Goal: Book appointment/travel/reservation

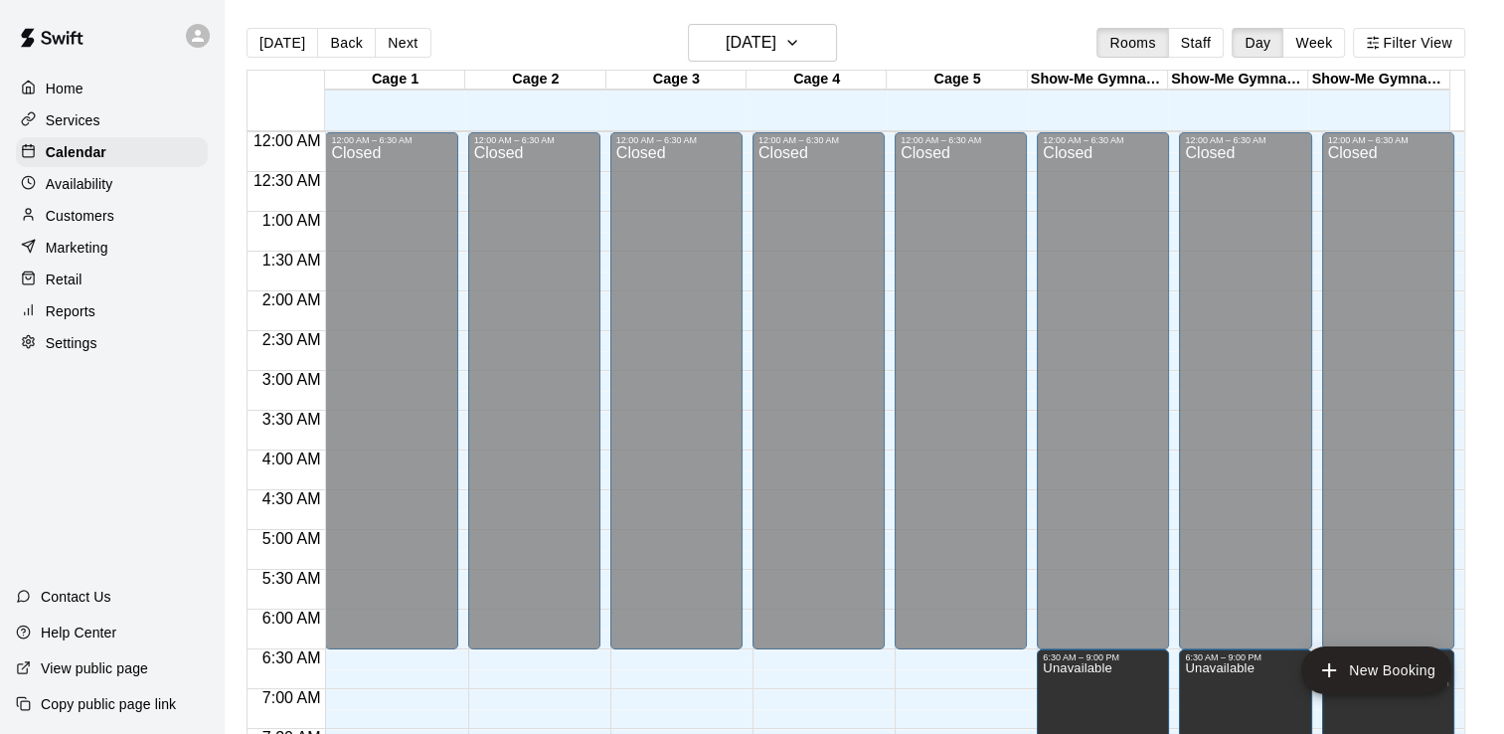
scroll to position [795, 0]
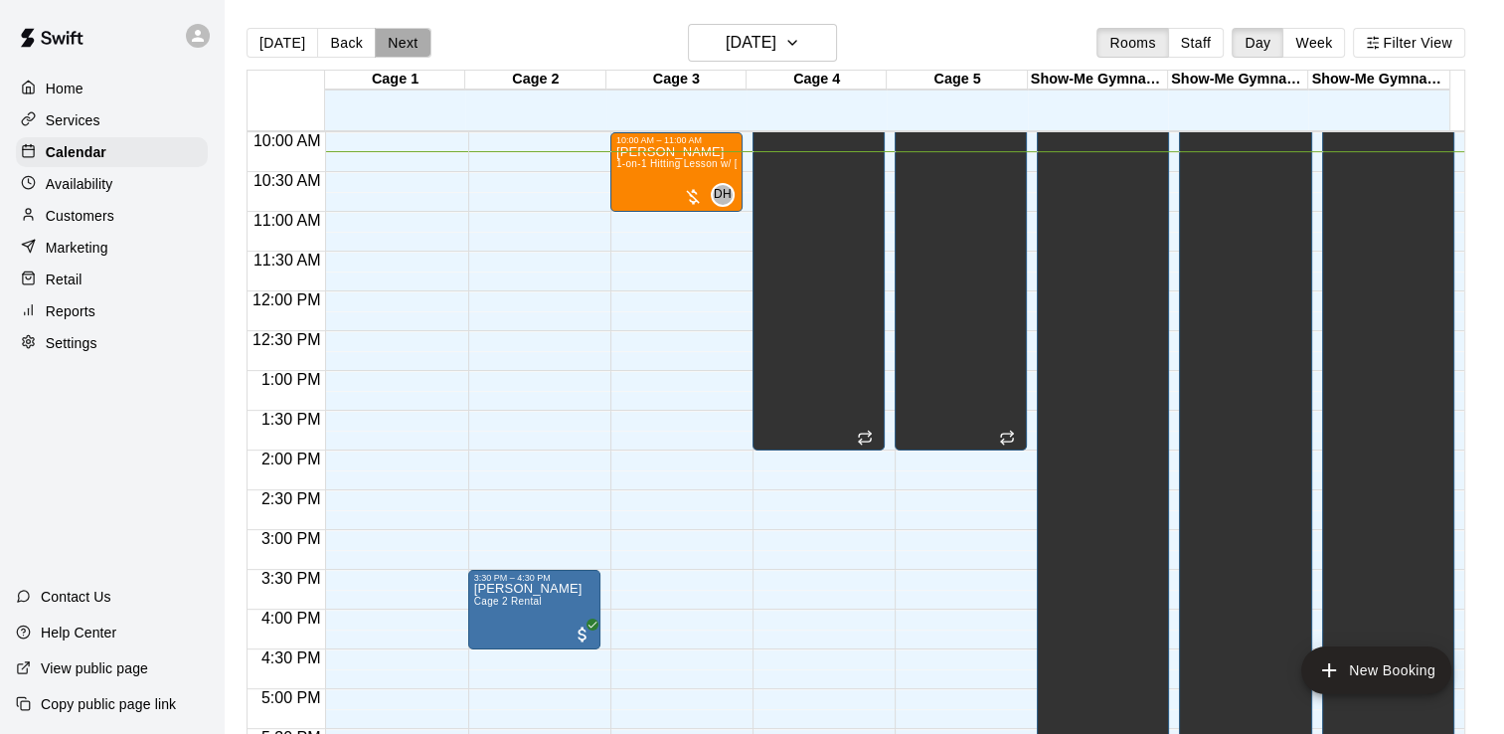
click at [398, 41] on button "Next" at bounding box center [403, 43] width 56 height 30
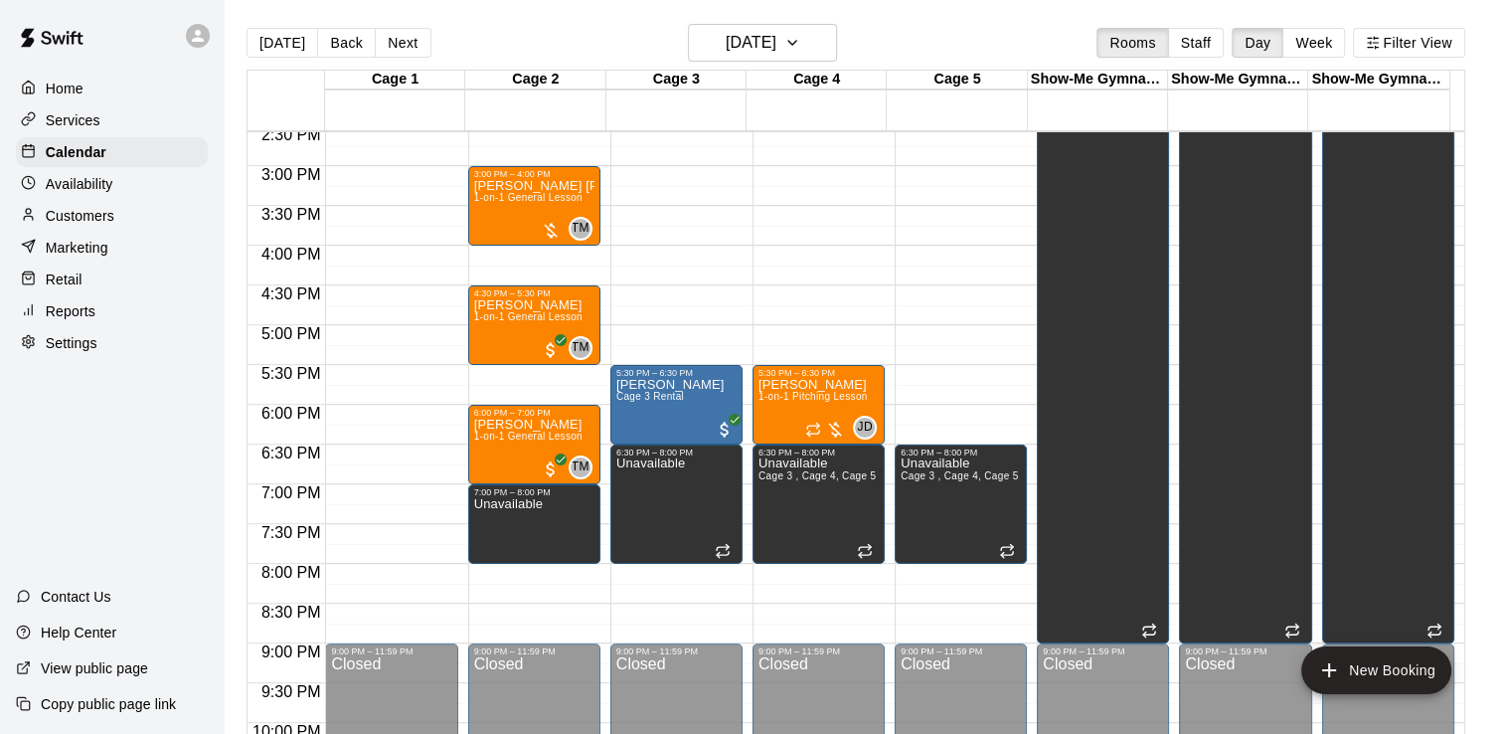
scroll to position [1193, 0]
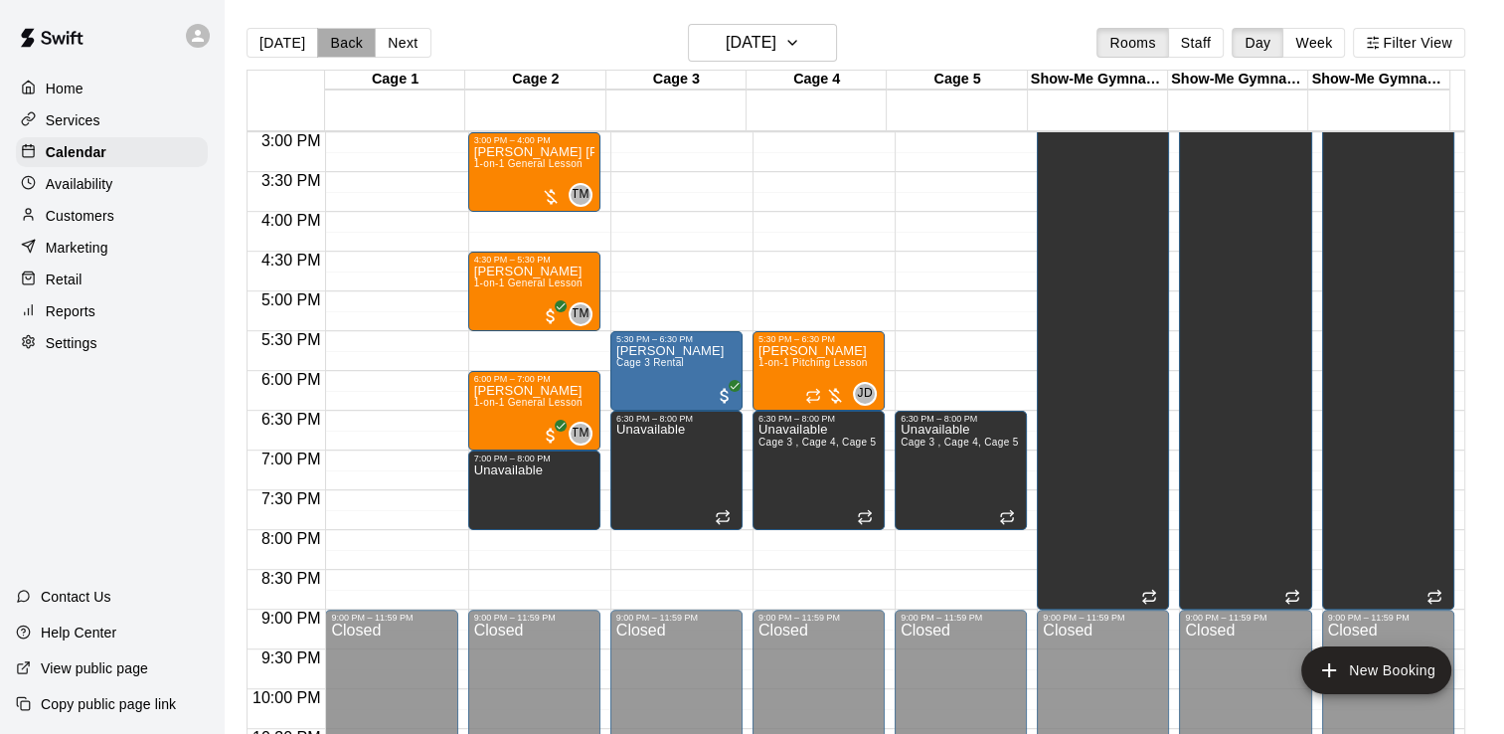
click at [333, 48] on button "Back" at bounding box center [346, 43] width 59 height 30
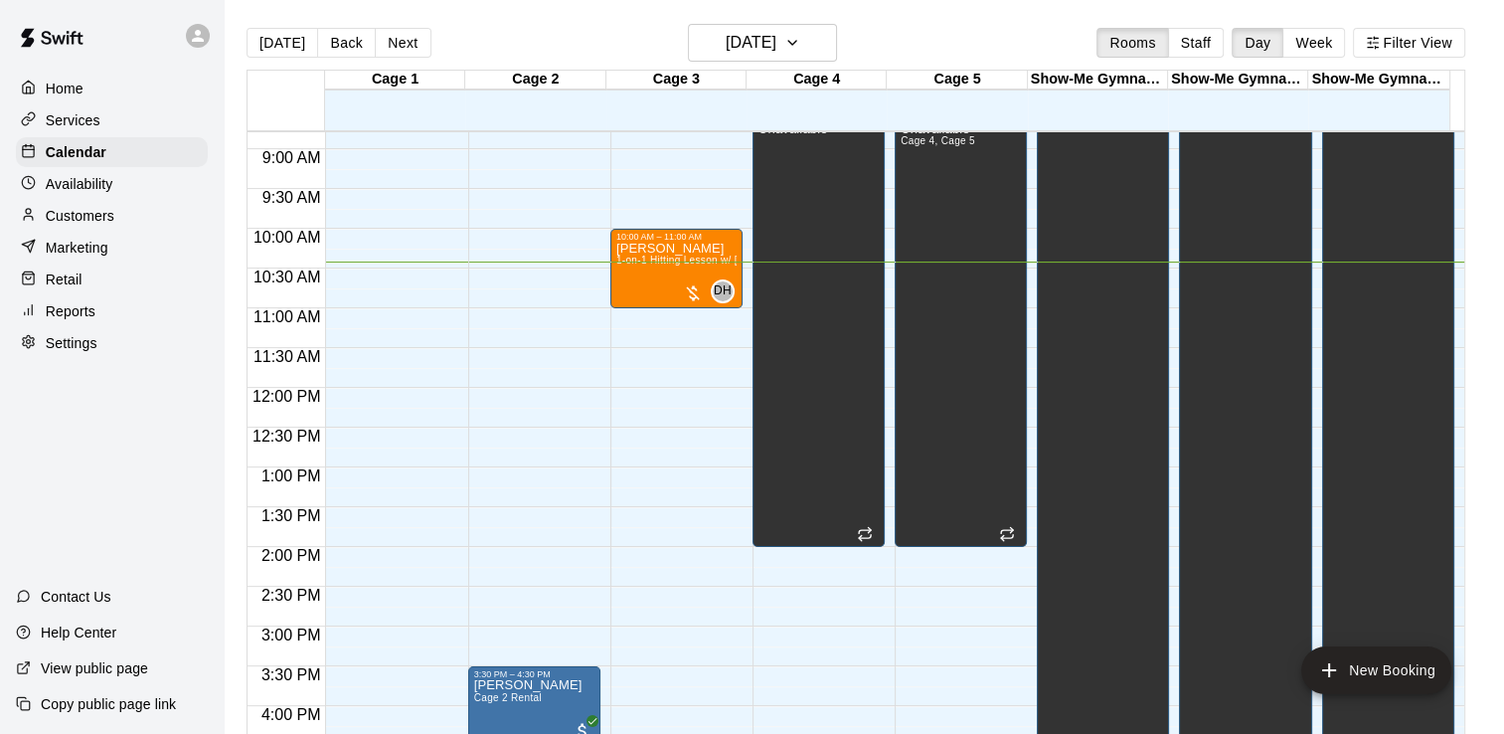
scroll to position [588, 0]
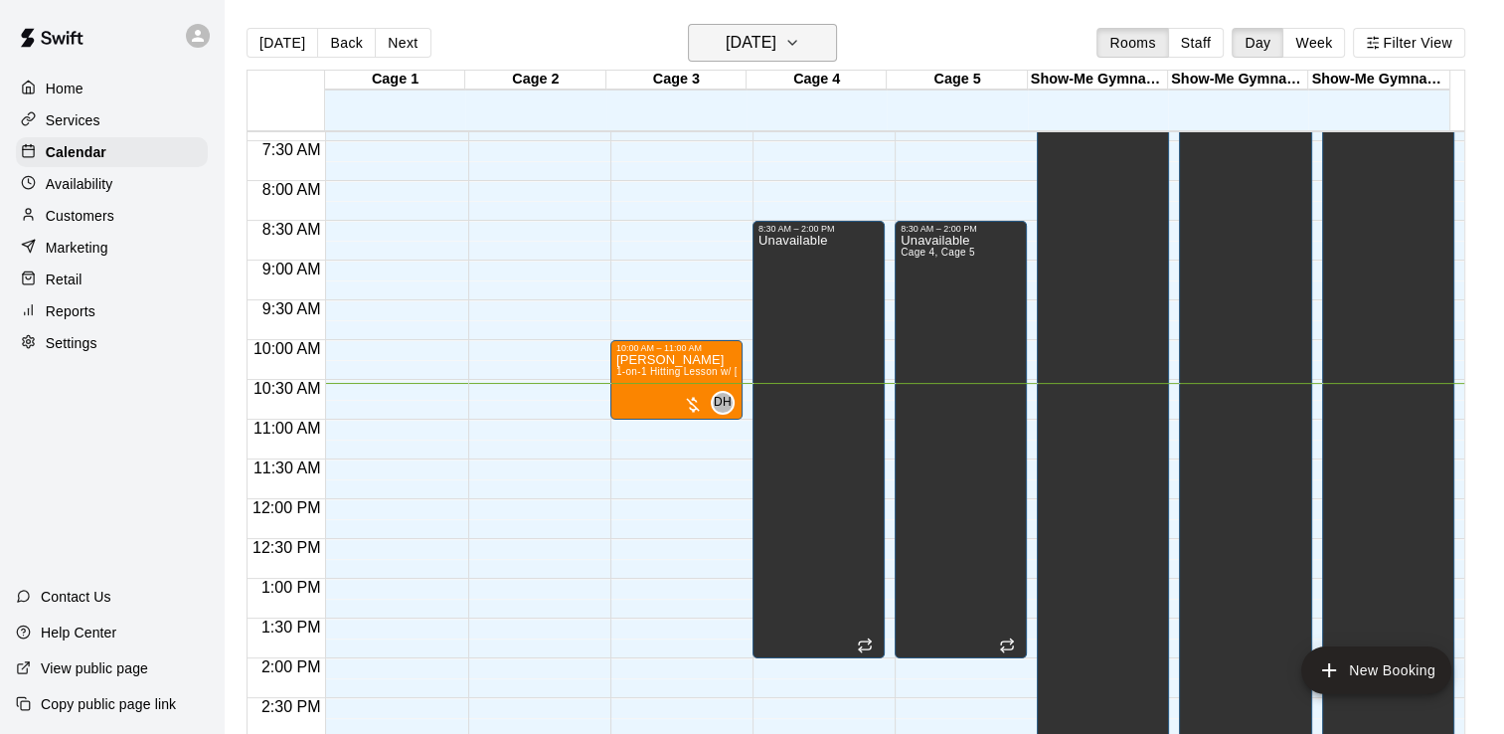
click at [732, 36] on h6 "[DATE]" at bounding box center [751, 43] width 51 height 28
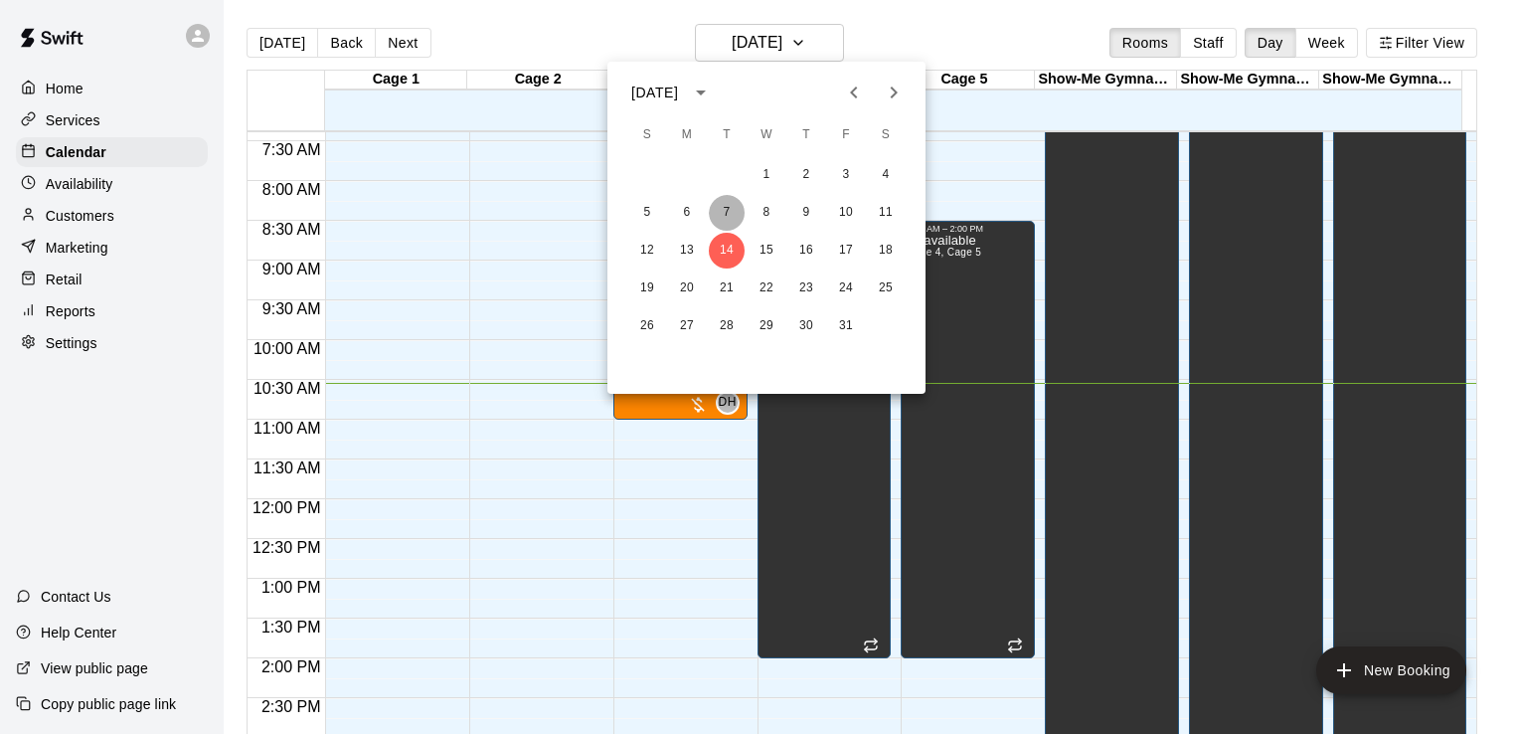
click at [732, 213] on button "7" at bounding box center [727, 213] width 36 height 36
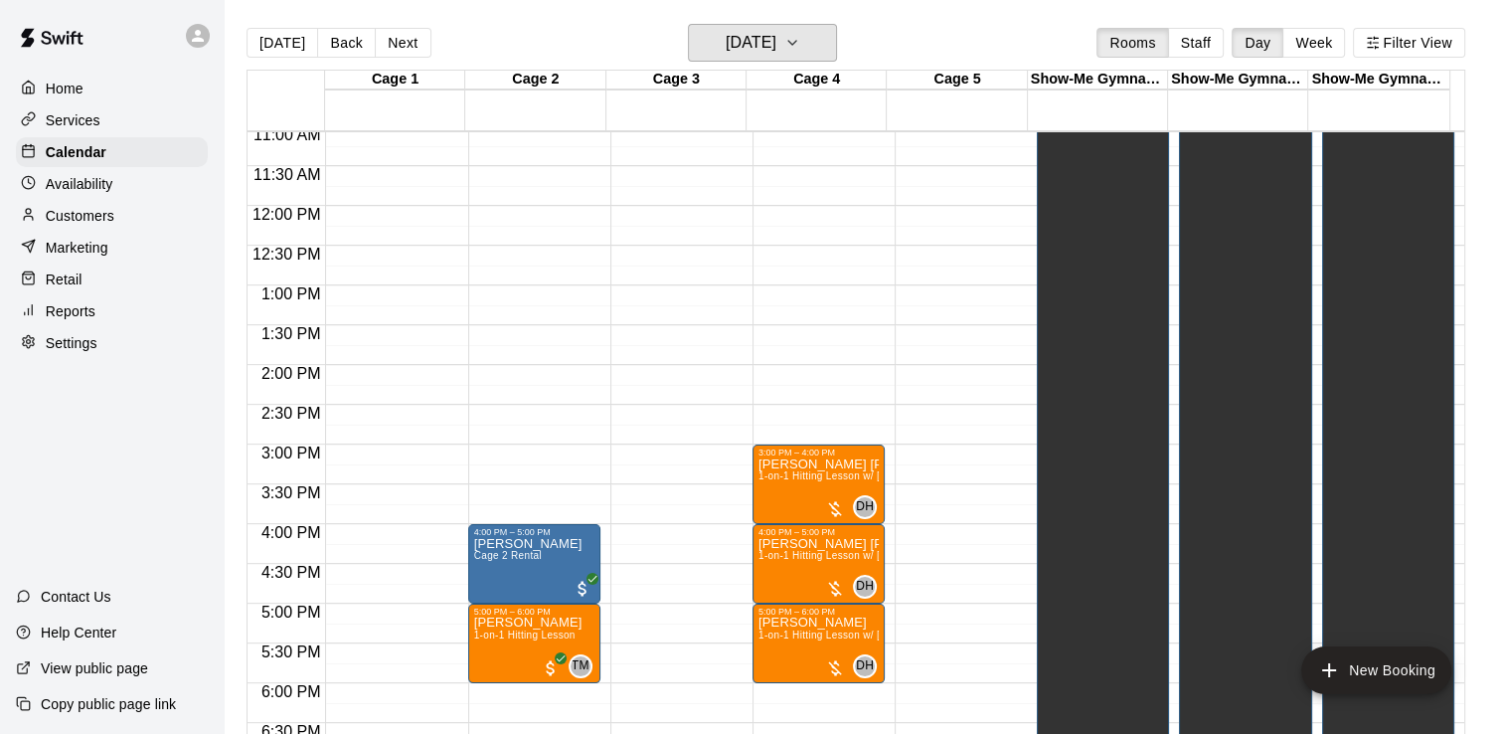
scroll to position [687, 0]
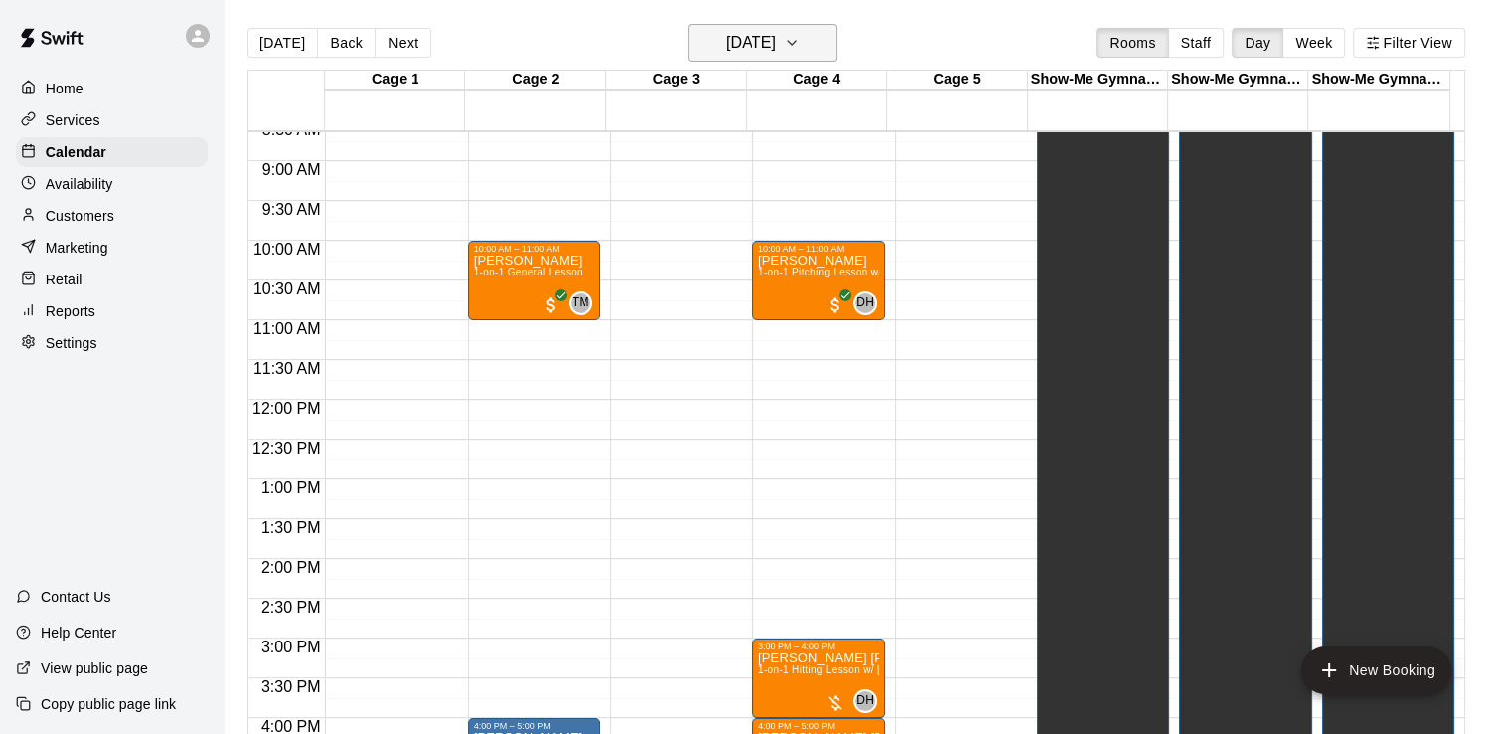
click at [763, 42] on h6 "Tuesday Oct 07" at bounding box center [751, 43] width 51 height 28
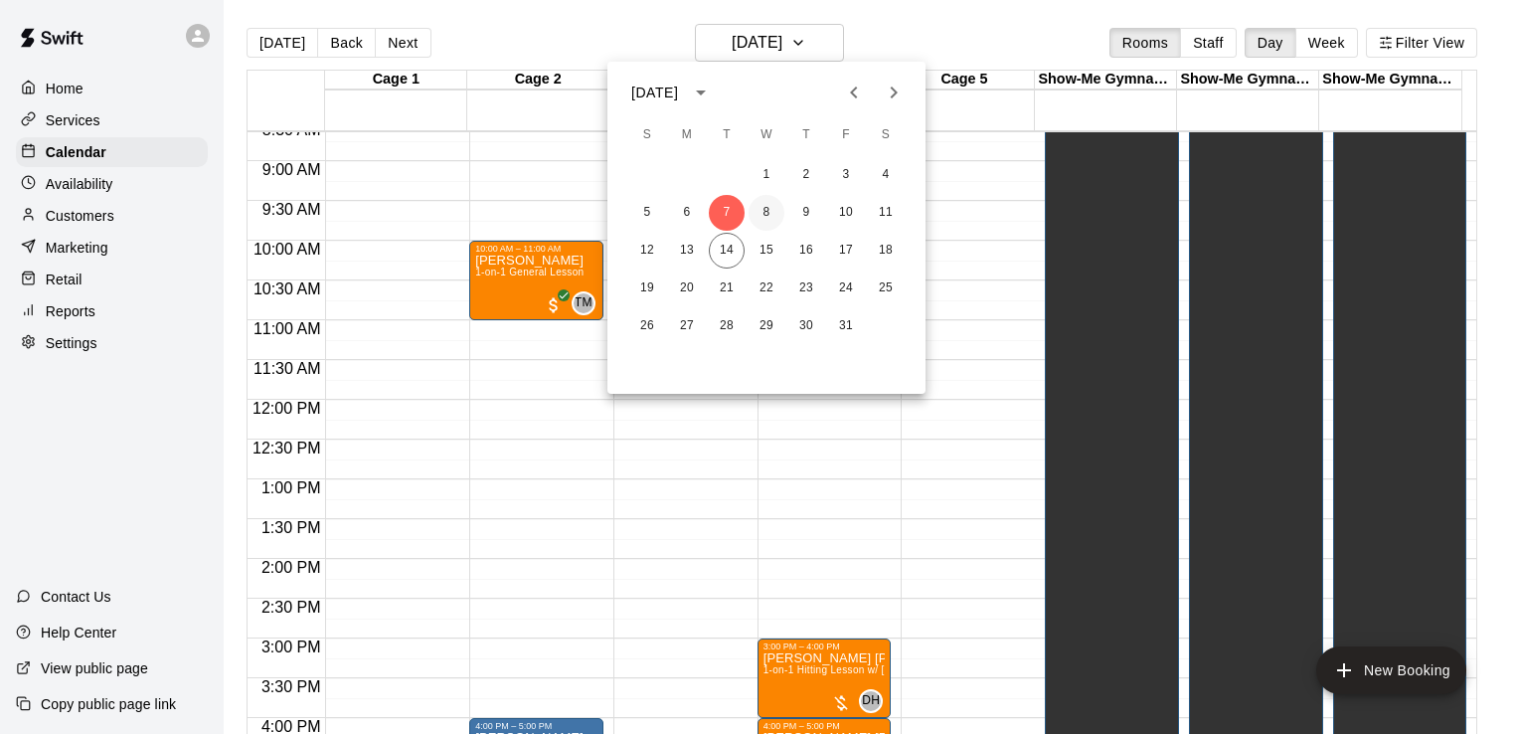
click at [767, 213] on button "8" at bounding box center [767, 213] width 36 height 36
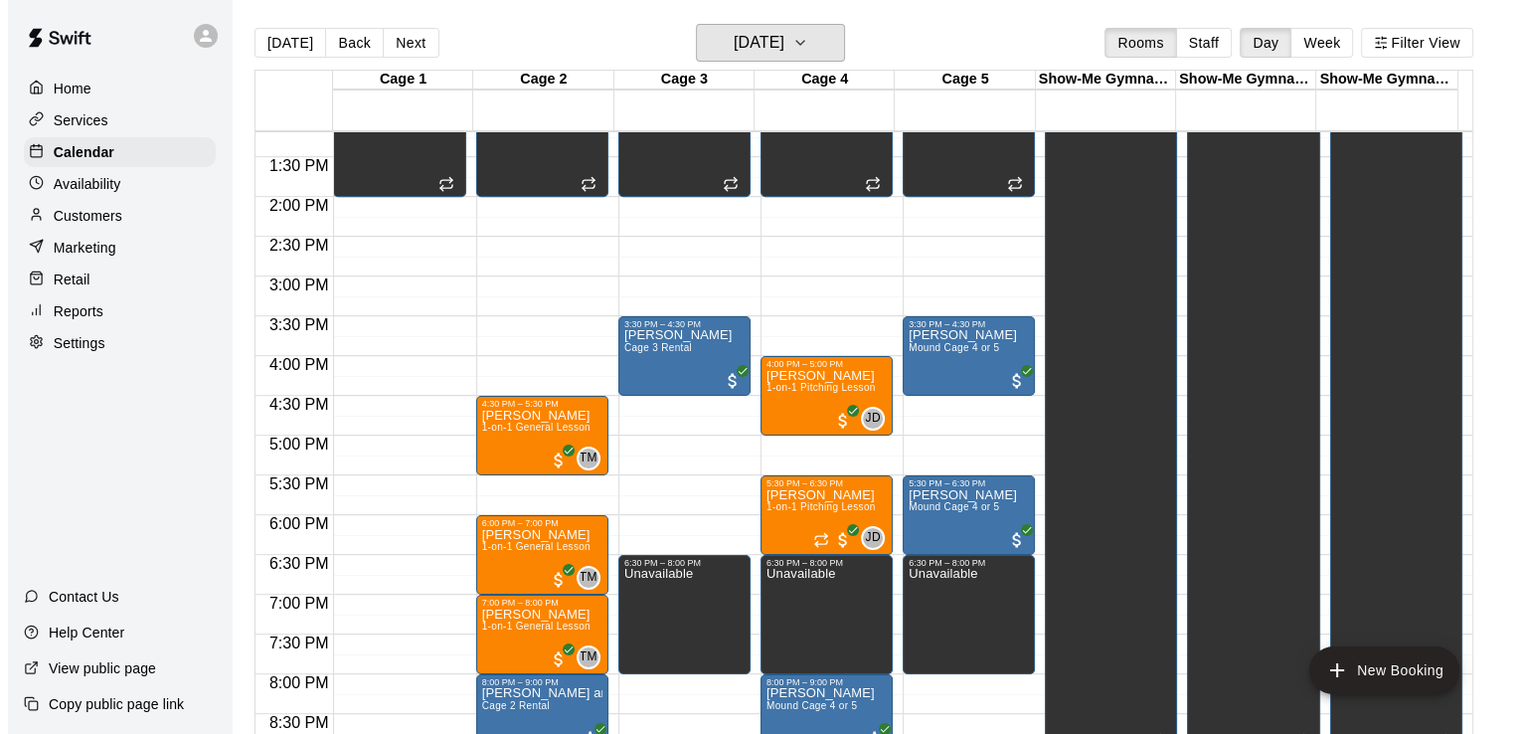
scroll to position [985, 0]
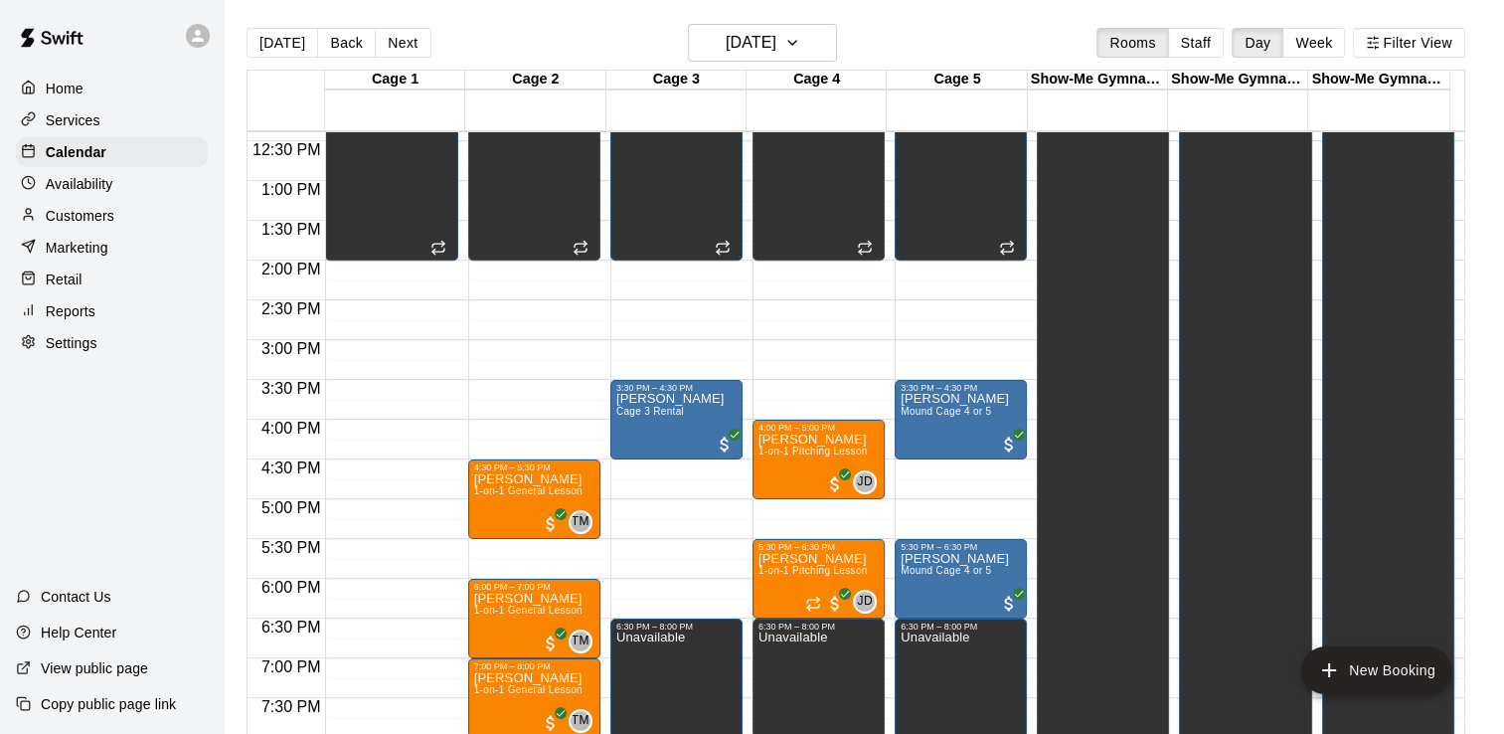
click at [159, 88] on div "Home" at bounding box center [112, 89] width 192 height 30
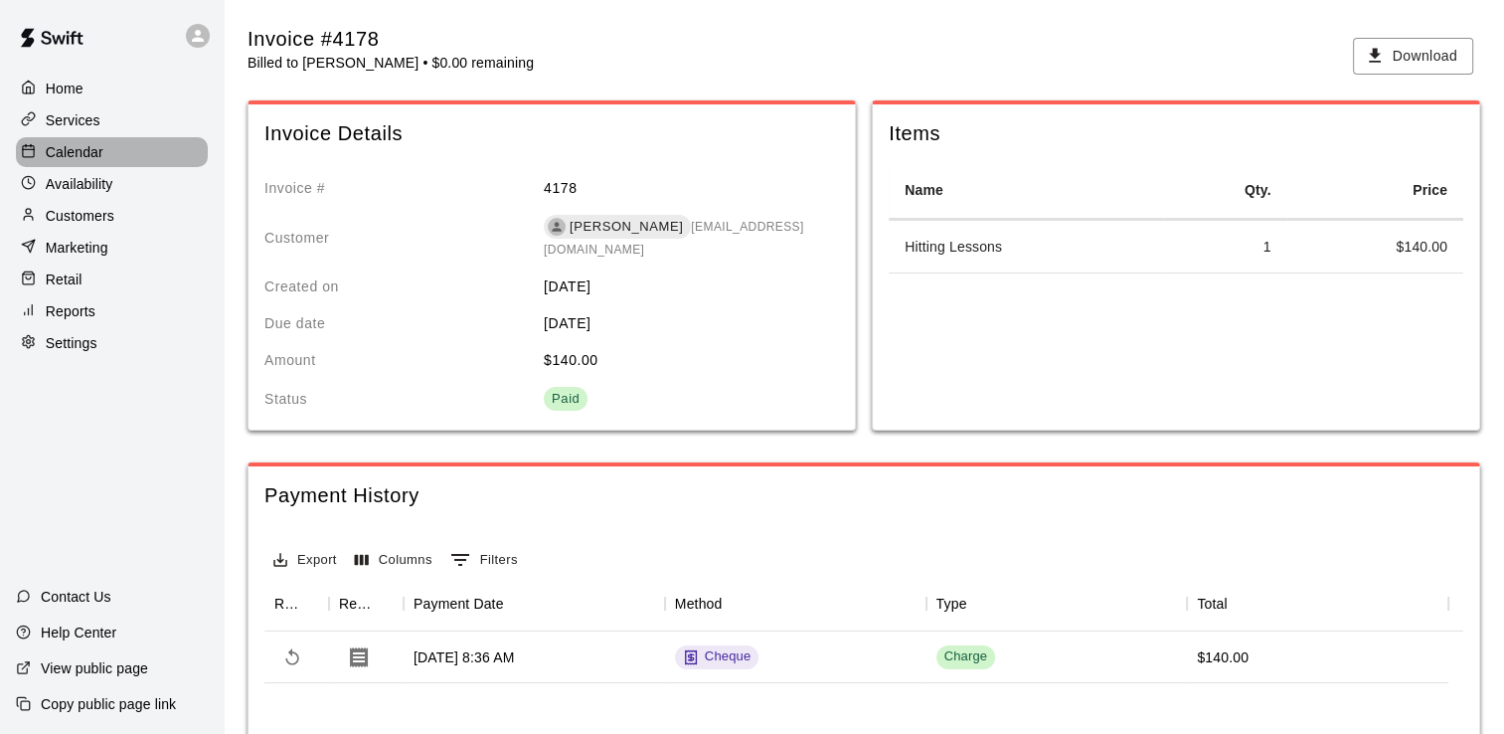
click at [84, 157] on p "Calendar" at bounding box center [75, 152] width 58 height 20
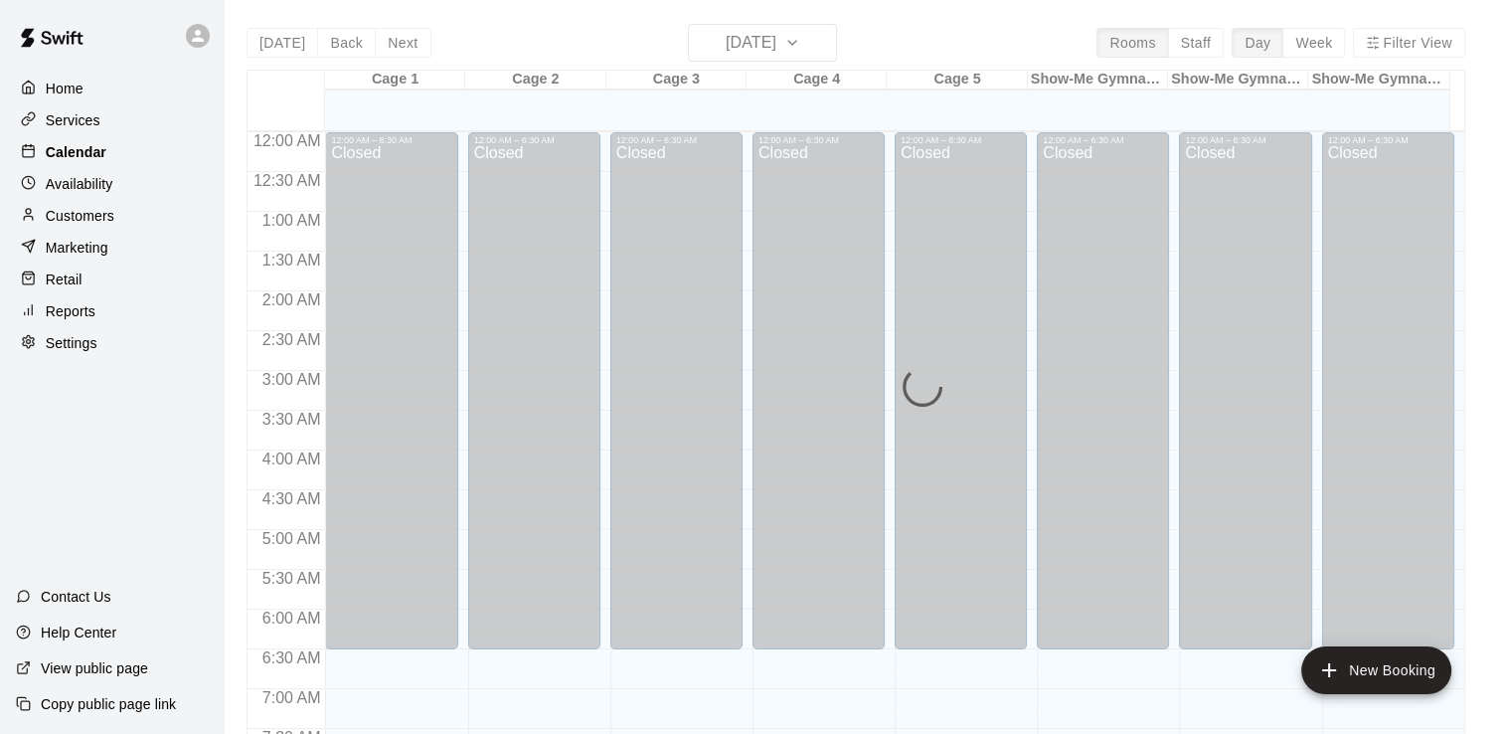
scroll to position [819, 0]
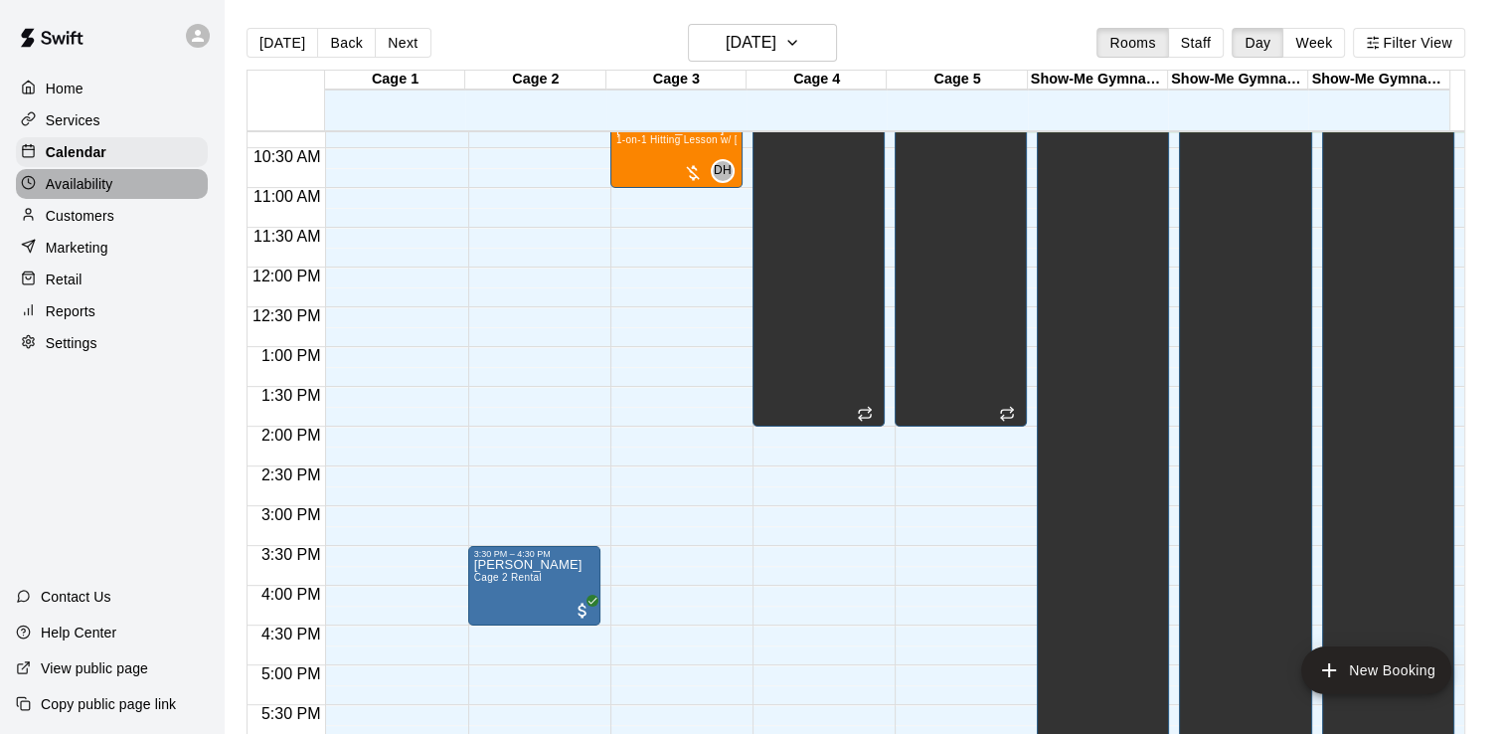
click at [91, 182] on p "Availability" at bounding box center [80, 184] width 68 height 20
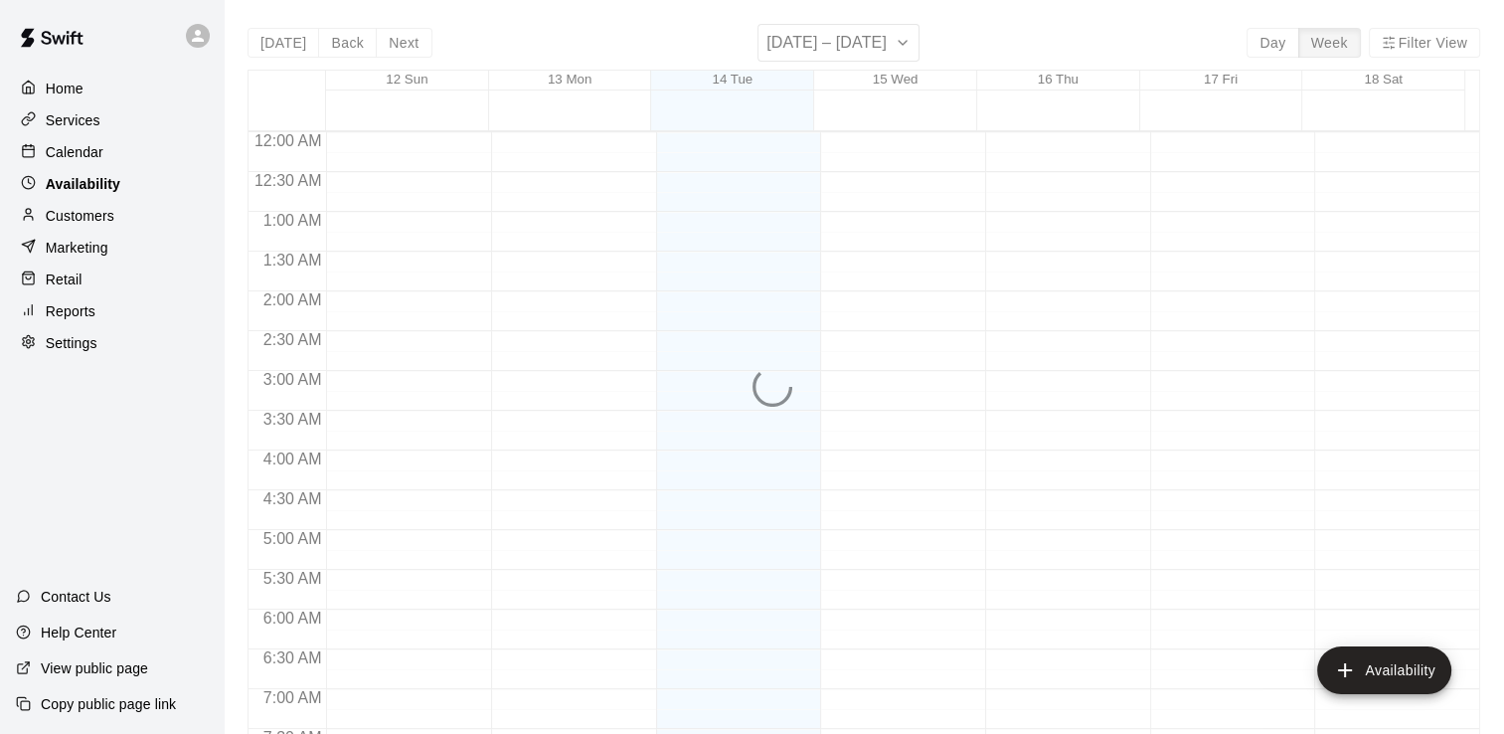
scroll to position [819, 0]
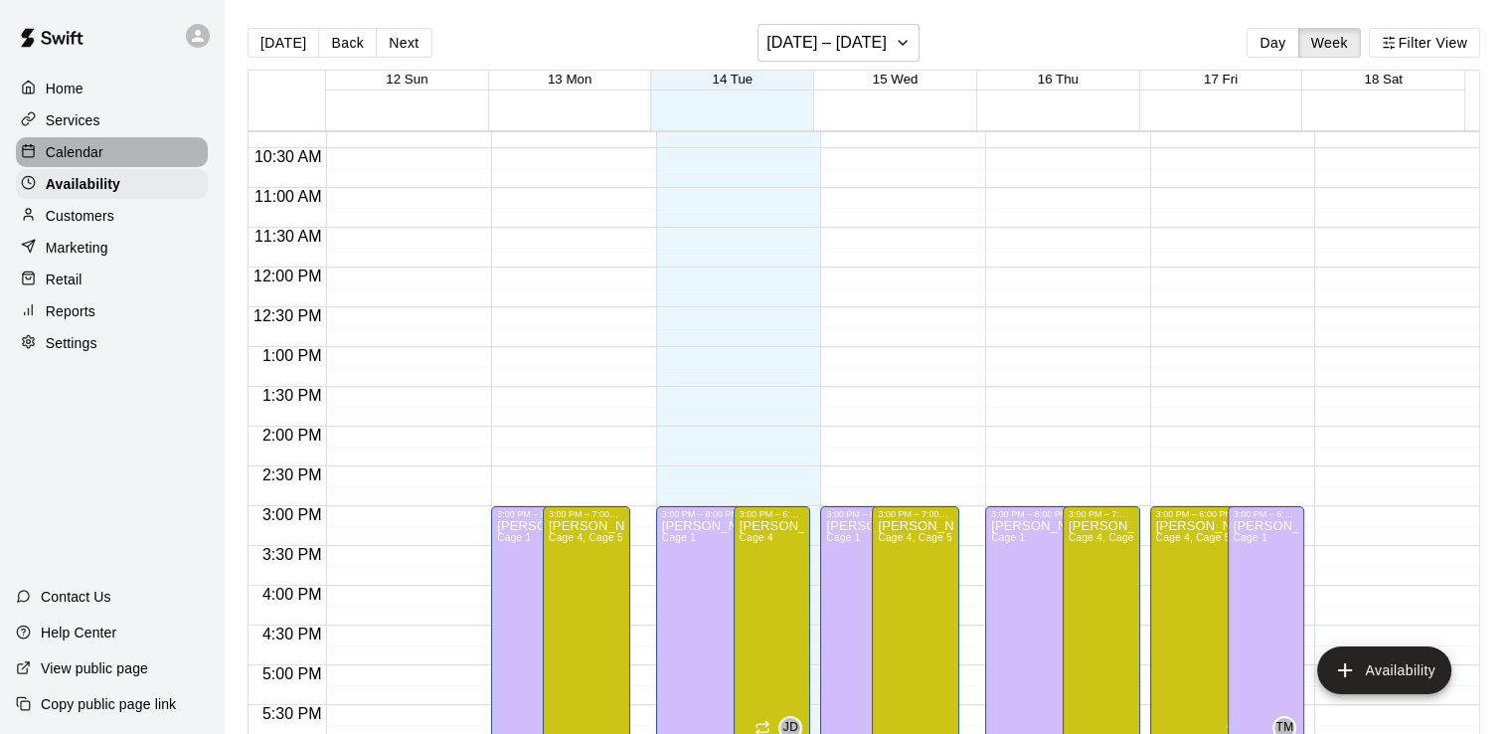
click at [92, 156] on p "Calendar" at bounding box center [75, 152] width 58 height 20
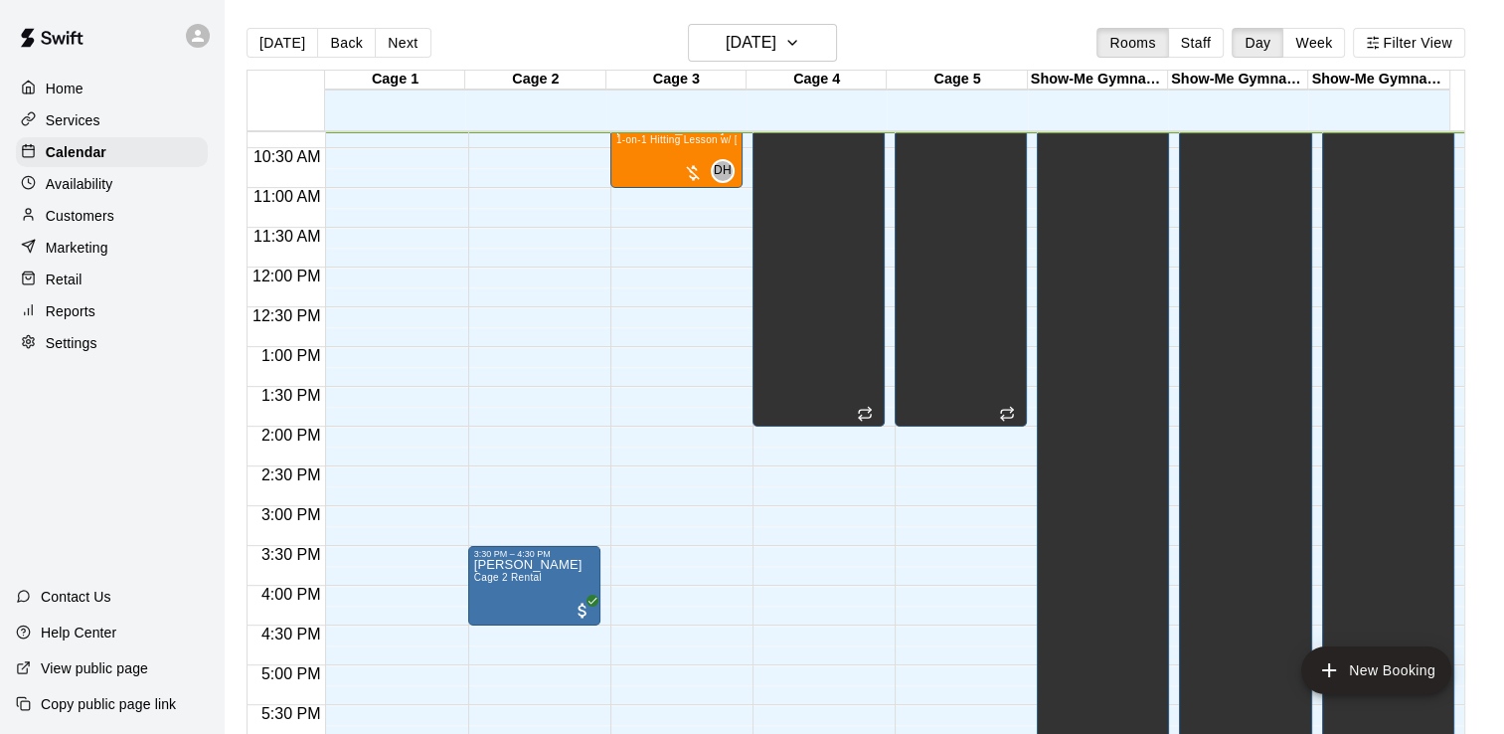
scroll to position [620, 0]
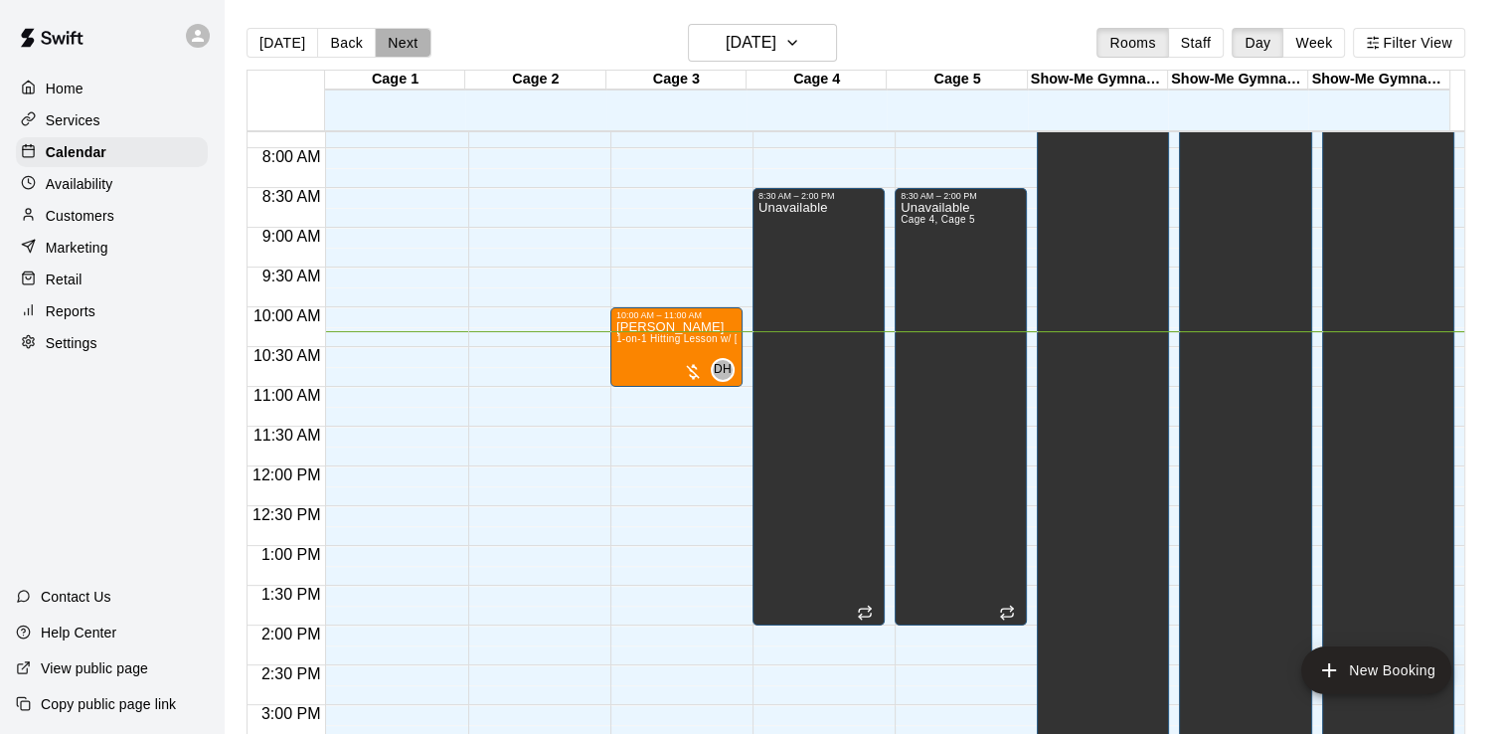
click at [390, 39] on button "Next" at bounding box center [403, 43] width 56 height 30
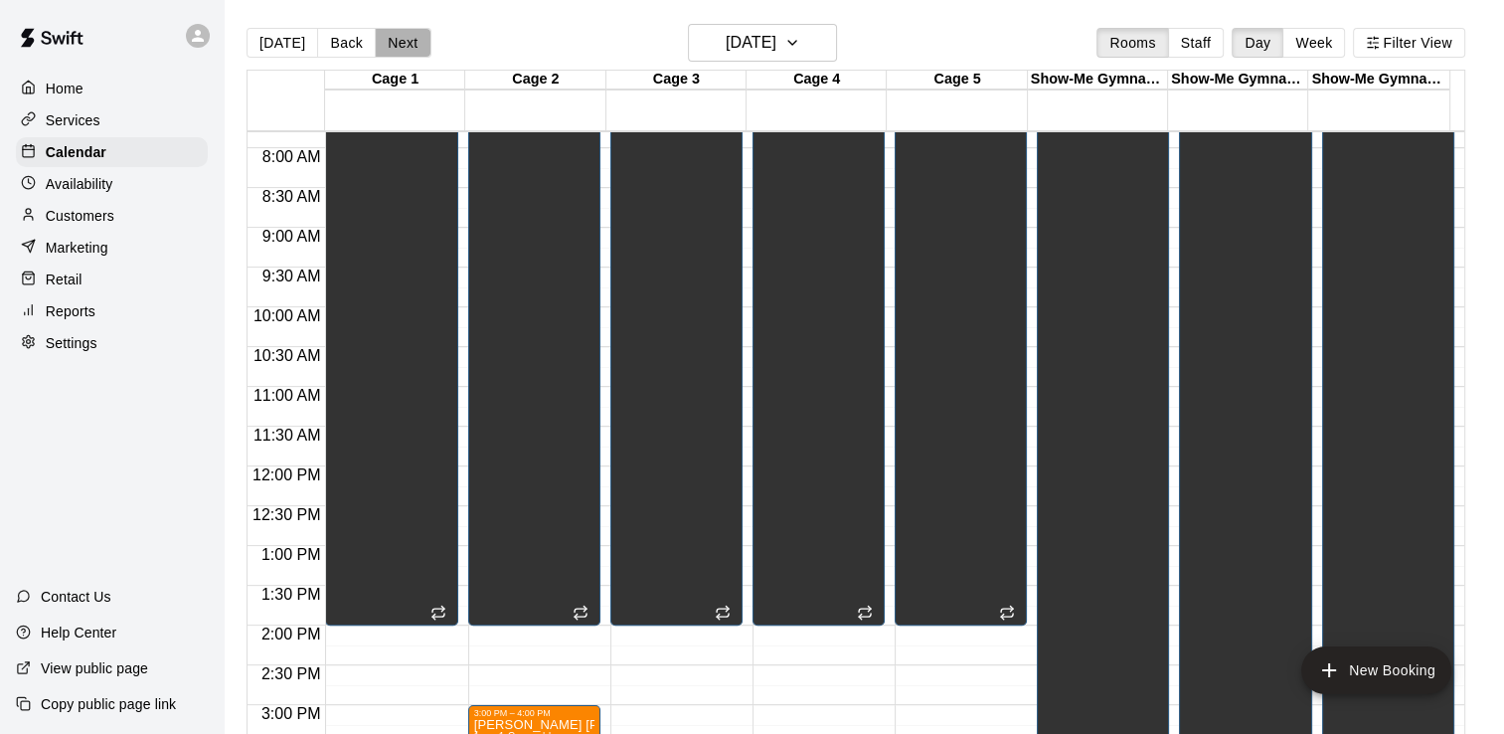
click at [395, 39] on button "Next" at bounding box center [403, 43] width 56 height 30
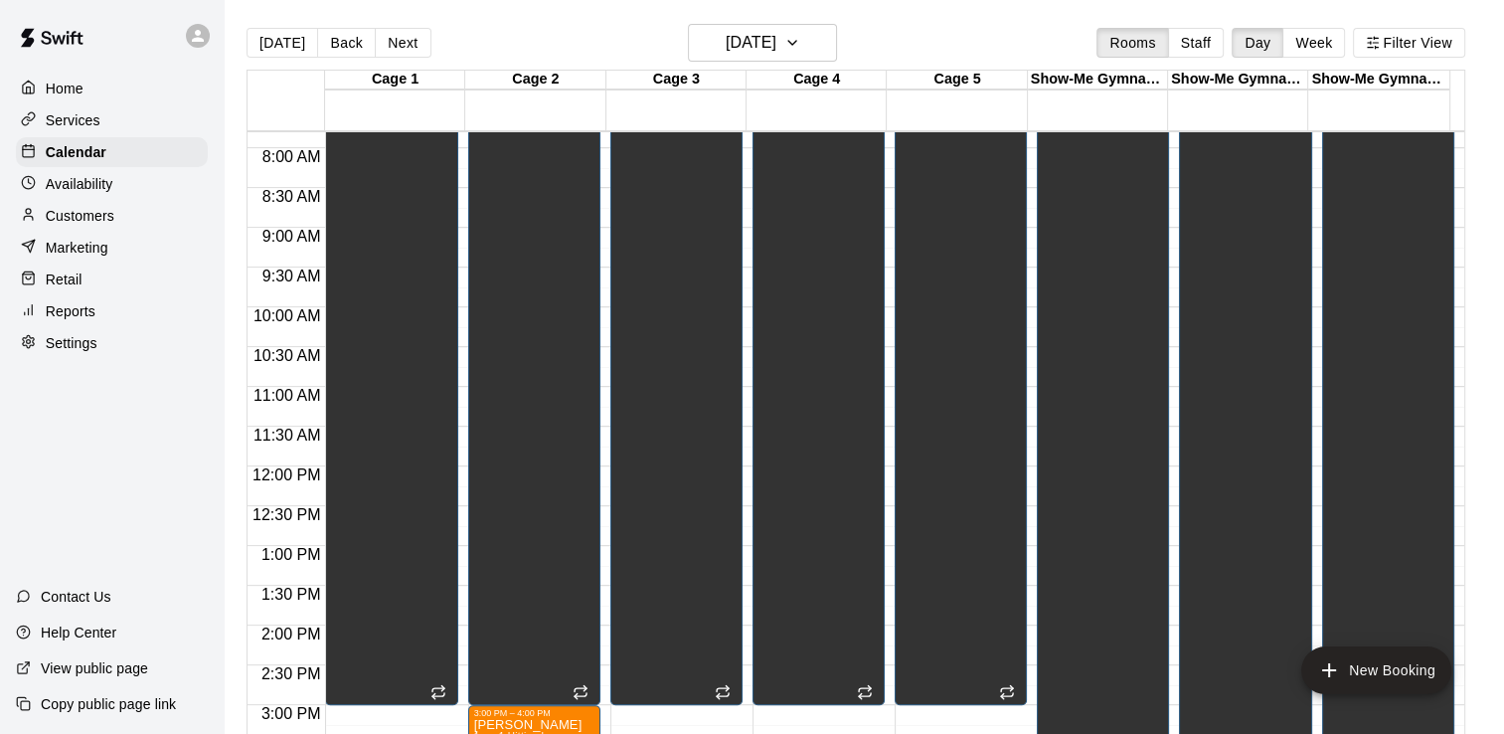
click at [395, 40] on button "Next" at bounding box center [403, 43] width 56 height 30
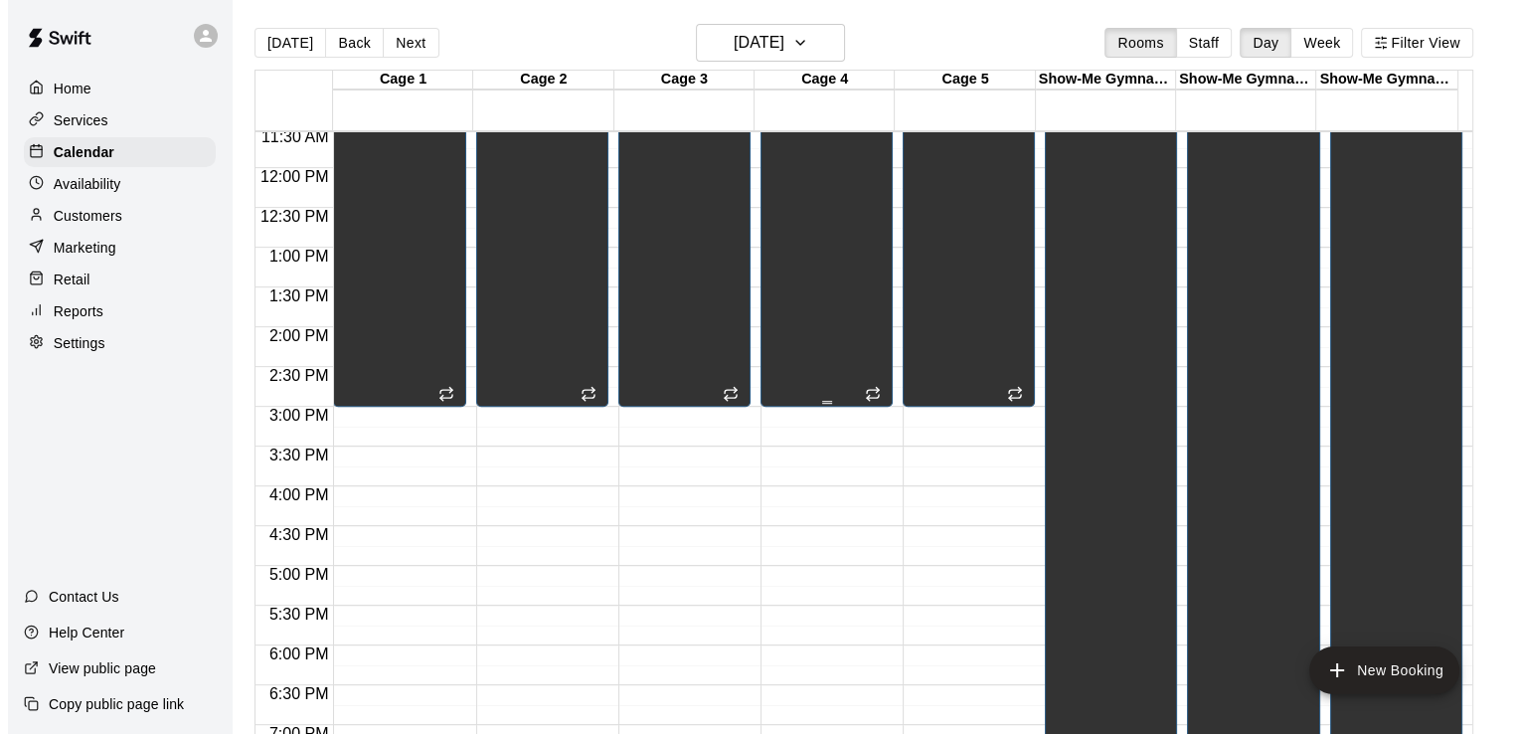
scroll to position [1118, 0]
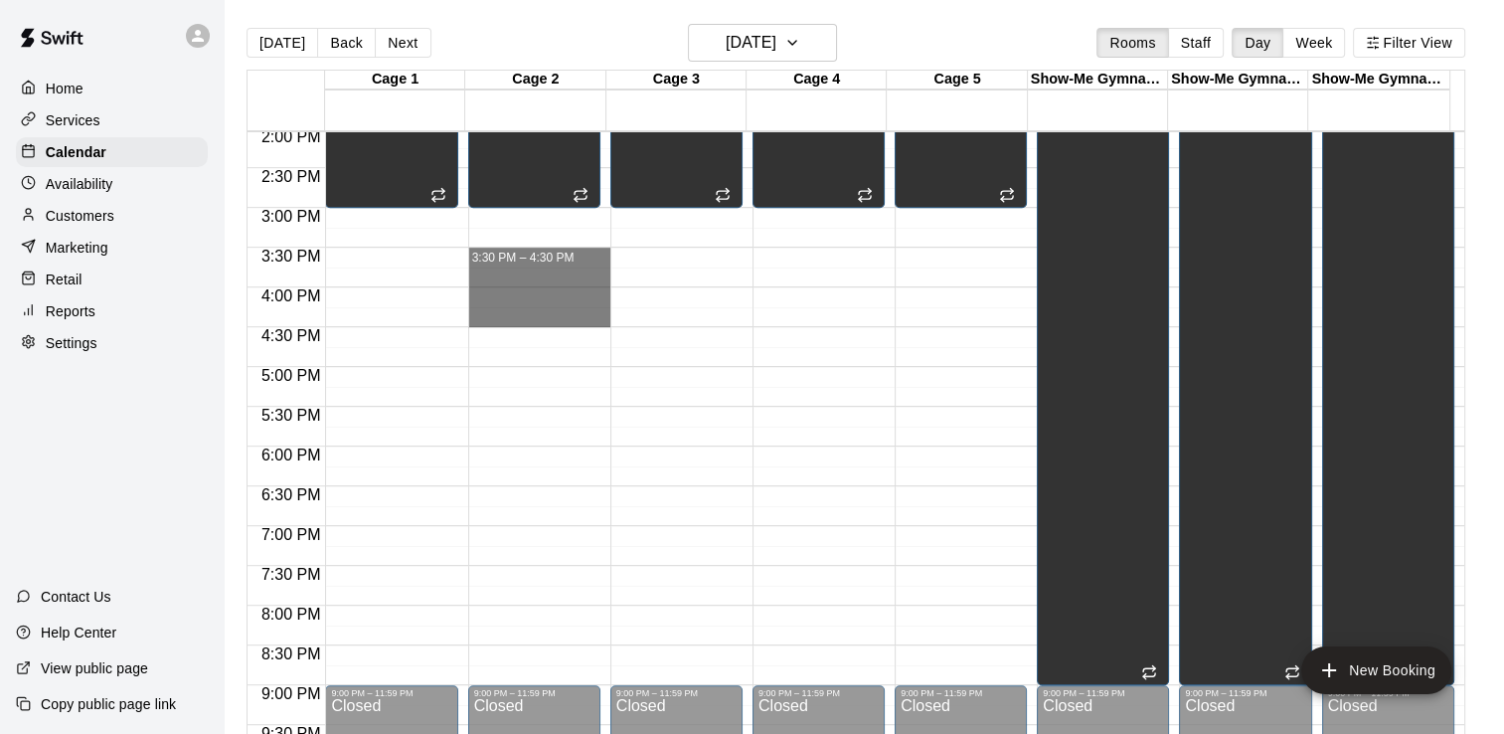
drag, startPoint x: 543, startPoint y: 255, endPoint x: 541, endPoint y: 318, distance: 63.7
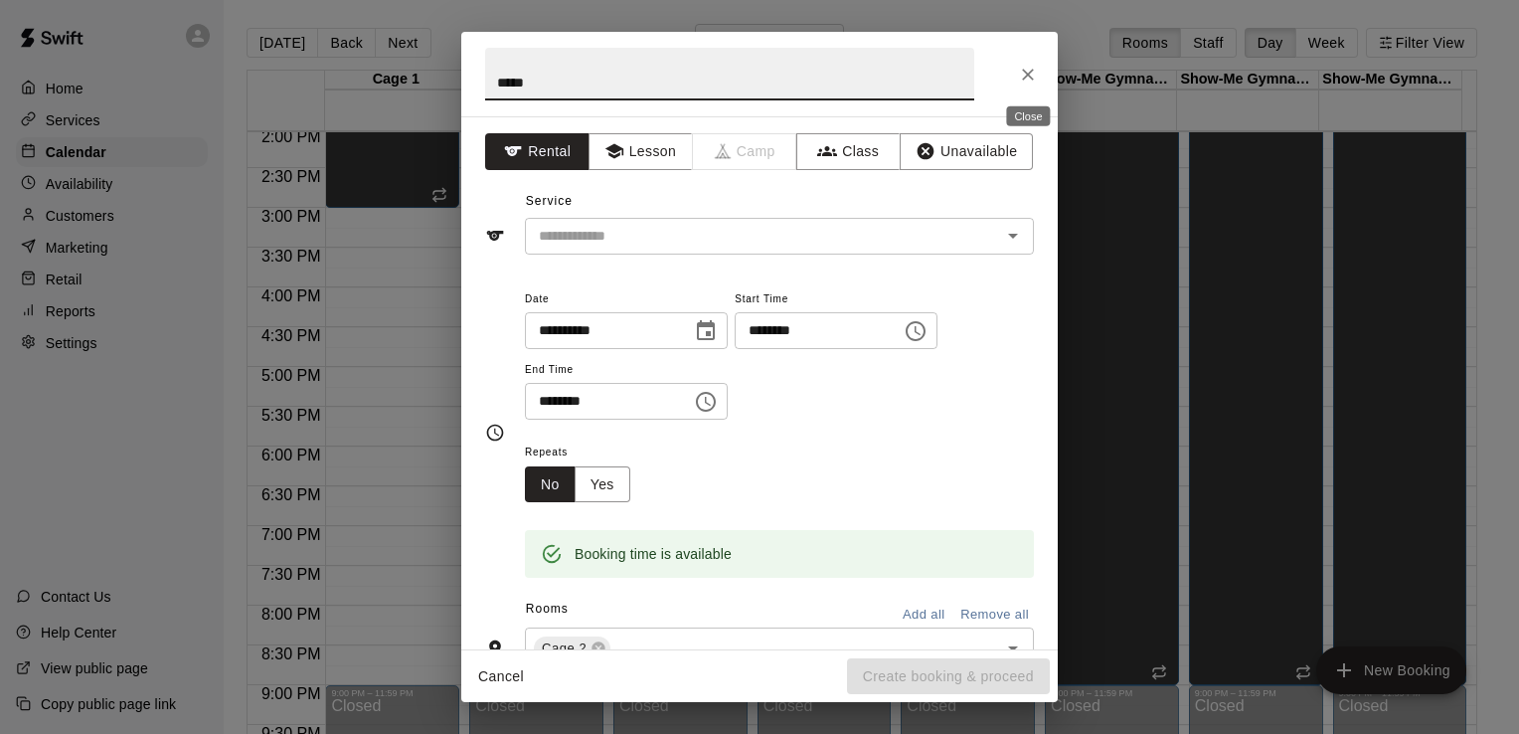
type input "*****"
click at [1027, 73] on icon "Close" at bounding box center [1028, 75] width 12 height 12
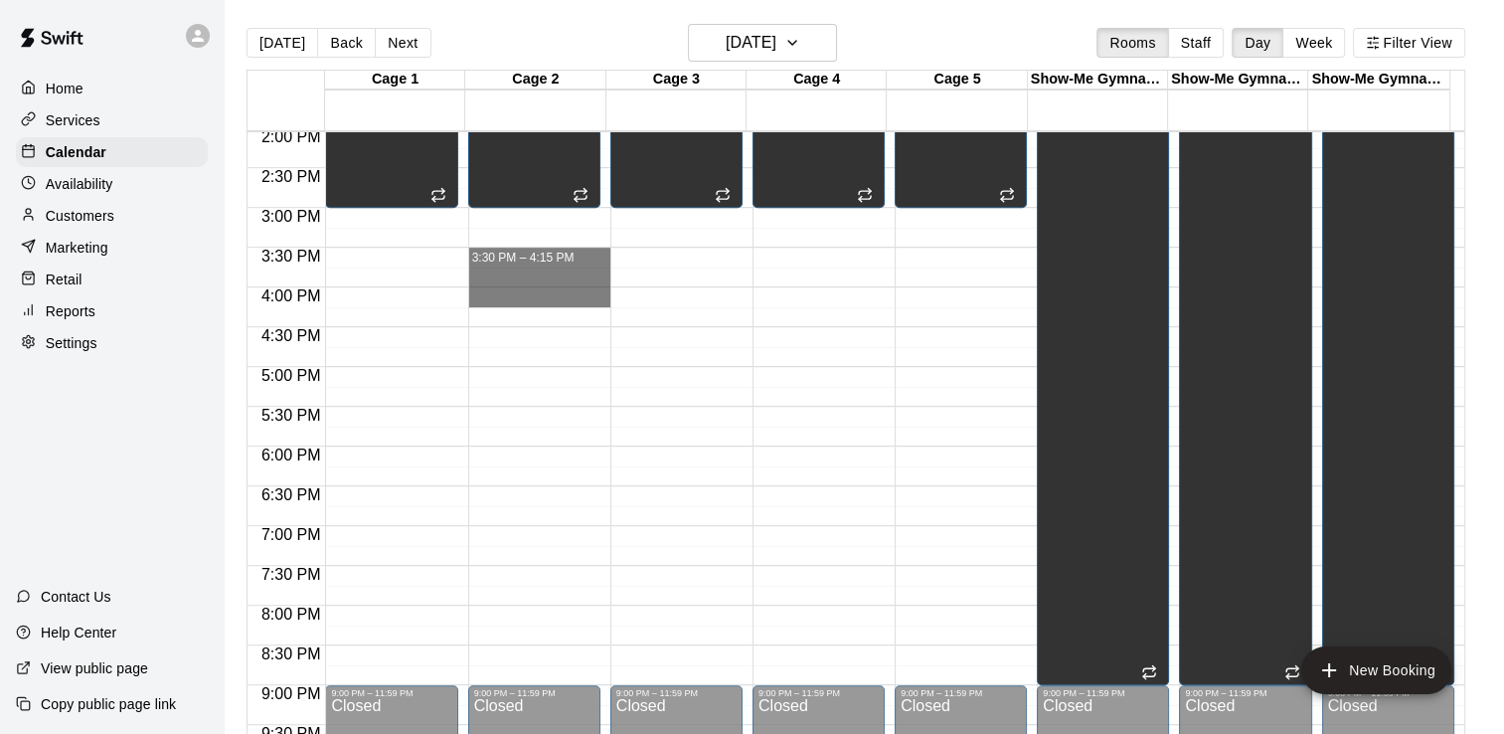
drag, startPoint x: 567, startPoint y: 255, endPoint x: 566, endPoint y: 289, distance: 34.8
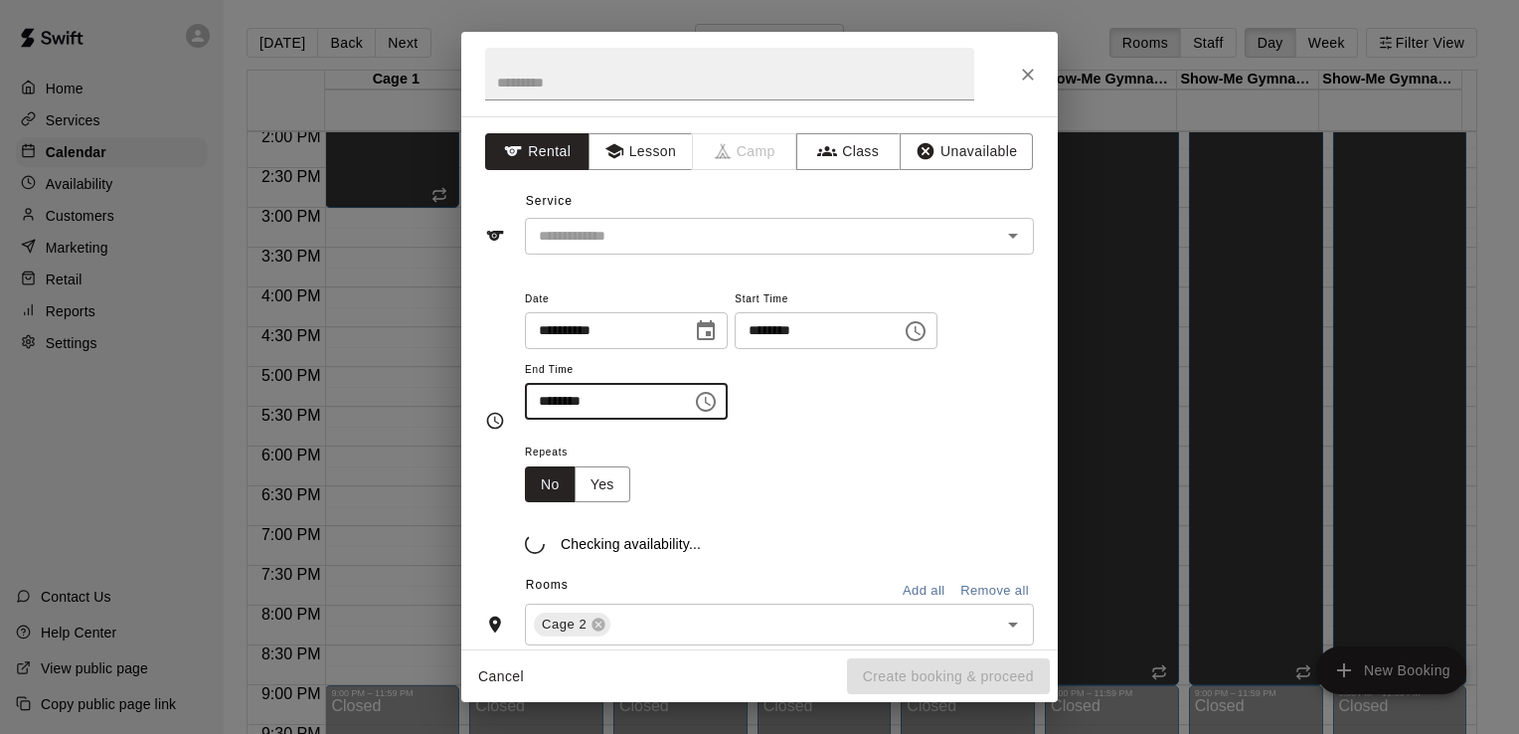
click at [574, 401] on input "********" at bounding box center [601, 401] width 153 height 37
type input "********"
click at [957, 519] on div "Checking availability..." at bounding box center [779, 528] width 509 height 52
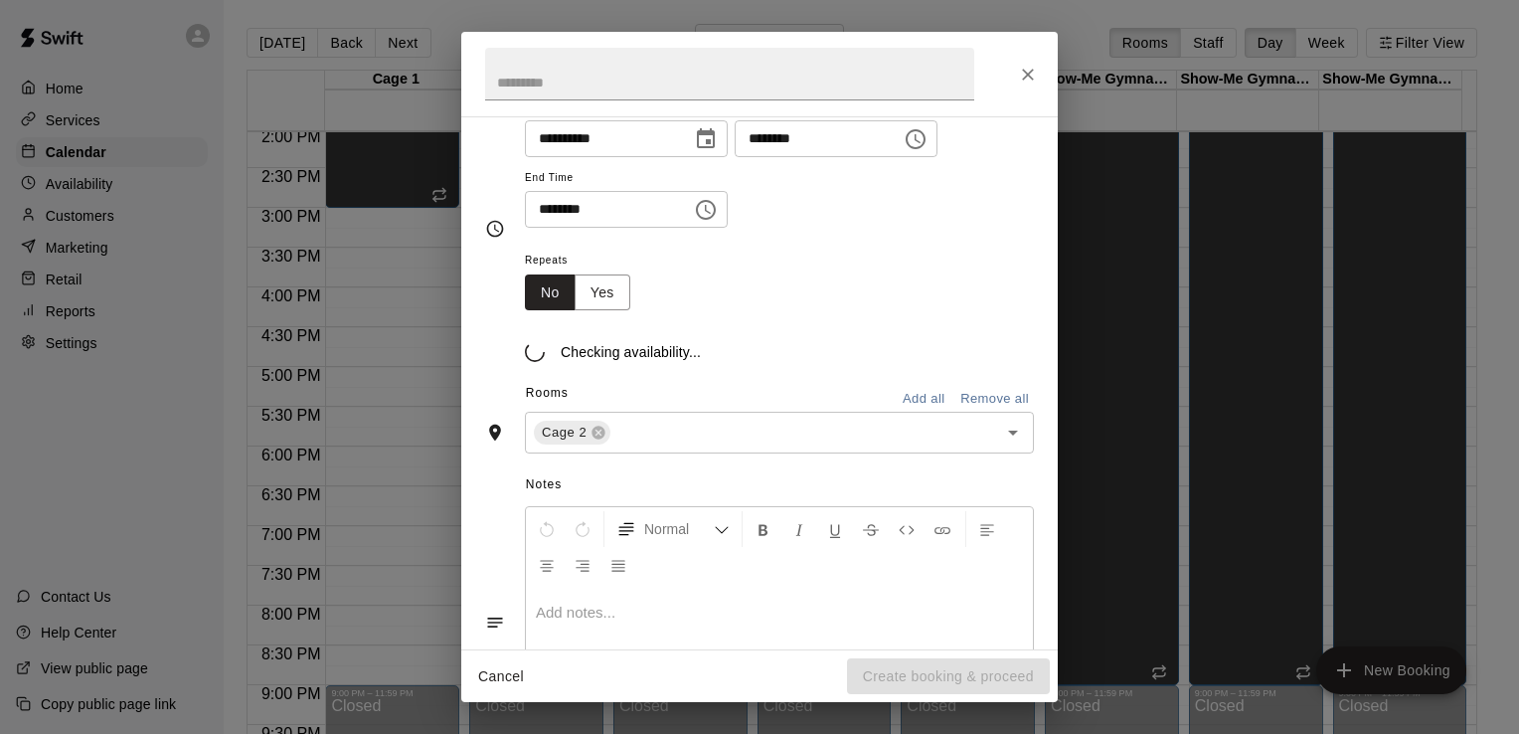
scroll to position [0, 0]
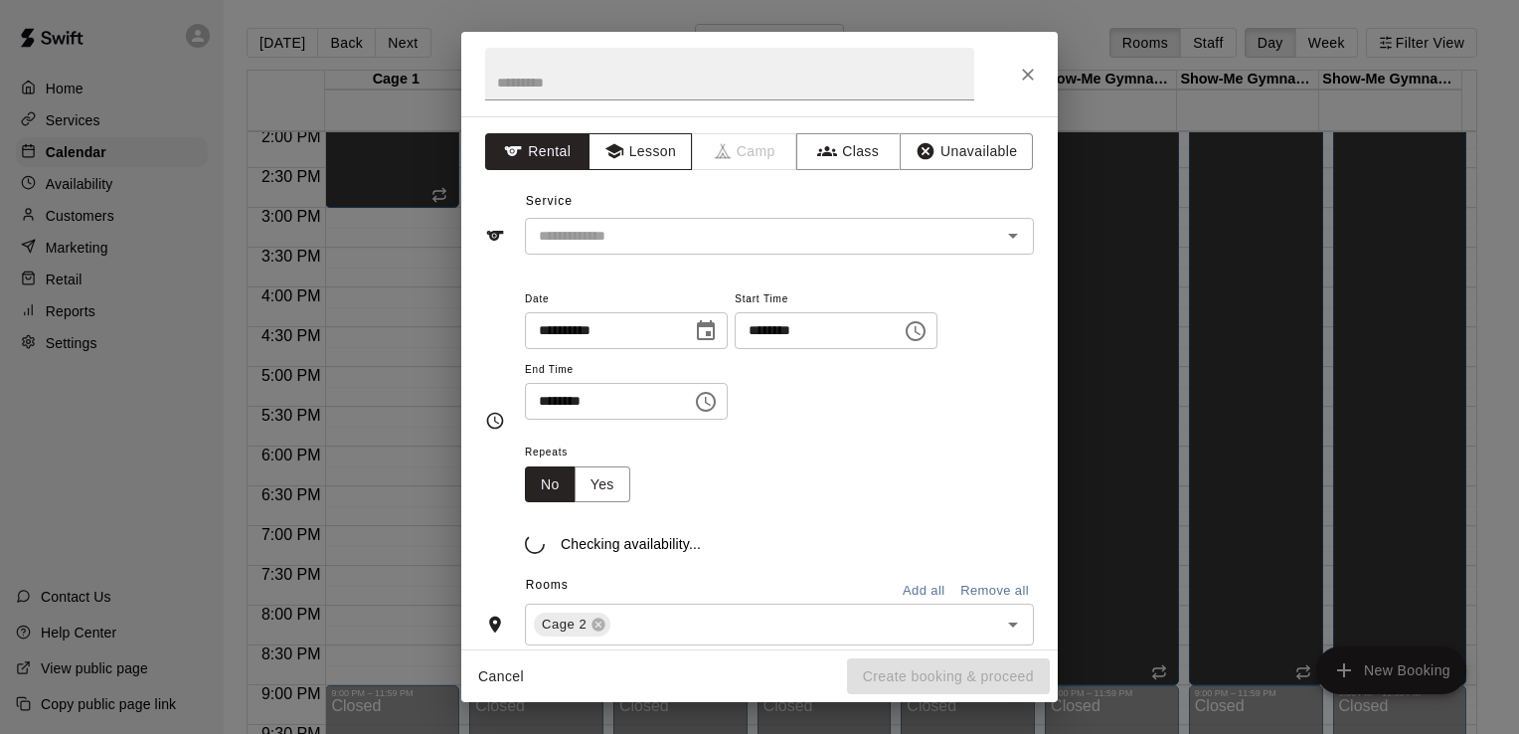
click at [618, 139] on button "Lesson" at bounding box center [641, 151] width 104 height 37
click at [621, 233] on input "text" at bounding box center [750, 236] width 438 height 25
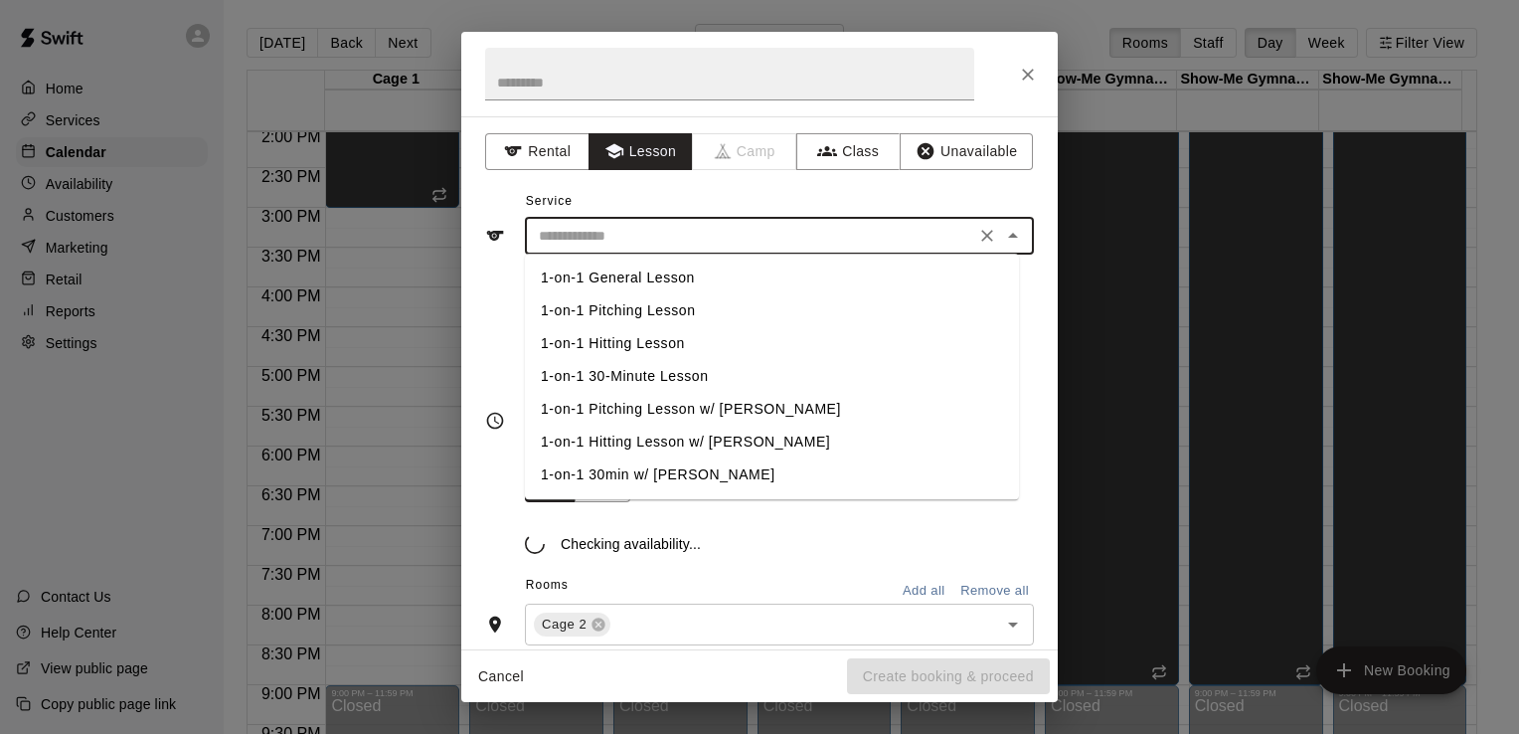
click at [612, 372] on li "1-on-1 30-Minute Lesson" at bounding box center [772, 376] width 494 height 33
type input "**********"
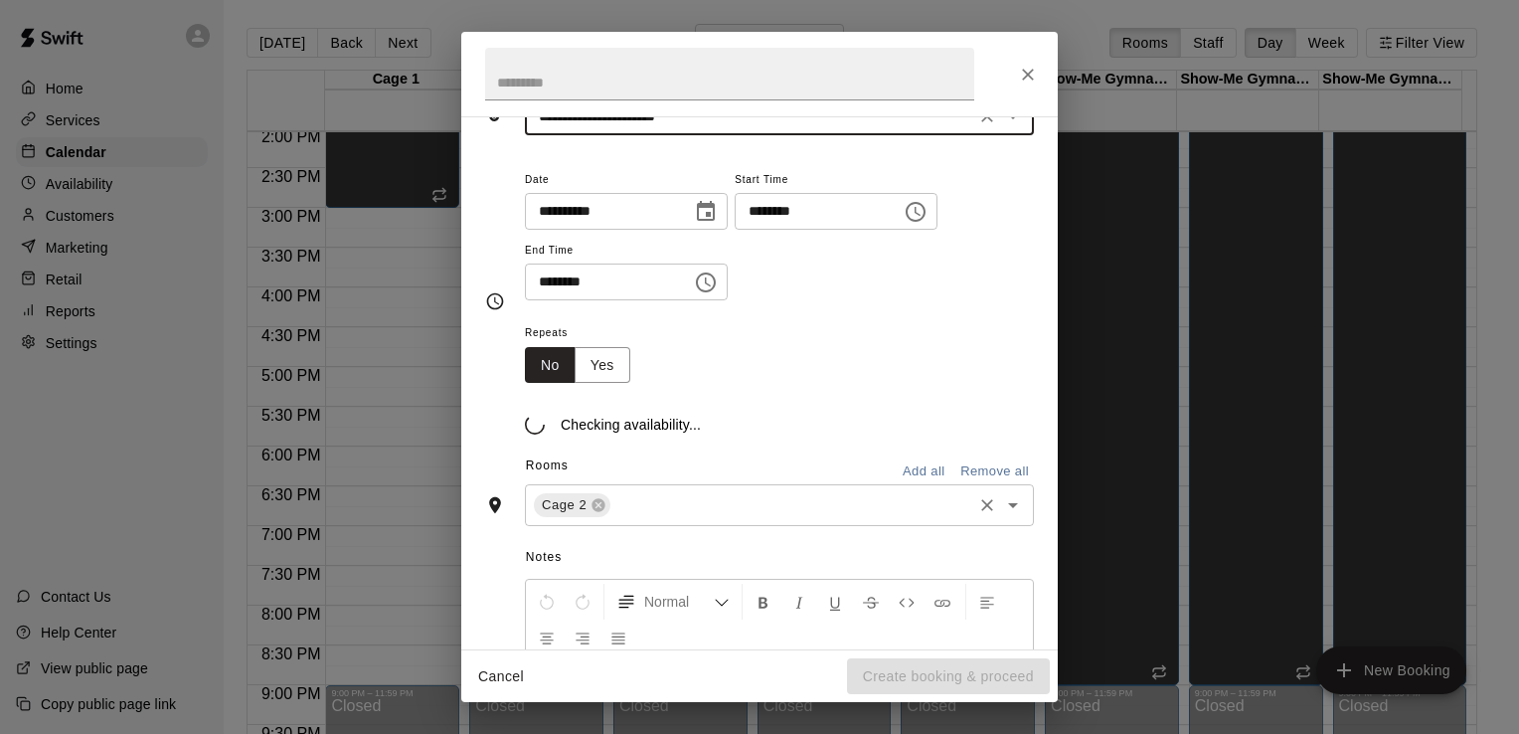
scroll to position [117, 0]
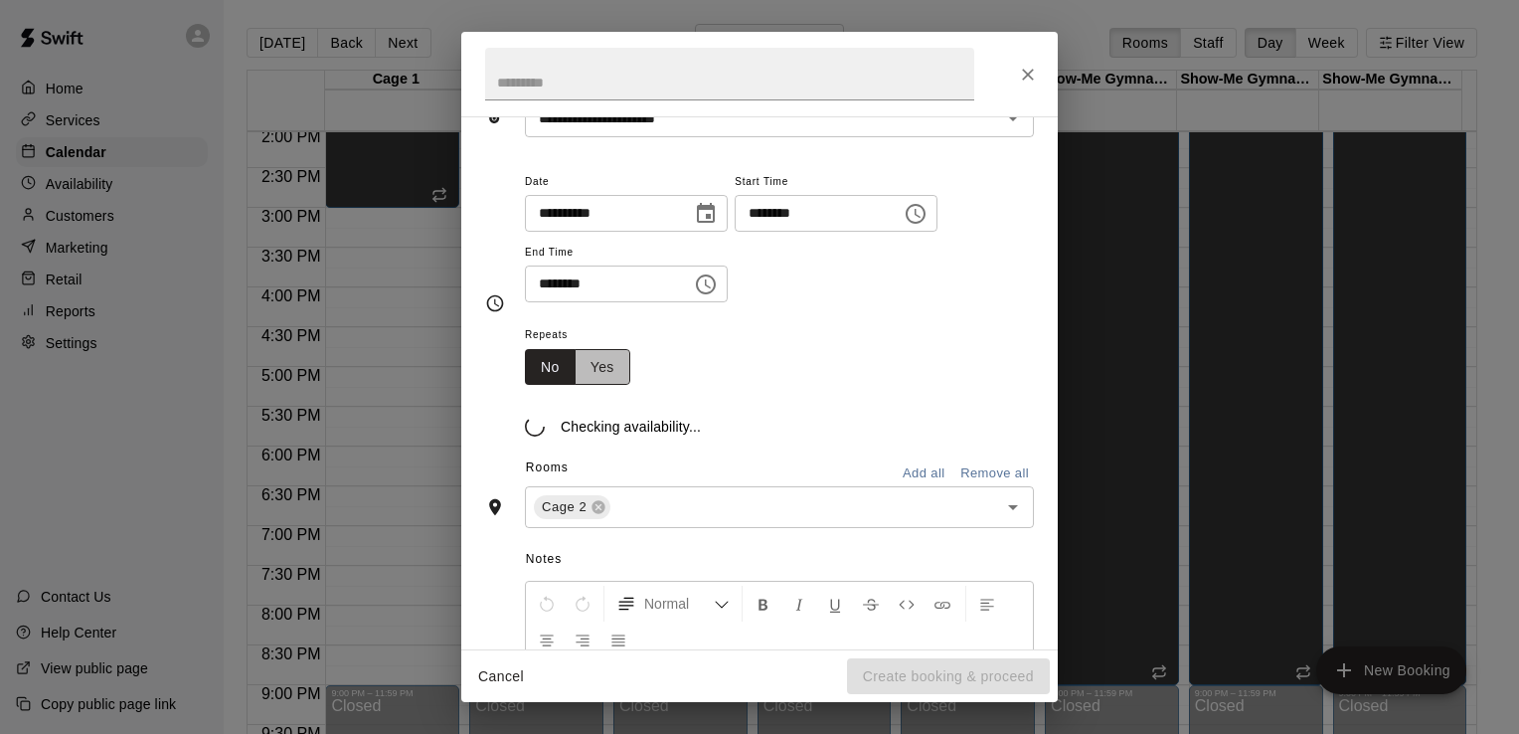
click at [597, 354] on button "Yes" at bounding box center [603, 367] width 56 height 37
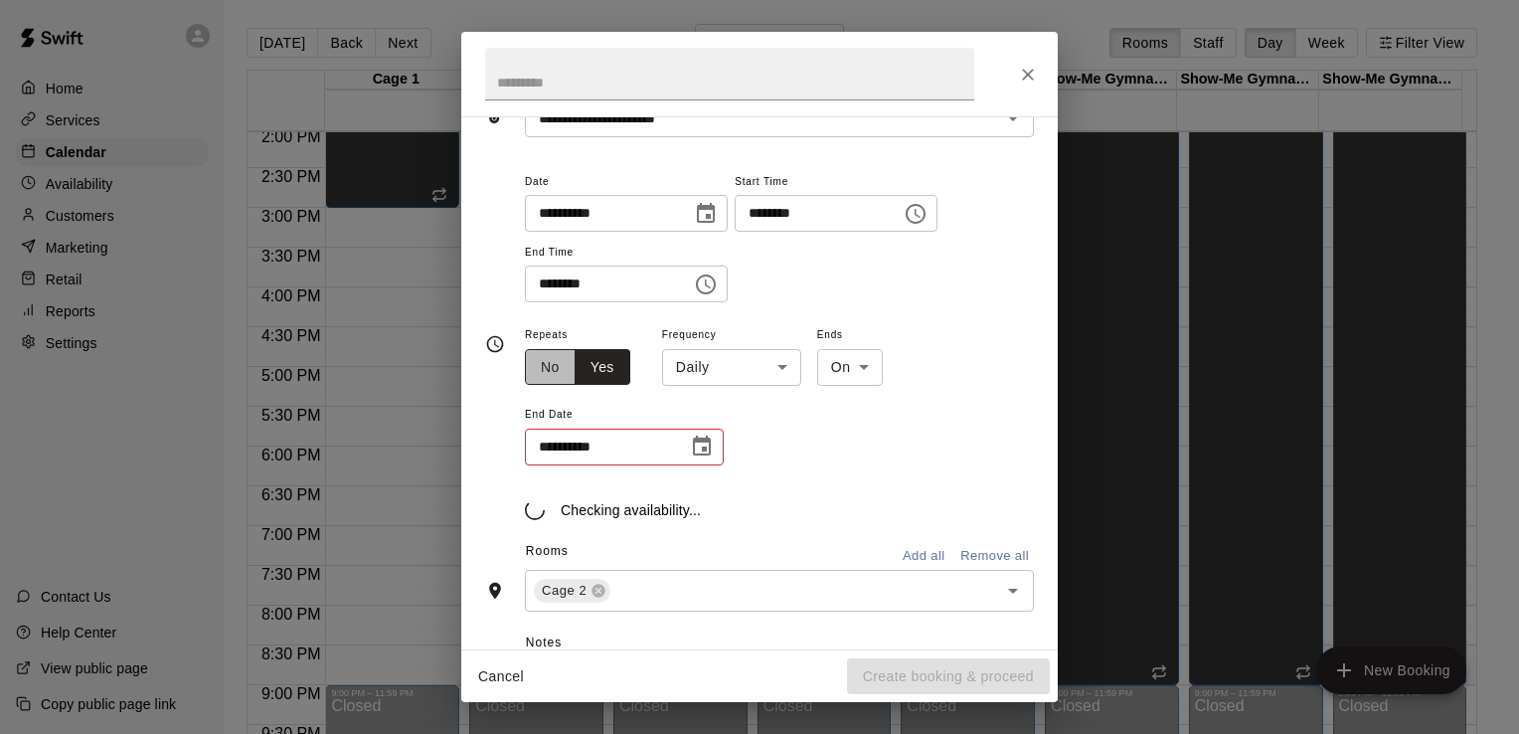
click at [547, 361] on button "No" at bounding box center [550, 367] width 51 height 37
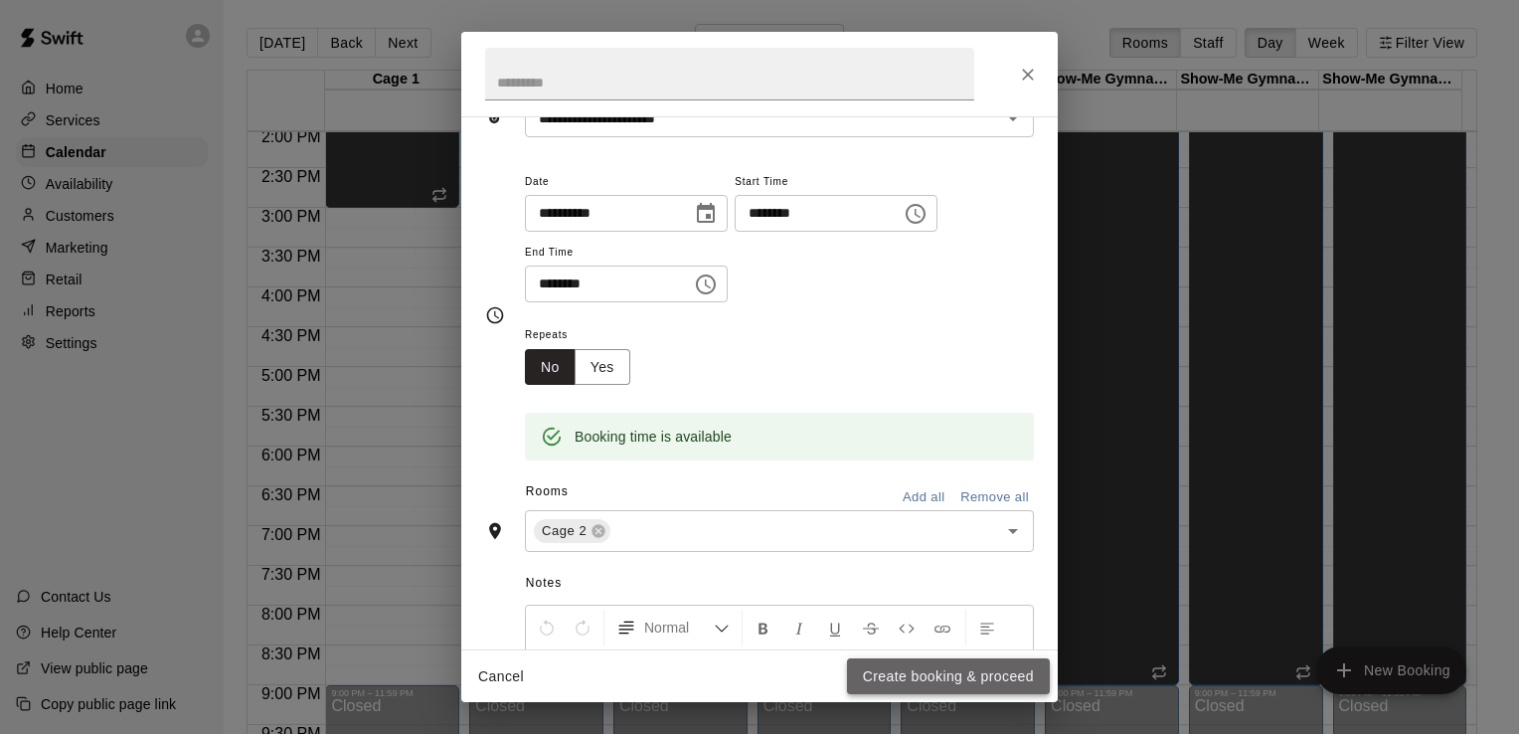
click at [954, 678] on button "Create booking & proceed" at bounding box center [948, 676] width 203 height 37
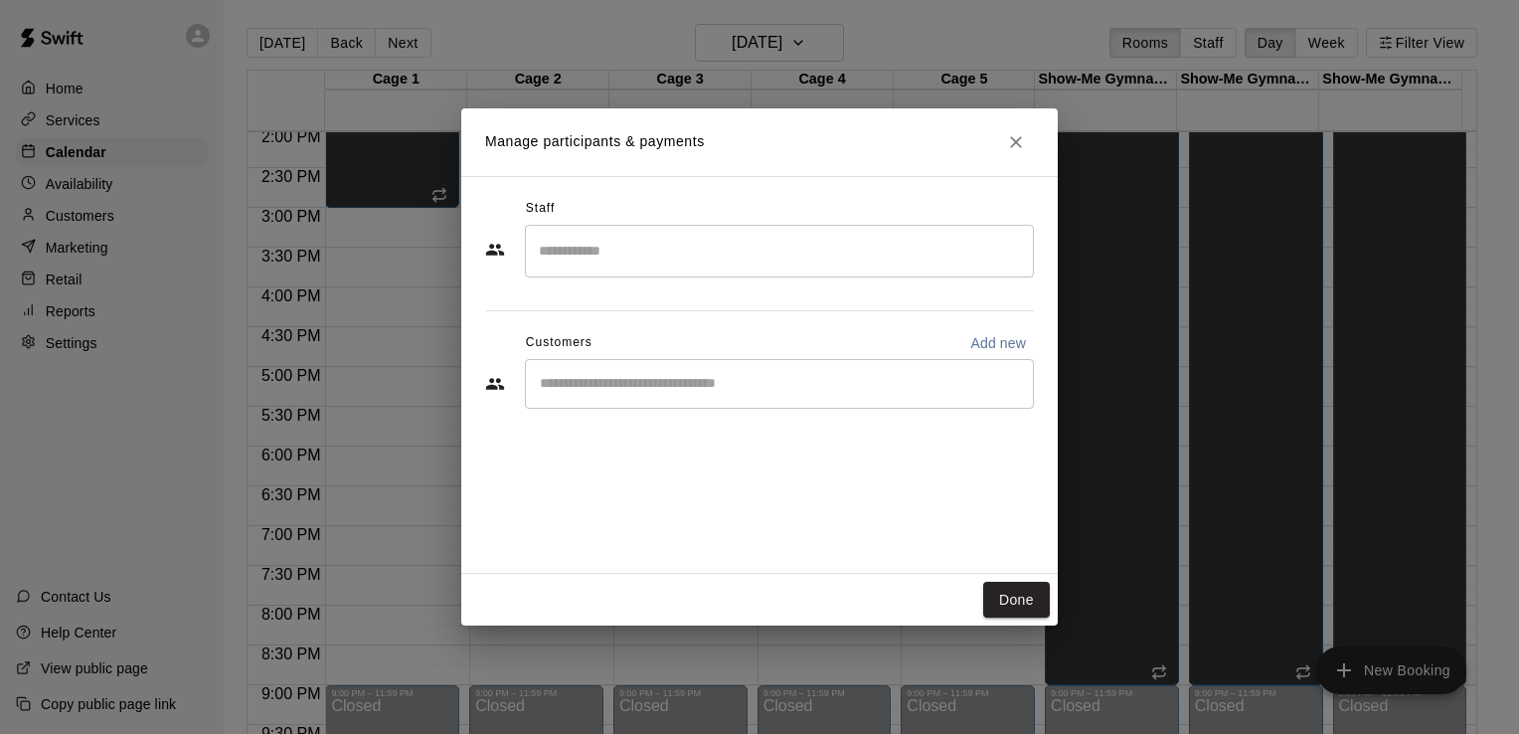
click at [712, 234] on input "Search staff" at bounding box center [779, 251] width 491 height 35
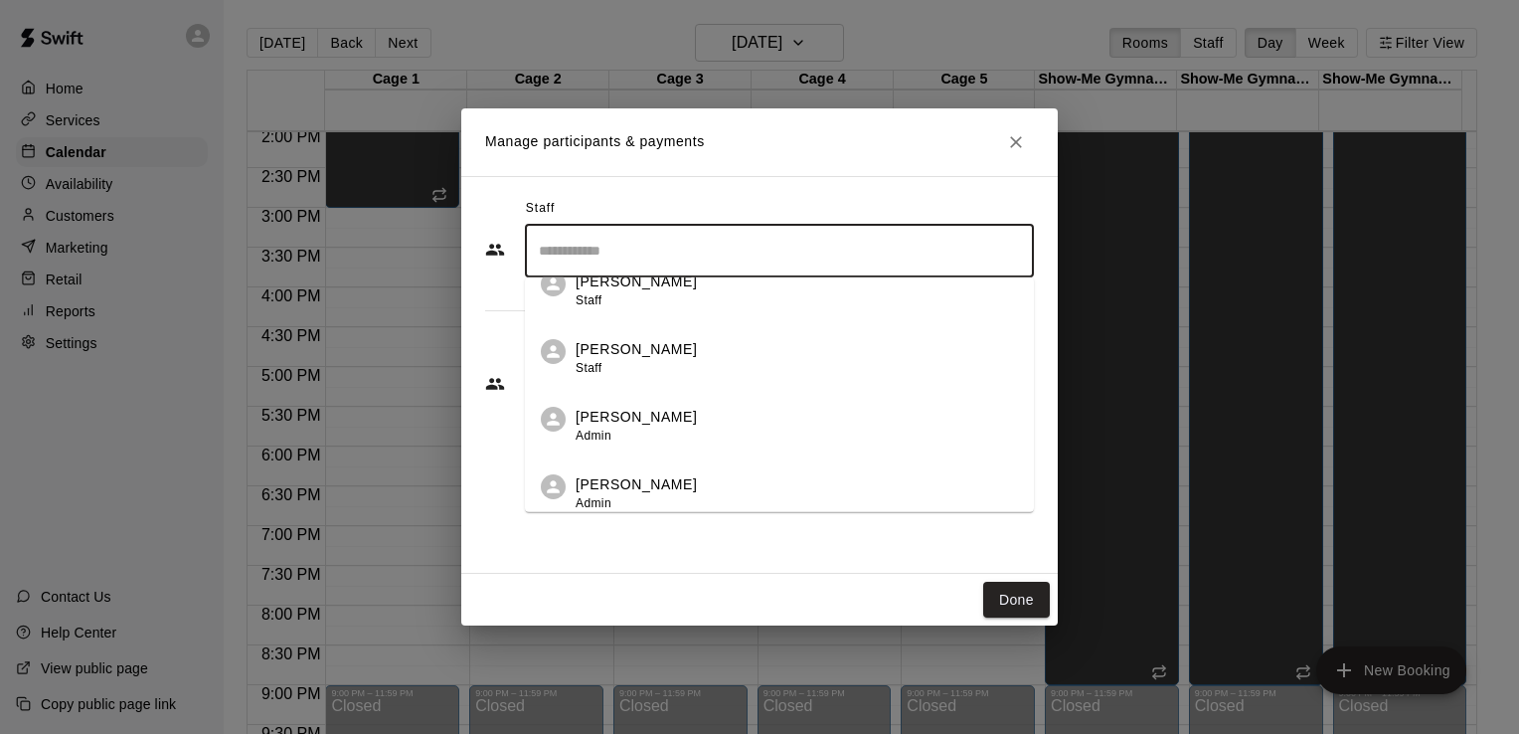
scroll to position [298, 0]
click at [656, 411] on div "[PERSON_NAME] Admin" at bounding box center [797, 425] width 442 height 39
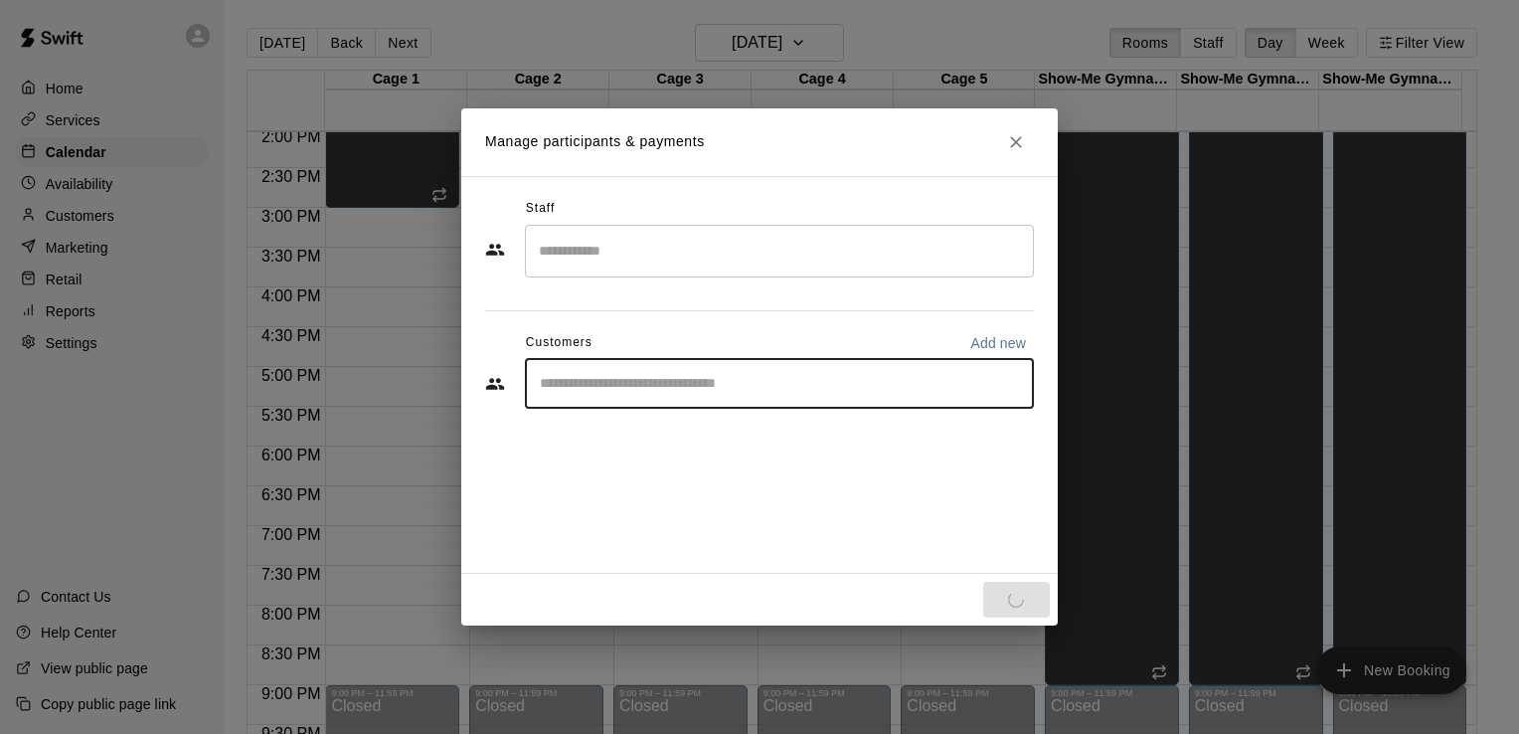
click at [678, 380] on input "Start typing to search customers..." at bounding box center [779, 384] width 491 height 20
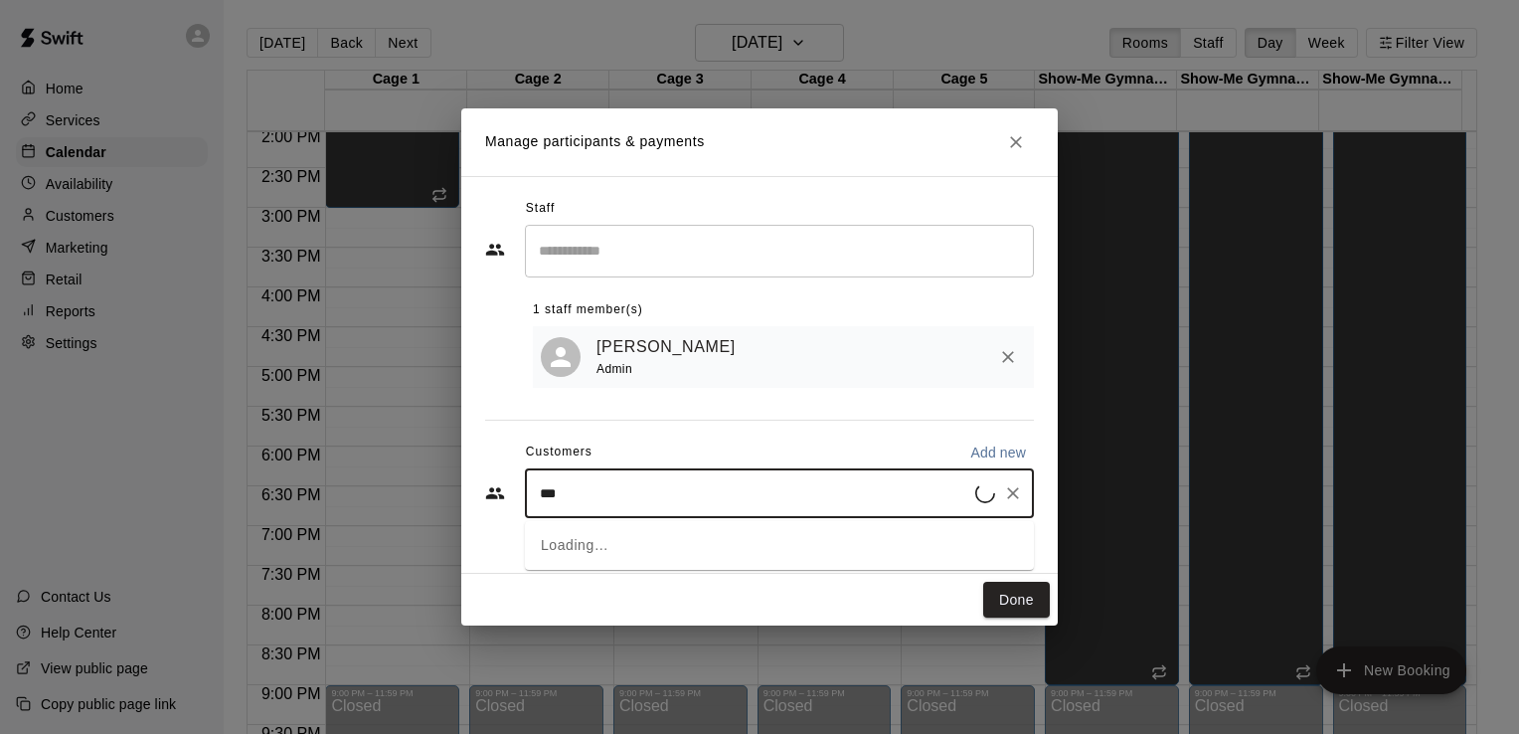
type input "****"
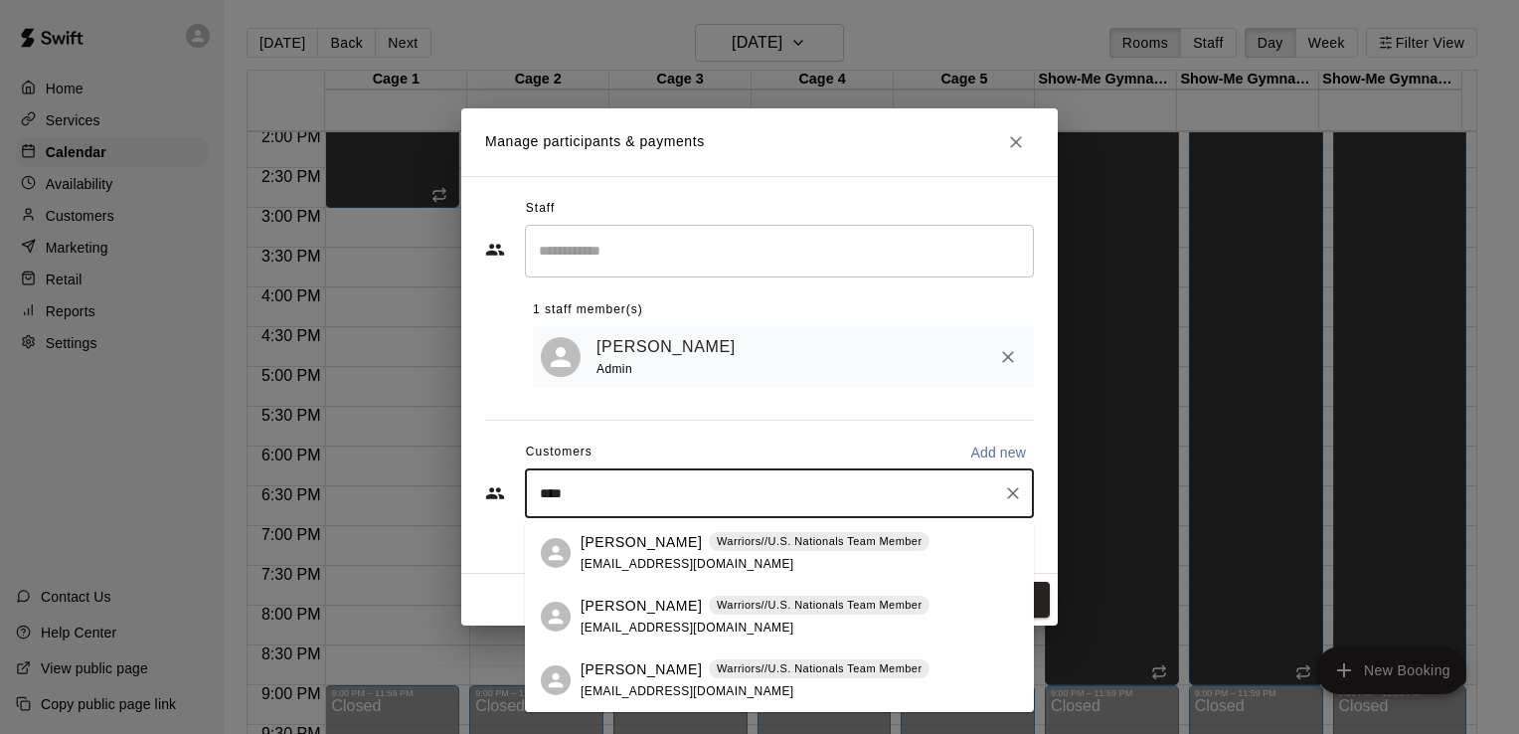
click at [619, 670] on p "[PERSON_NAME]" at bounding box center [641, 669] width 121 height 21
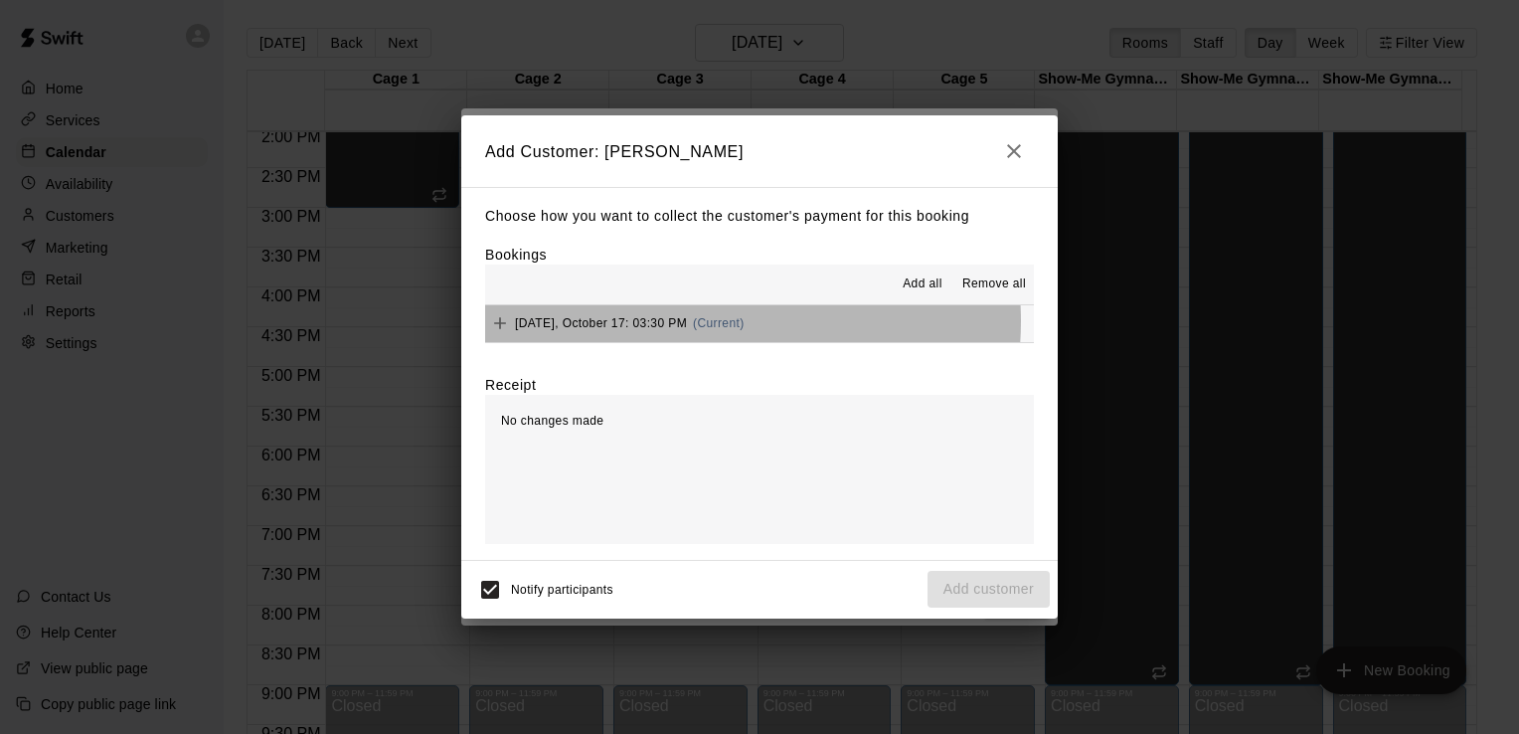
click at [719, 322] on span "(Current)" at bounding box center [719, 323] width 52 height 14
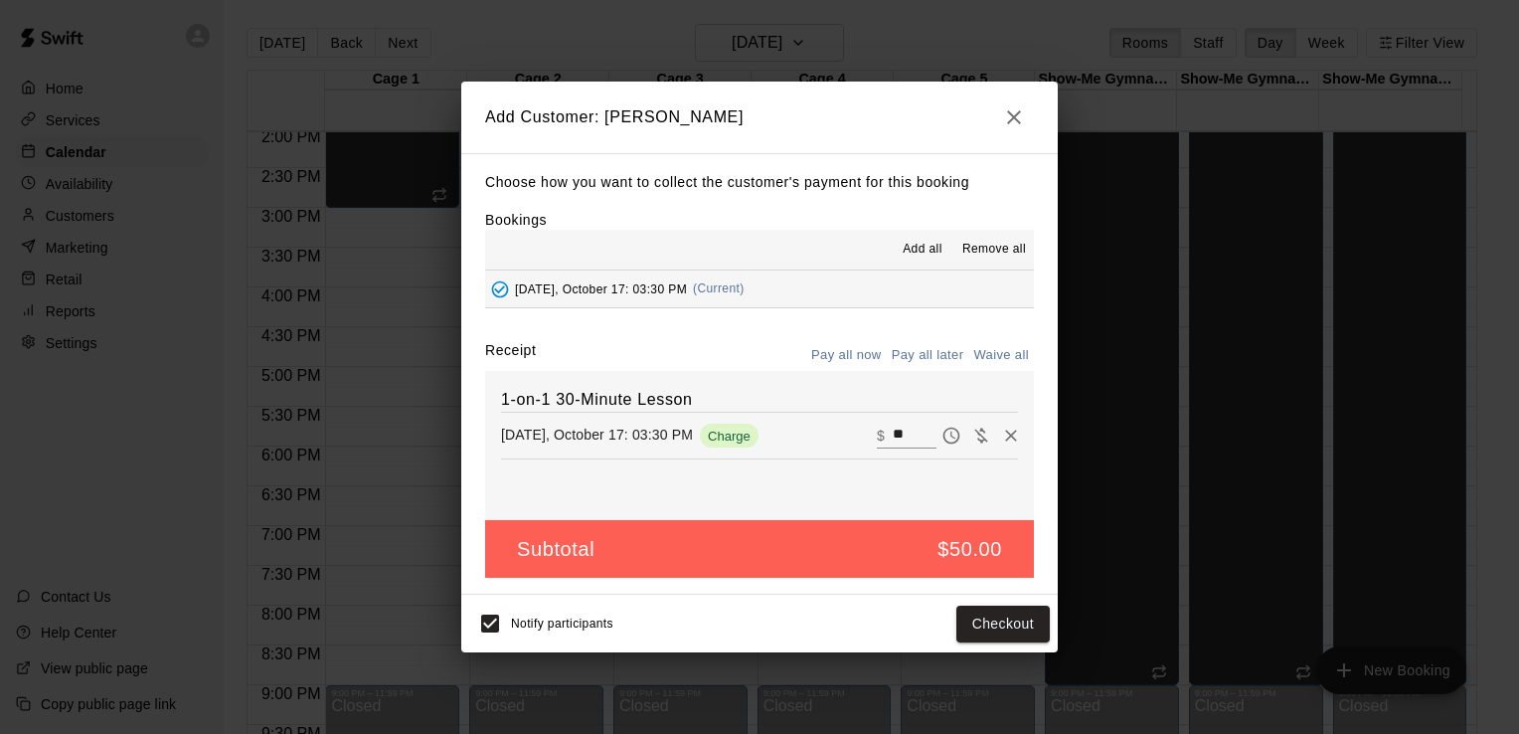
click at [930, 355] on button "Pay all later" at bounding box center [928, 355] width 83 height 31
click at [982, 626] on button "Add customer" at bounding box center [989, 624] width 122 height 37
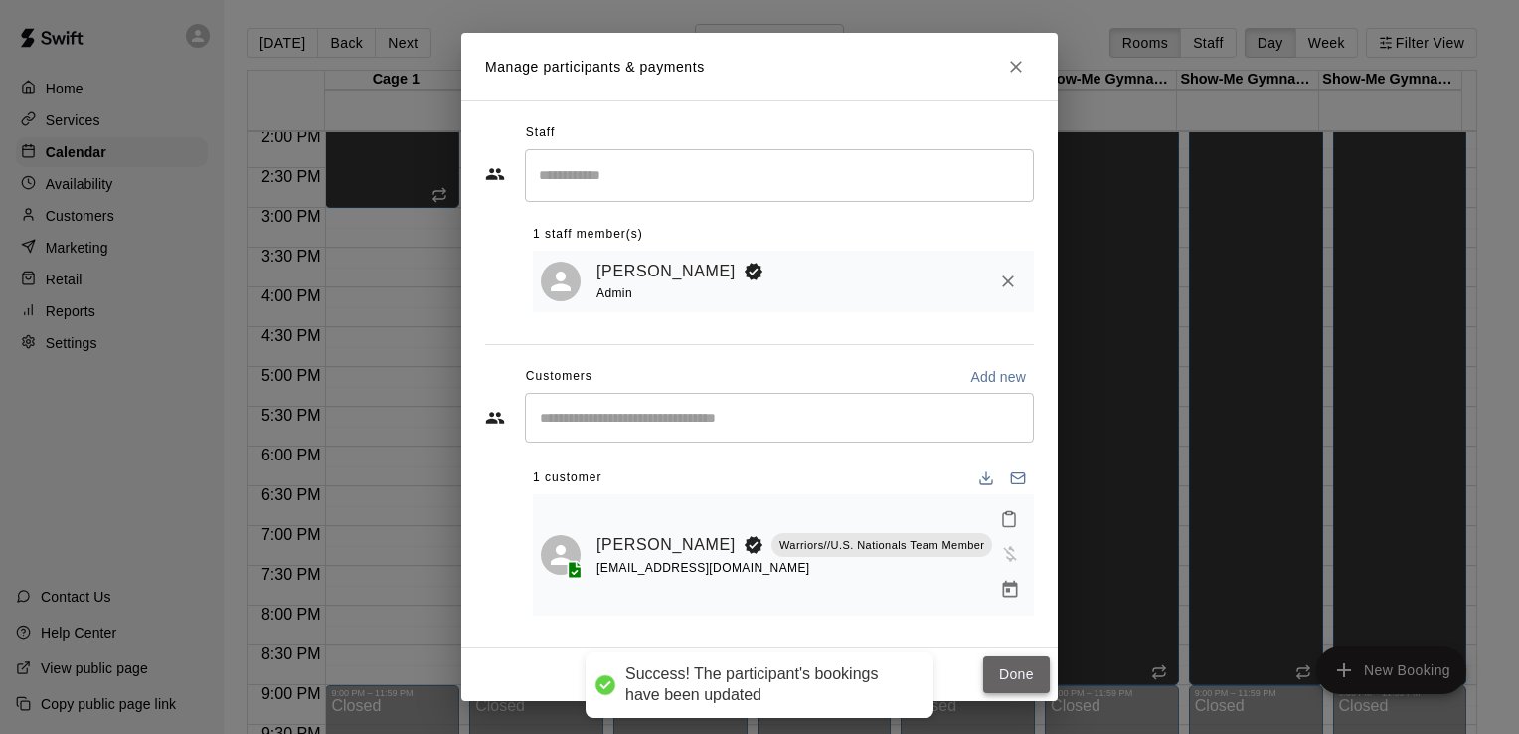
click at [1022, 656] on button "Done" at bounding box center [1016, 674] width 67 height 37
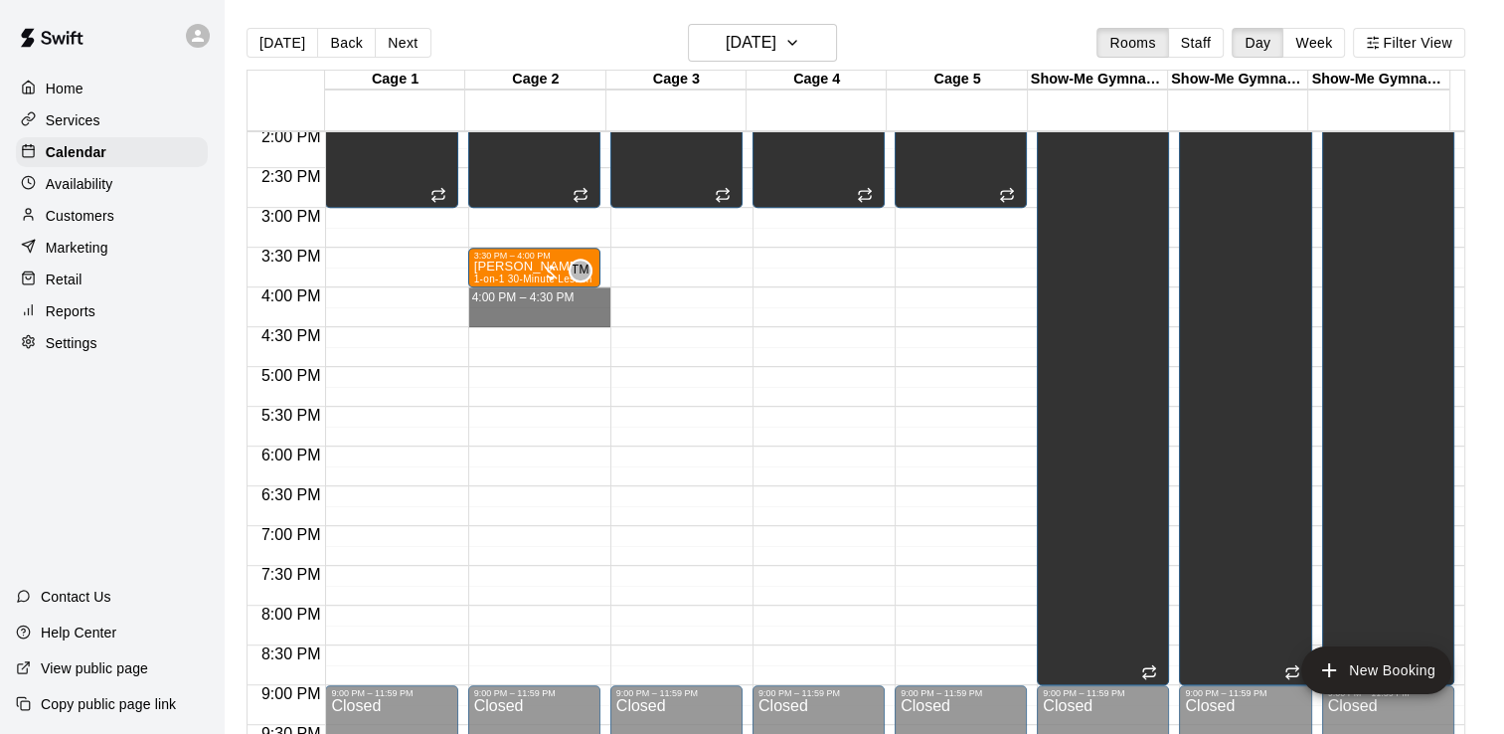
drag, startPoint x: 547, startPoint y: 296, endPoint x: 547, endPoint y: 312, distance: 15.9
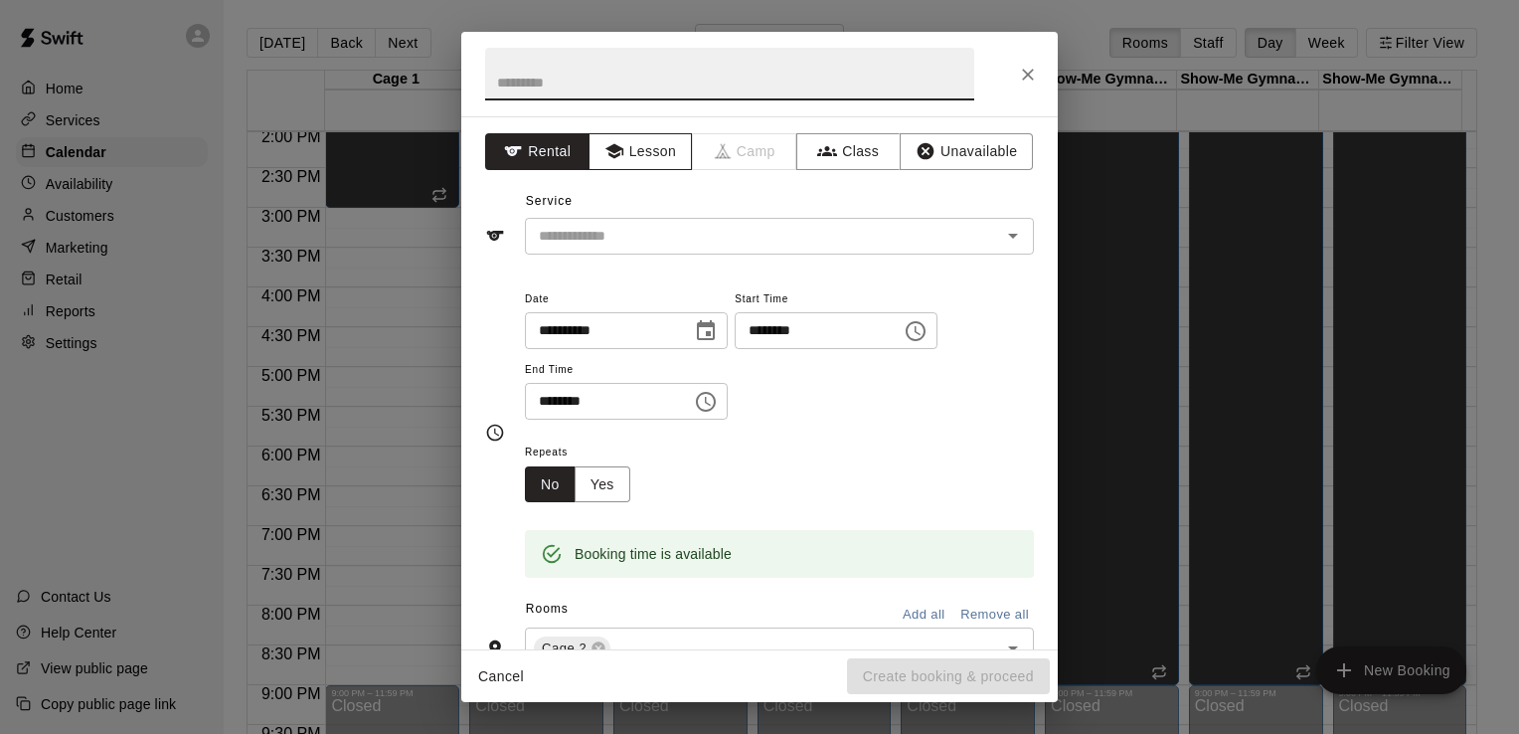
click at [629, 152] on button "Lesson" at bounding box center [641, 151] width 104 height 37
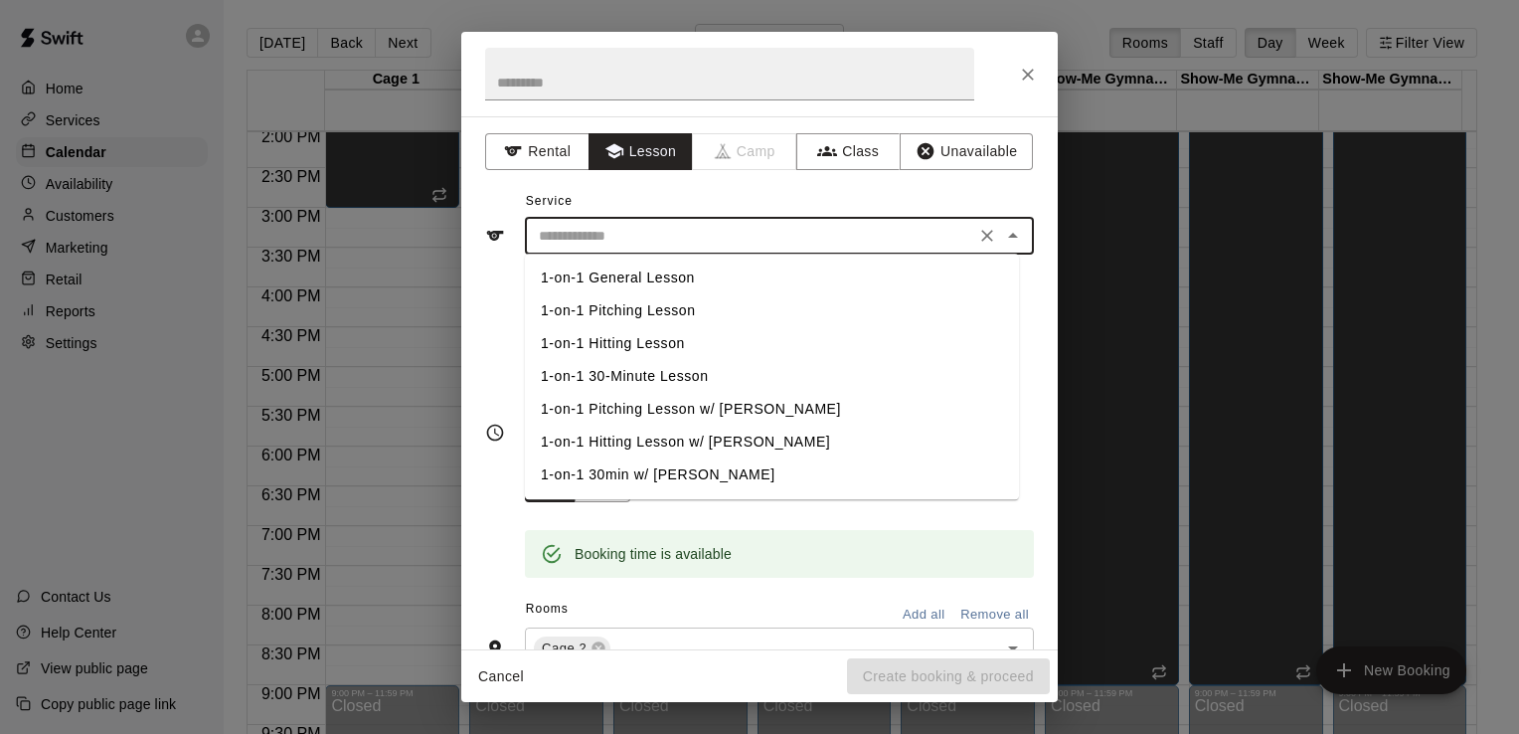
click at [636, 230] on input "text" at bounding box center [750, 236] width 438 height 25
click at [658, 371] on li "1-on-1 30-Minute Lesson" at bounding box center [772, 376] width 494 height 33
type input "**********"
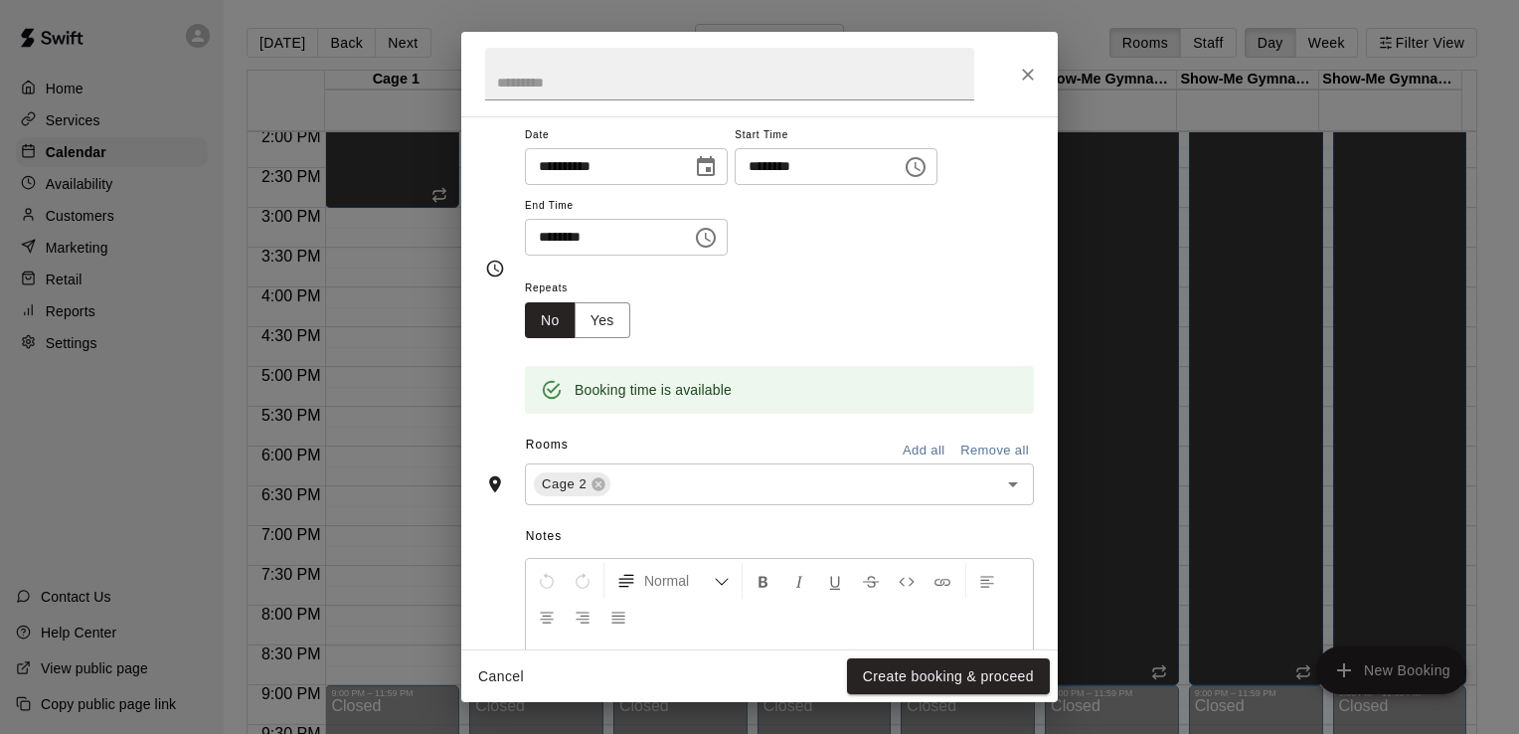
scroll to position [199, 0]
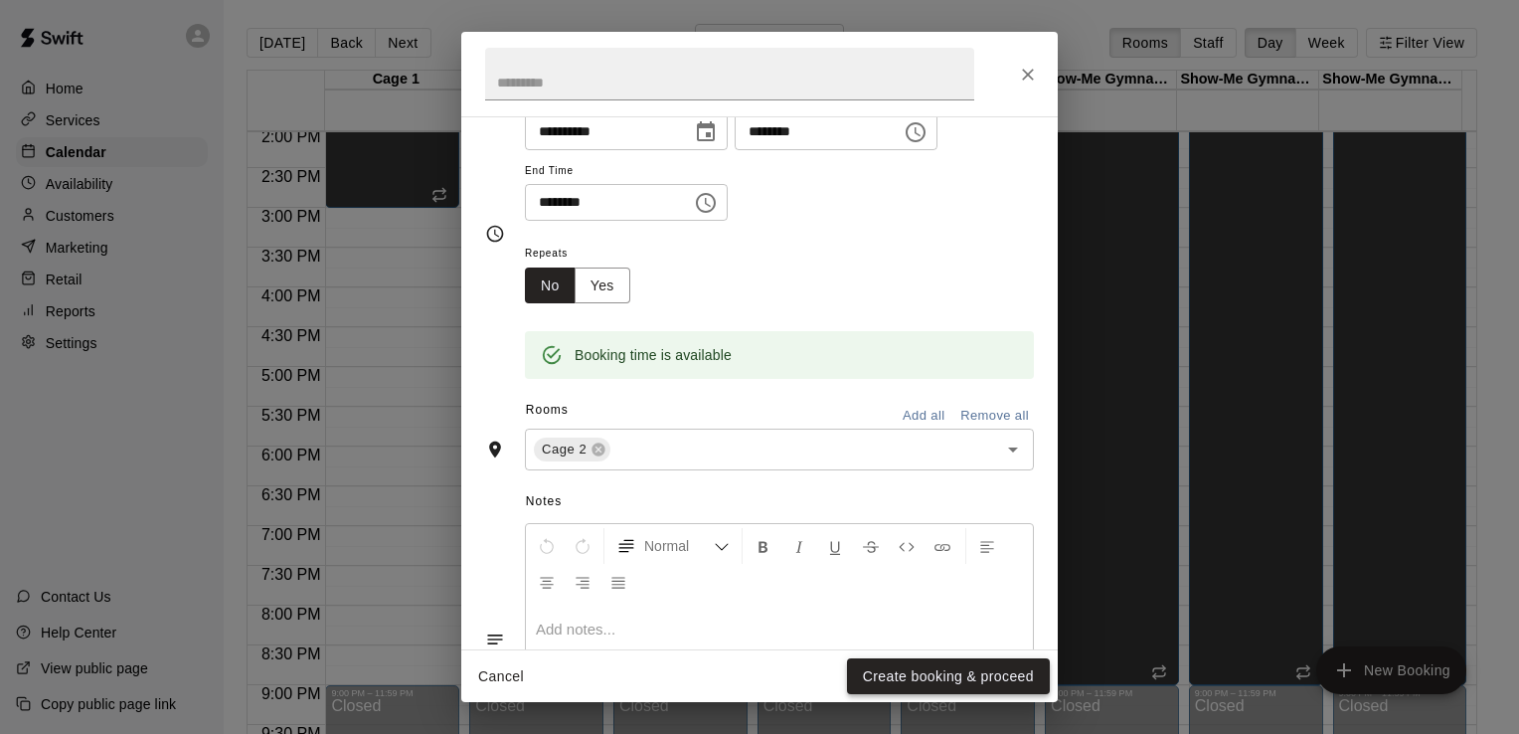
click at [928, 679] on button "Create booking & proceed" at bounding box center [948, 676] width 203 height 37
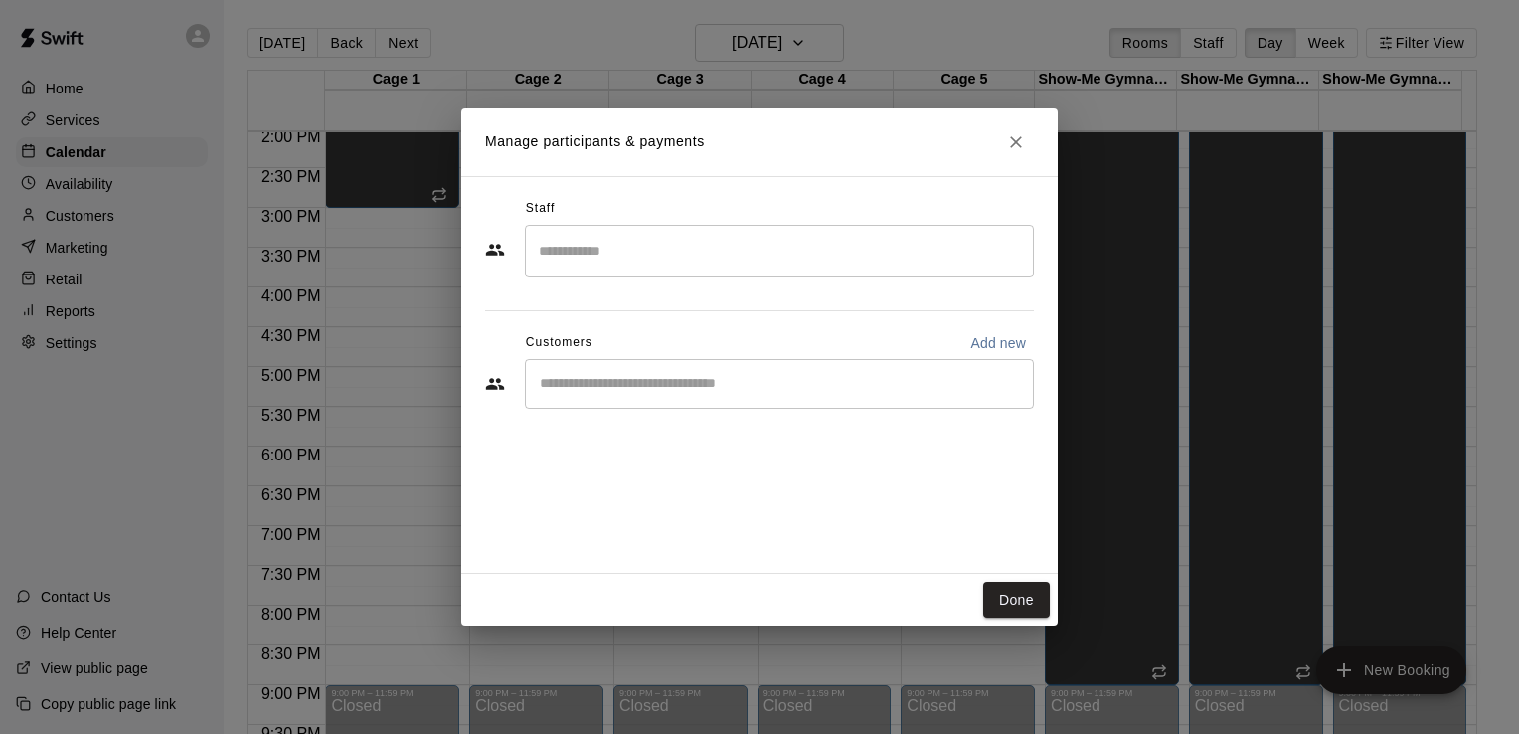
click at [672, 259] on input "Search staff" at bounding box center [779, 251] width 491 height 35
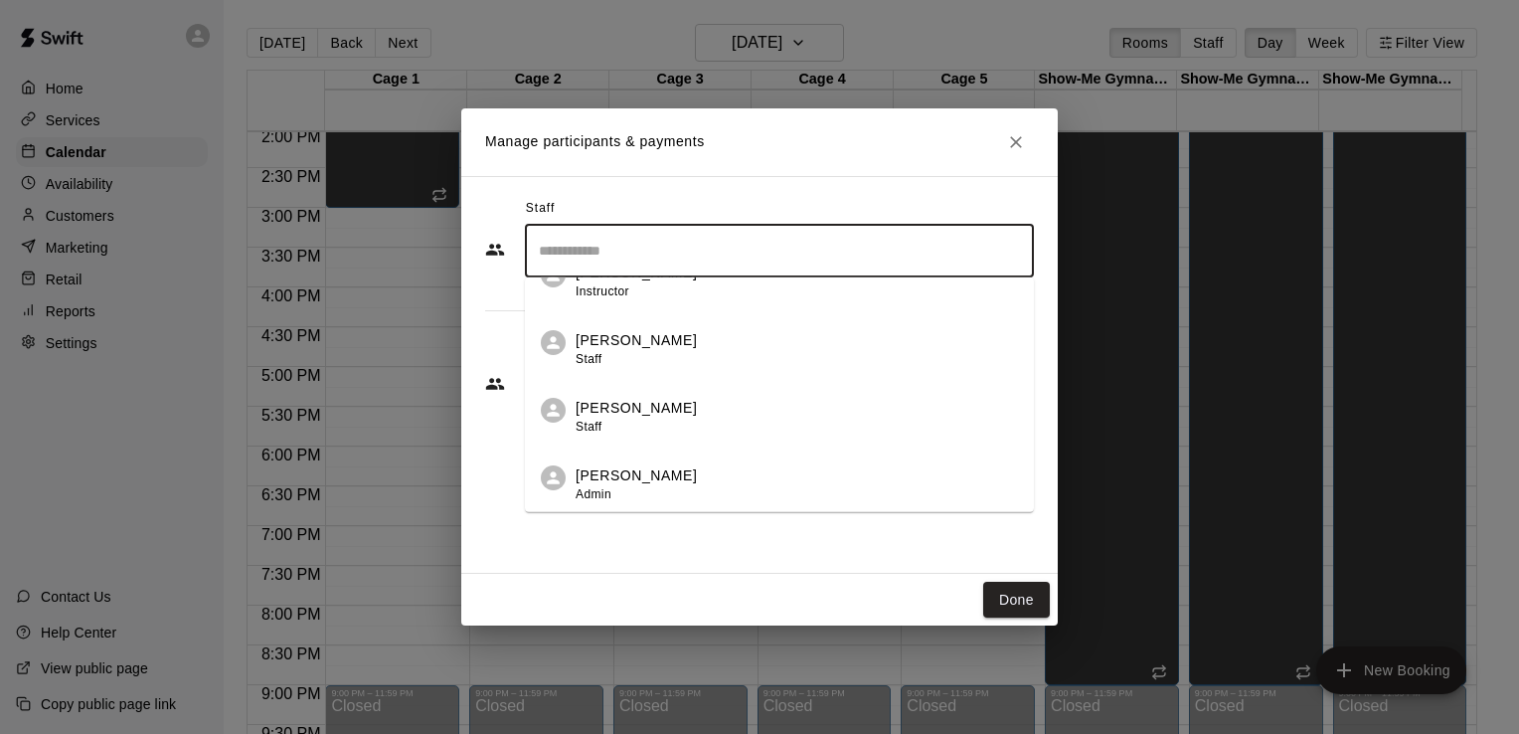
scroll to position [298, 0]
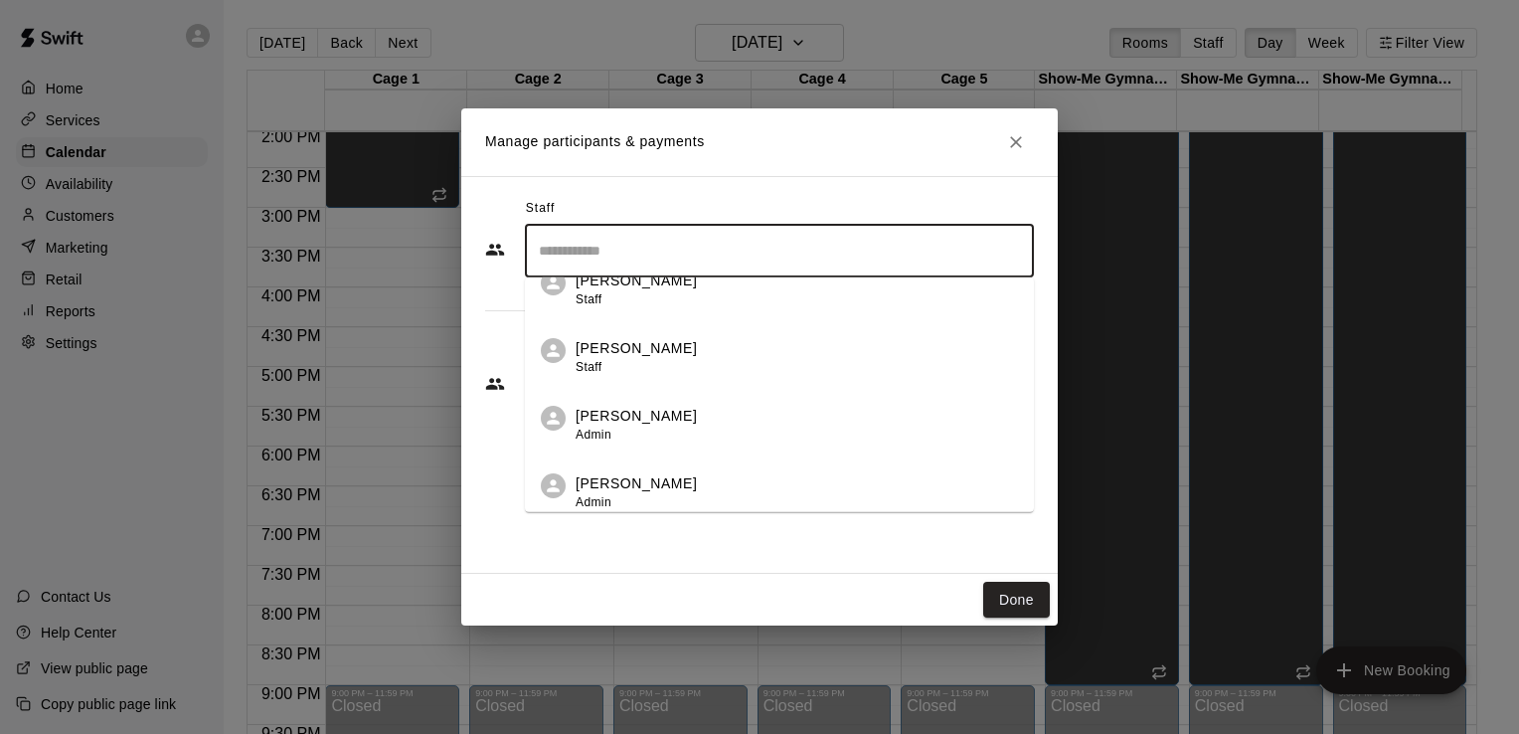
click at [687, 420] on div "[PERSON_NAME] Admin" at bounding box center [797, 425] width 442 height 39
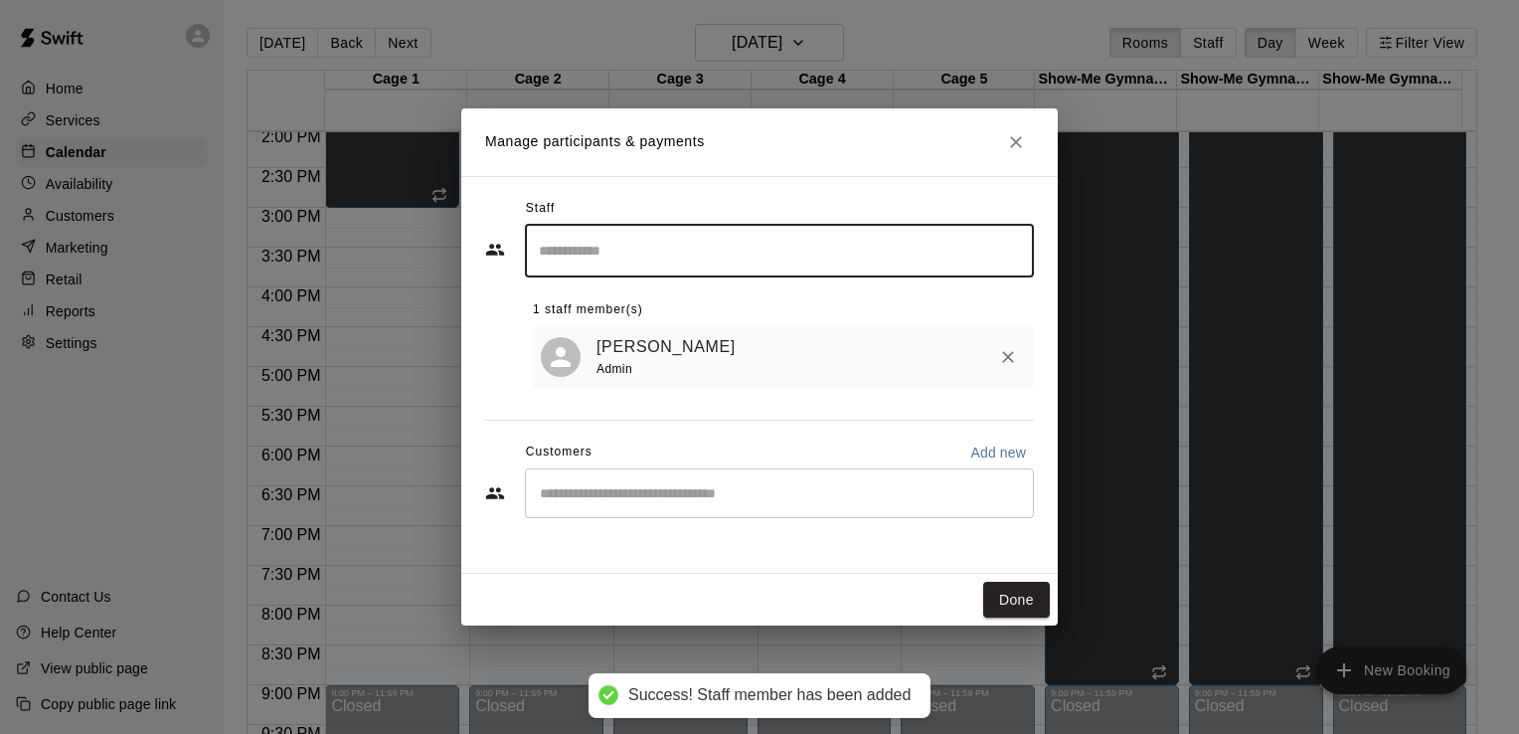
click at [688, 389] on div "[PERSON_NAME] Admin" at bounding box center [783, 357] width 501 height 63
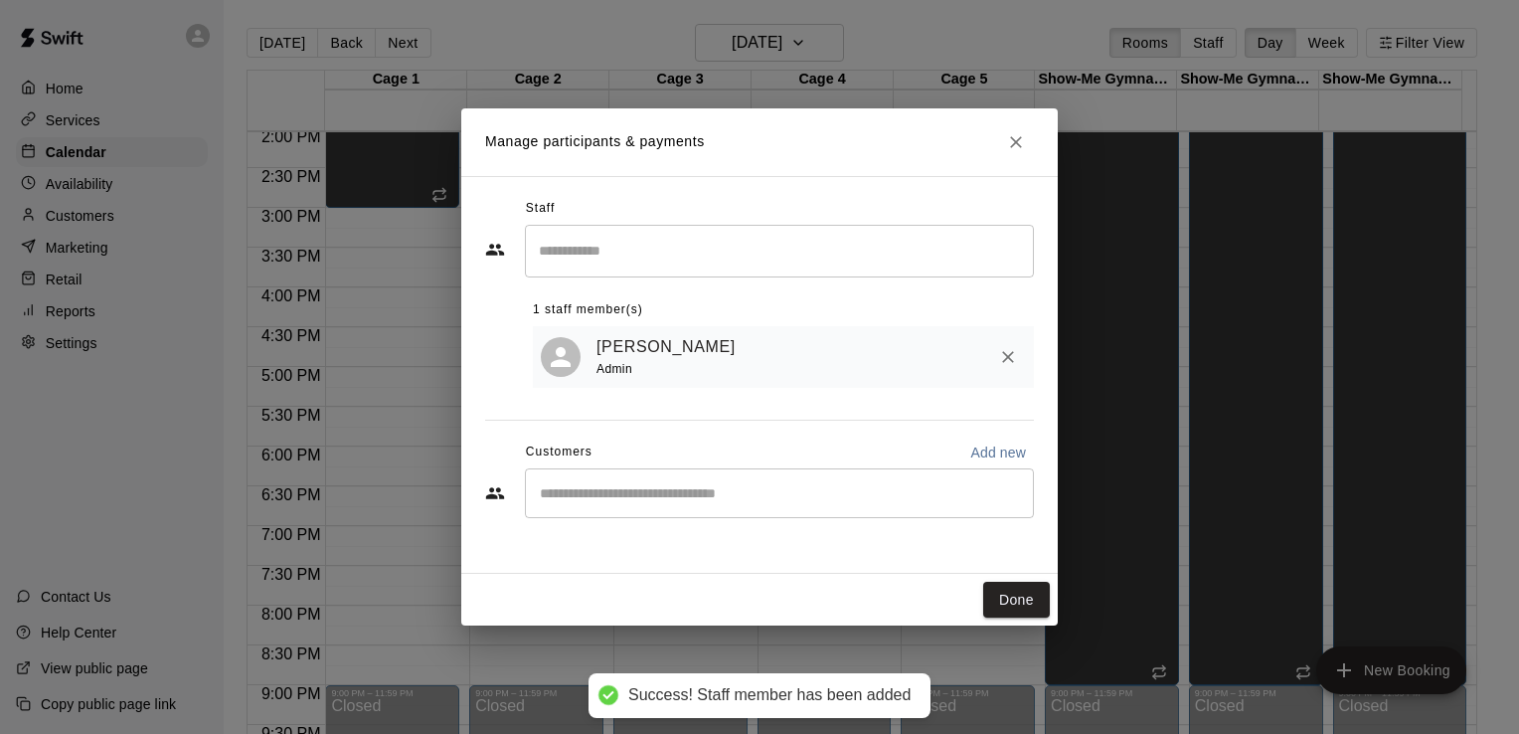
click at [671, 503] on input "Start typing to search customers..." at bounding box center [779, 493] width 491 height 20
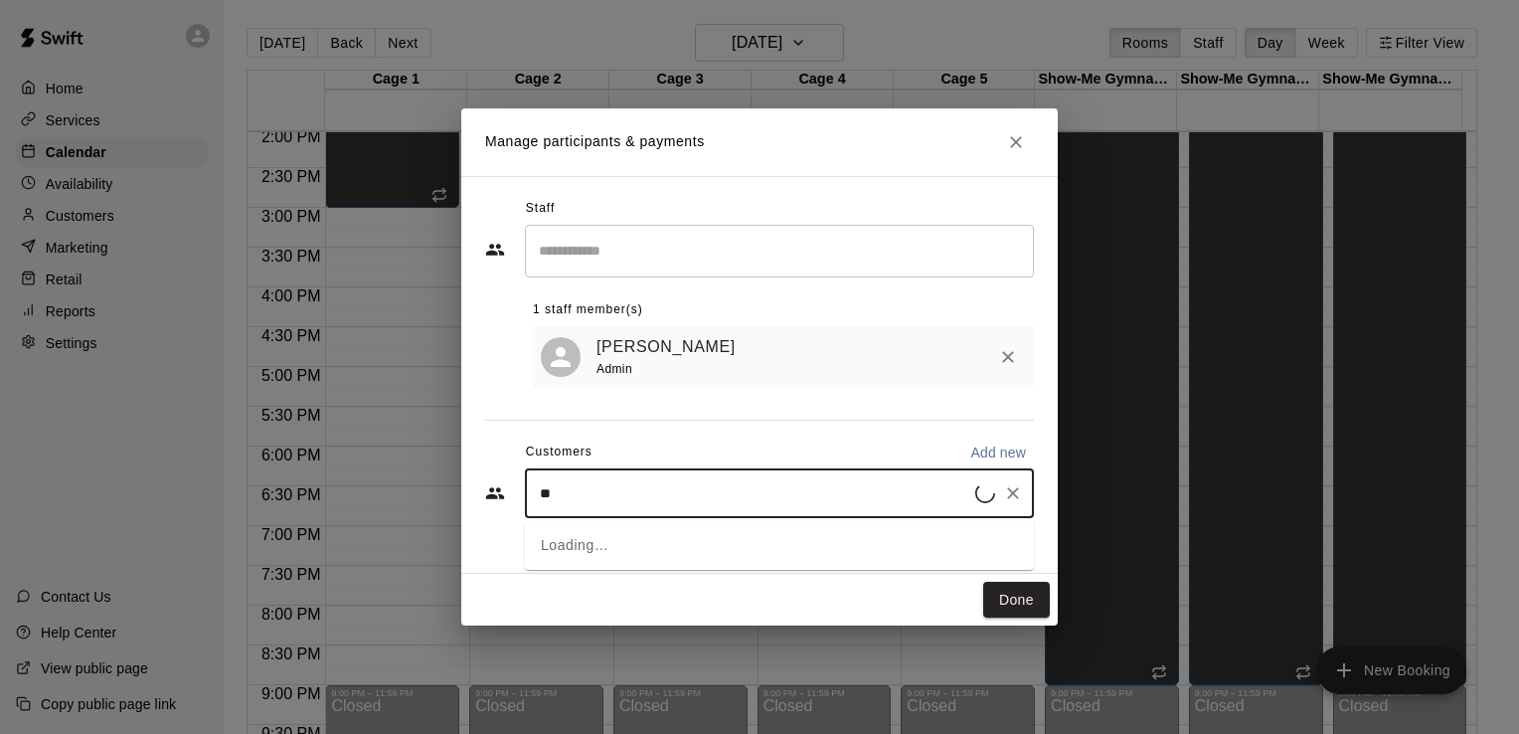
type input "***"
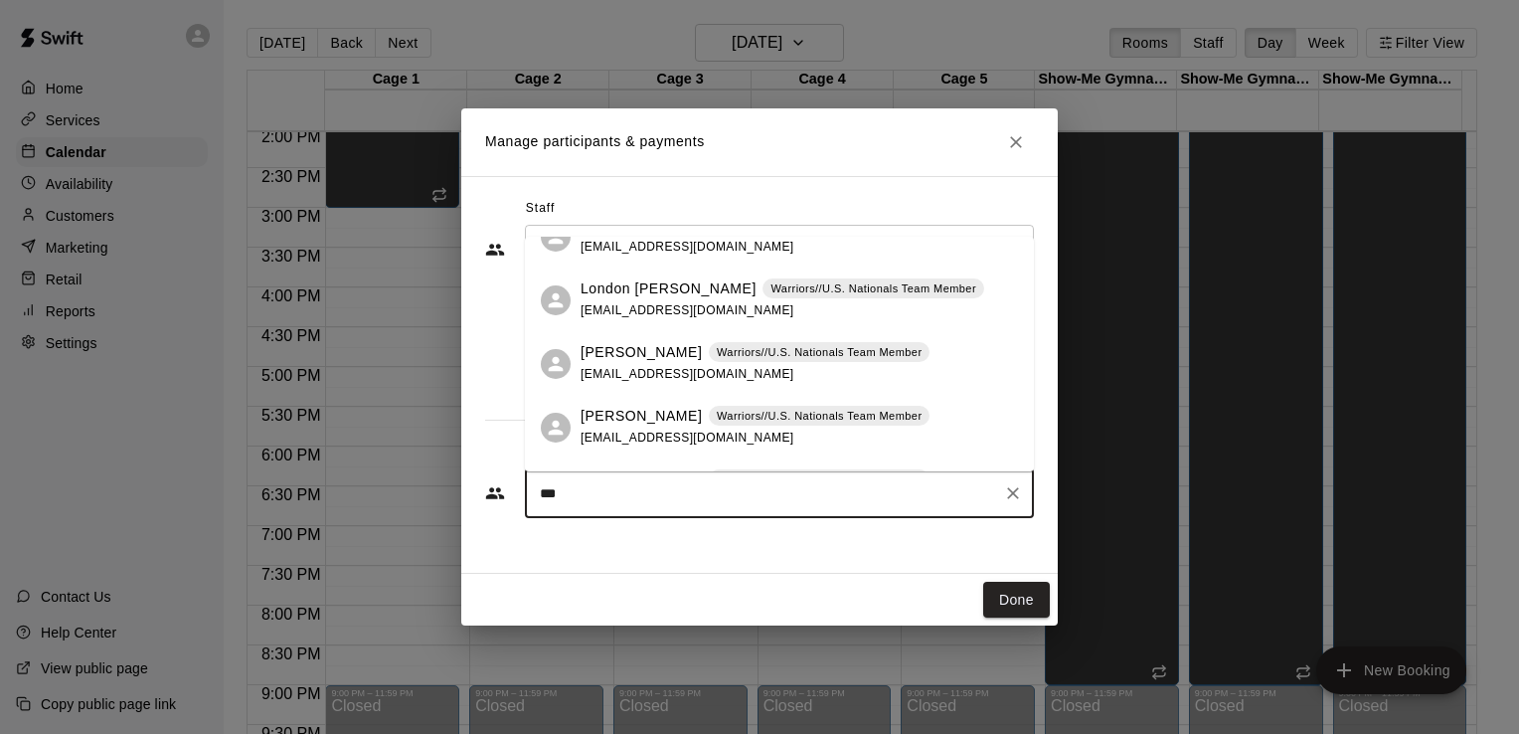
scroll to position [398, 0]
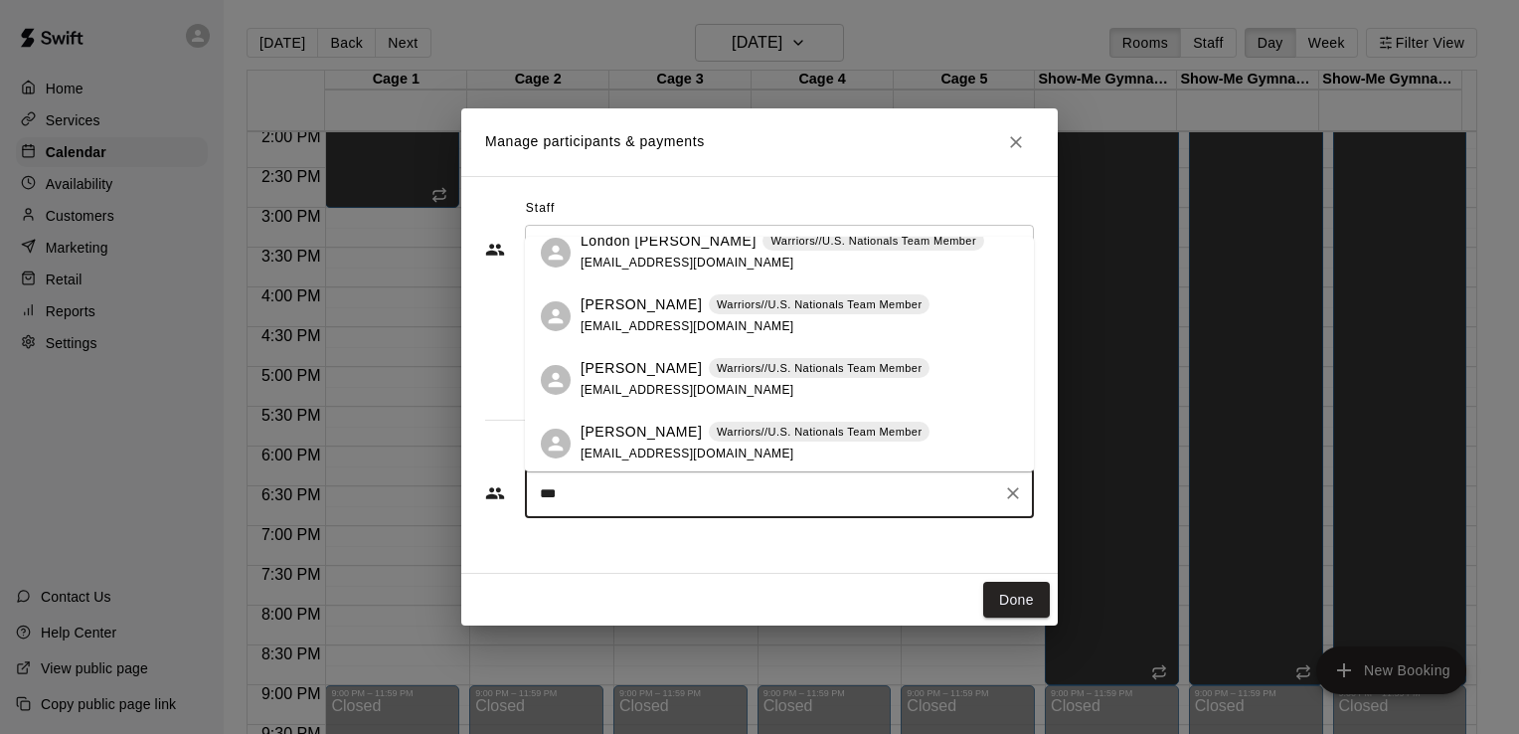
click at [655, 381] on div "[PERSON_NAME] Warriors//U.S. Nationals Team Member [EMAIL_ADDRESS][DOMAIN_NAME]" at bounding box center [755, 379] width 349 height 43
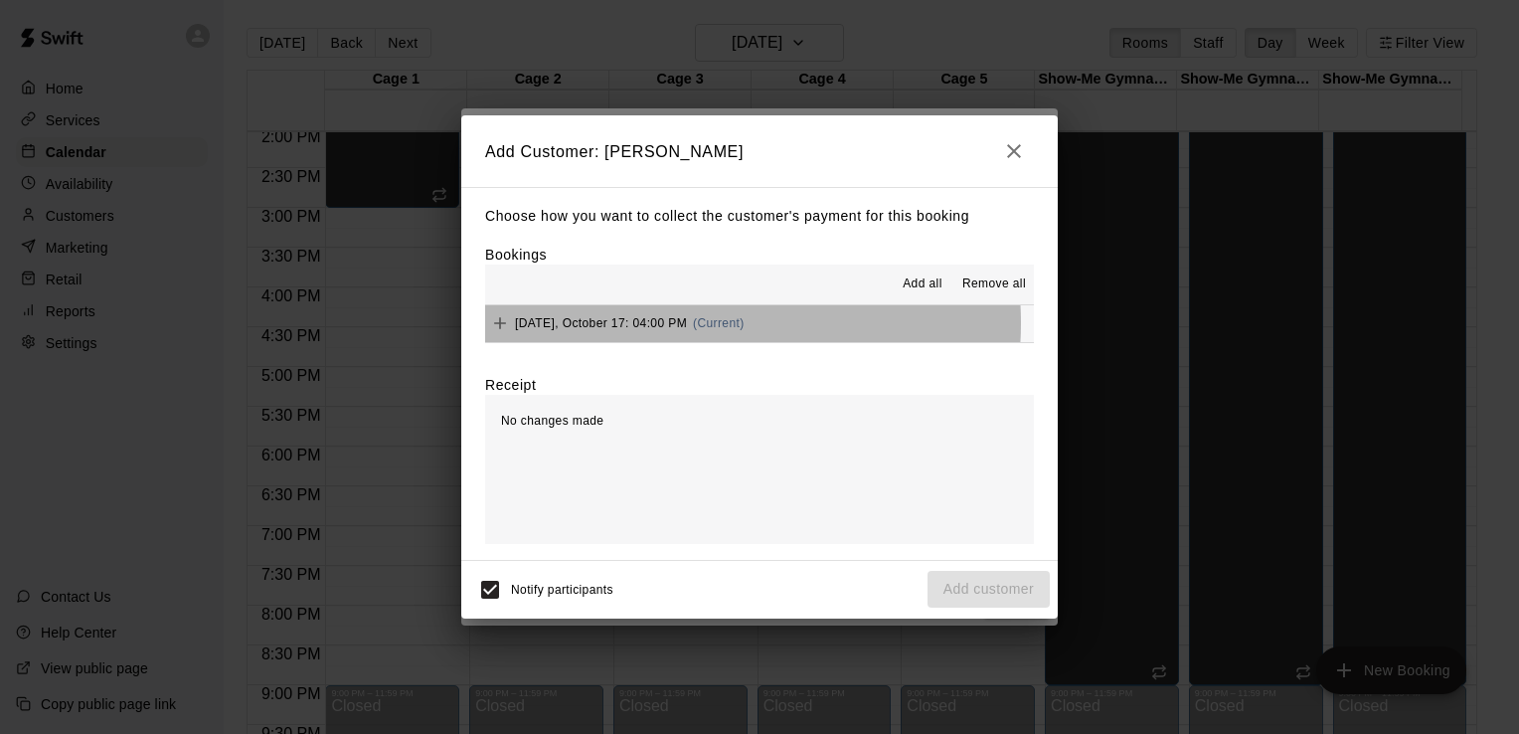
click at [699, 324] on span "(Current)" at bounding box center [719, 323] width 52 height 14
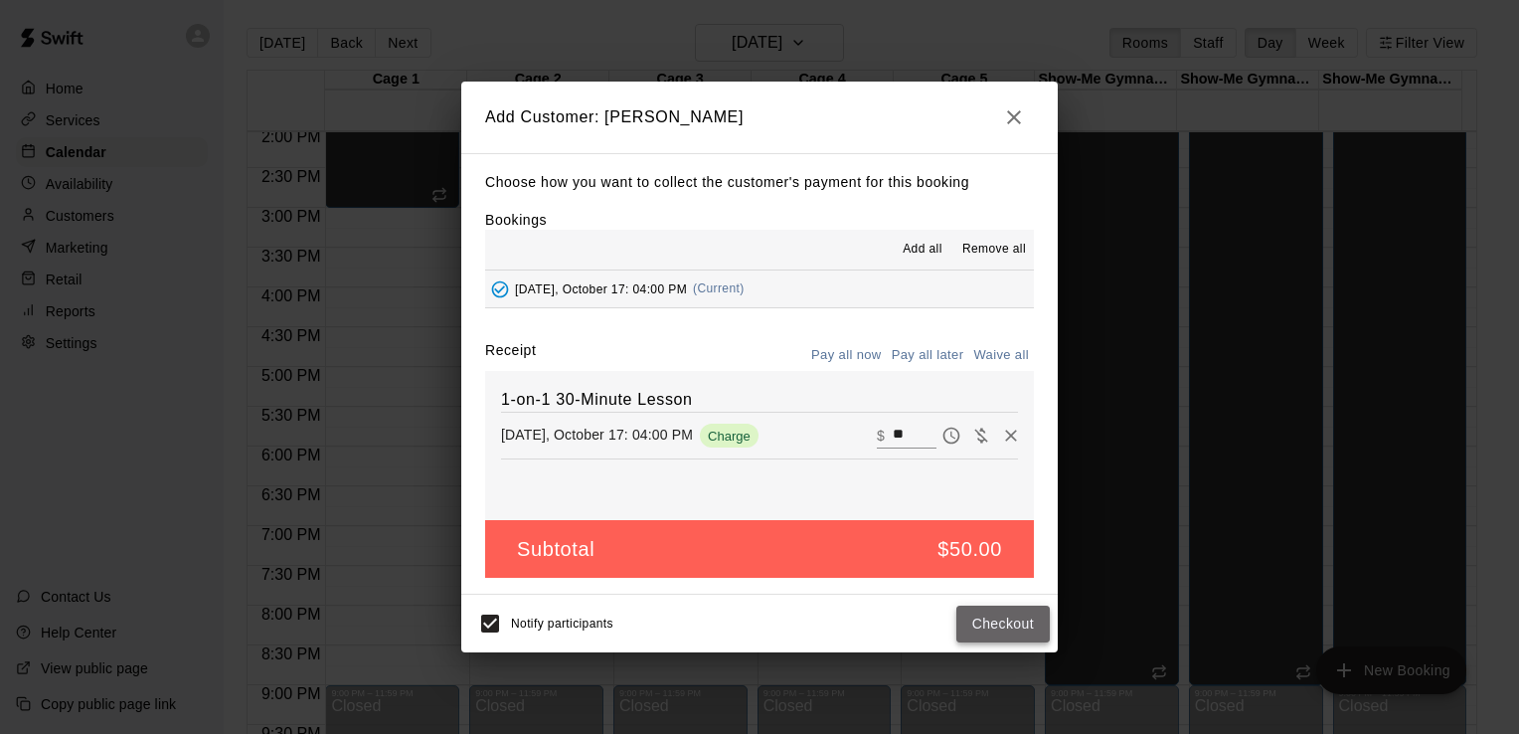
click at [1019, 621] on button "Checkout" at bounding box center [1003, 624] width 93 height 37
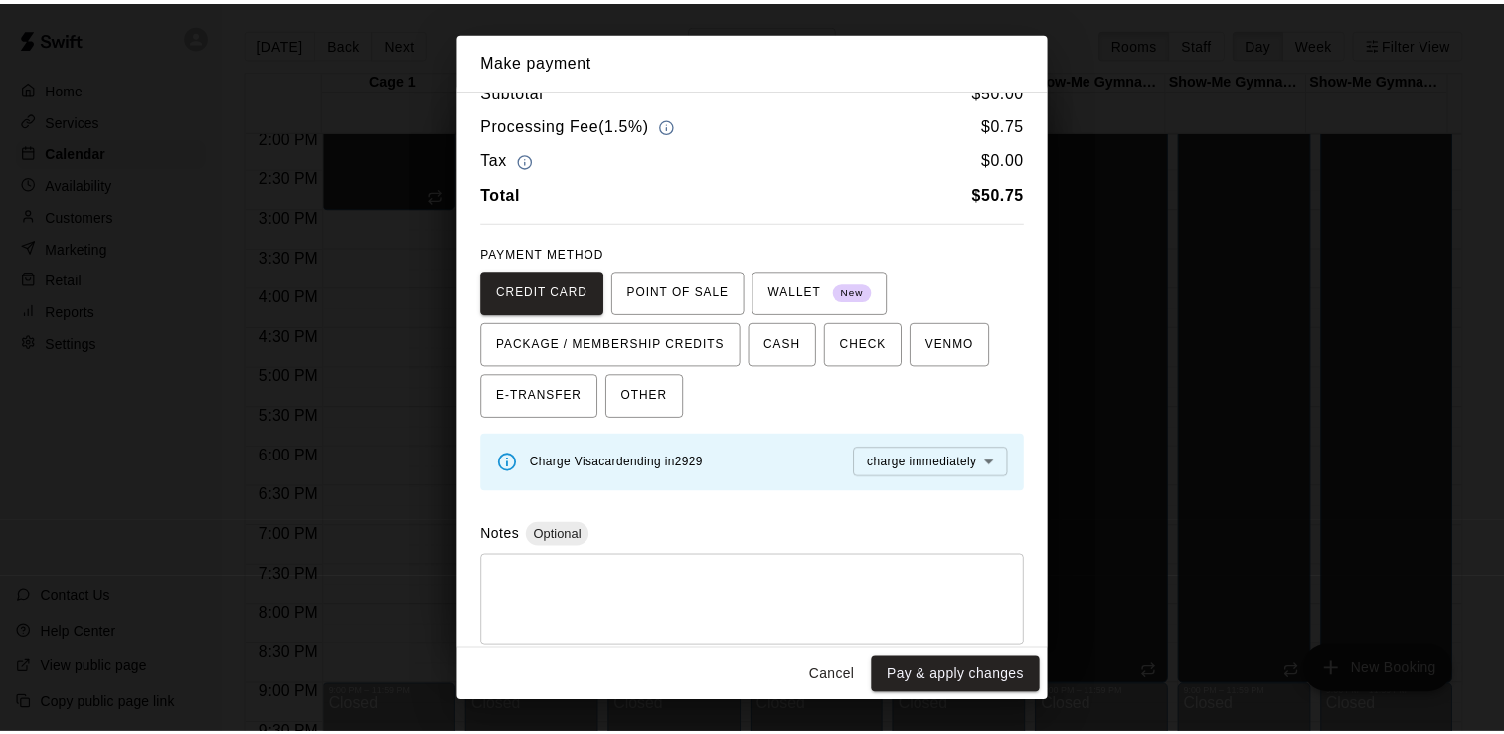
scroll to position [43, 0]
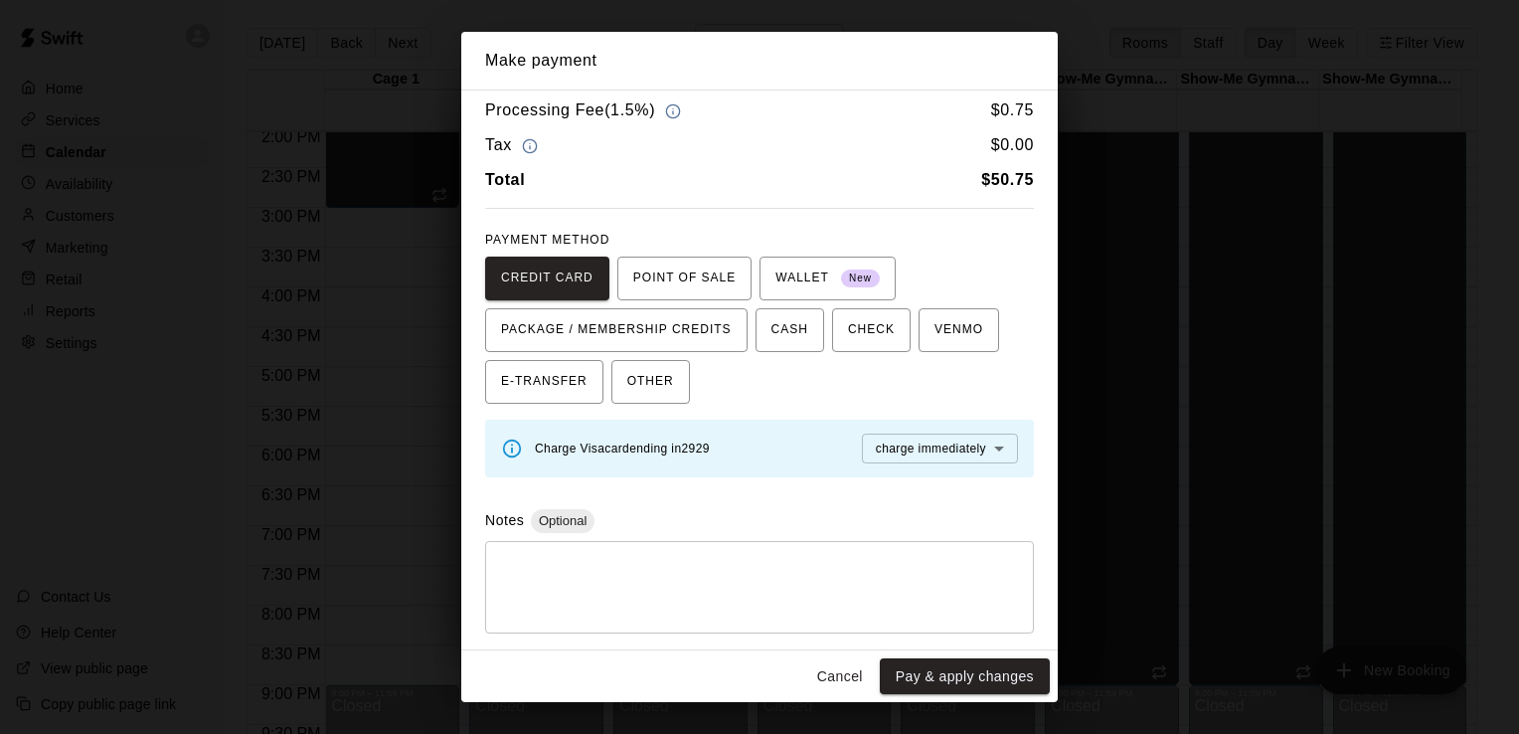
click at [831, 671] on button "Cancel" at bounding box center [840, 676] width 64 height 37
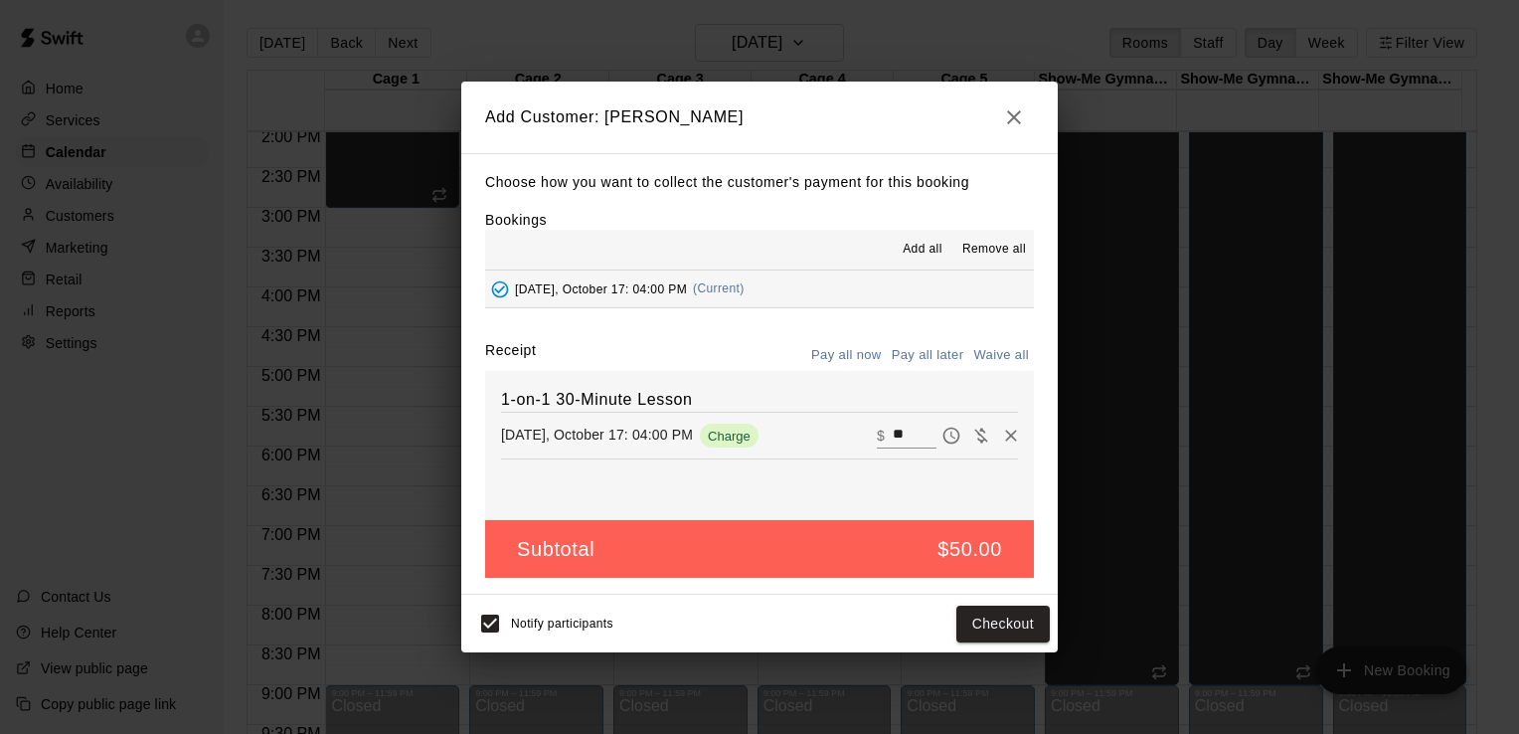
click at [905, 352] on button "Pay all later" at bounding box center [928, 355] width 83 height 31
click at [970, 626] on button "Add customer" at bounding box center [989, 624] width 122 height 37
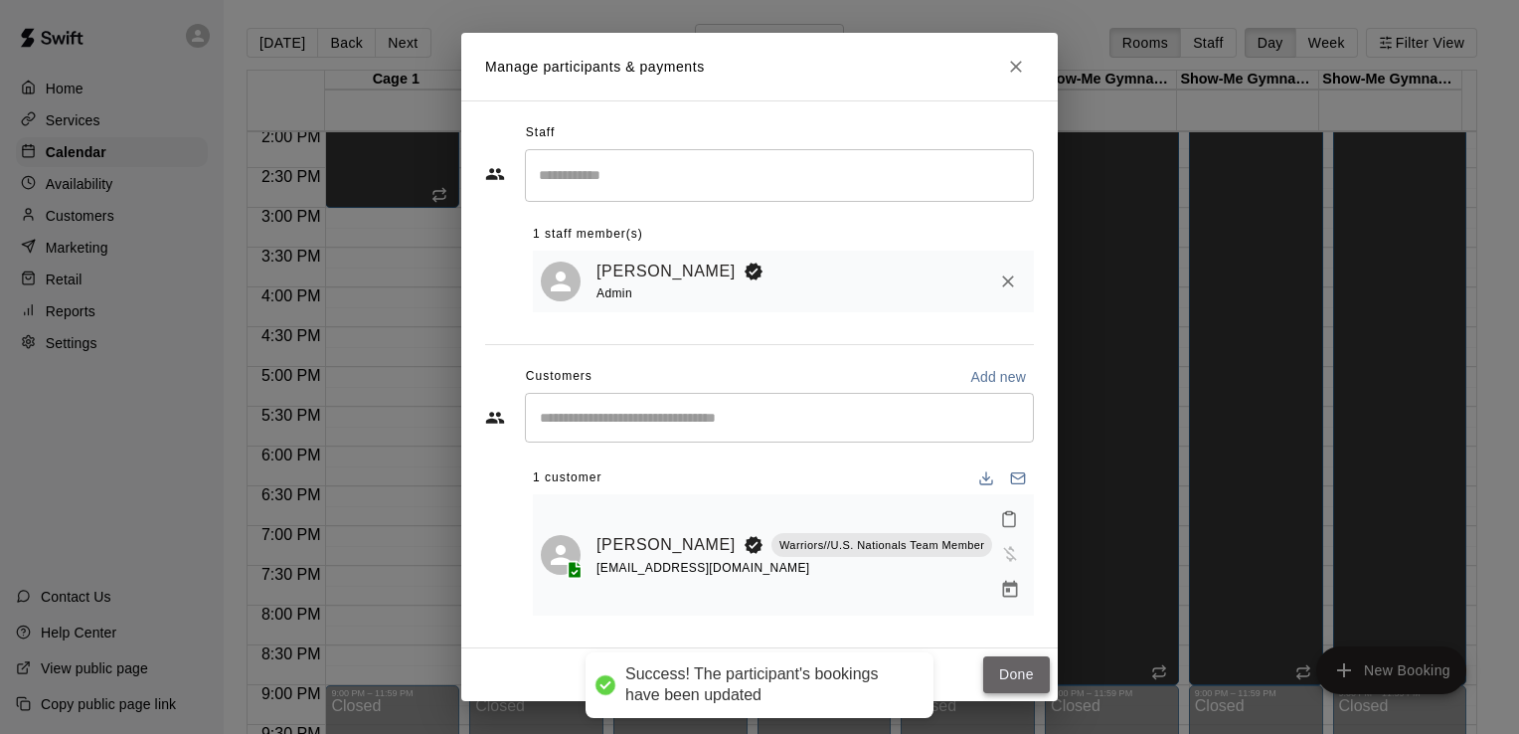
click at [1014, 662] on button "Done" at bounding box center [1016, 674] width 67 height 37
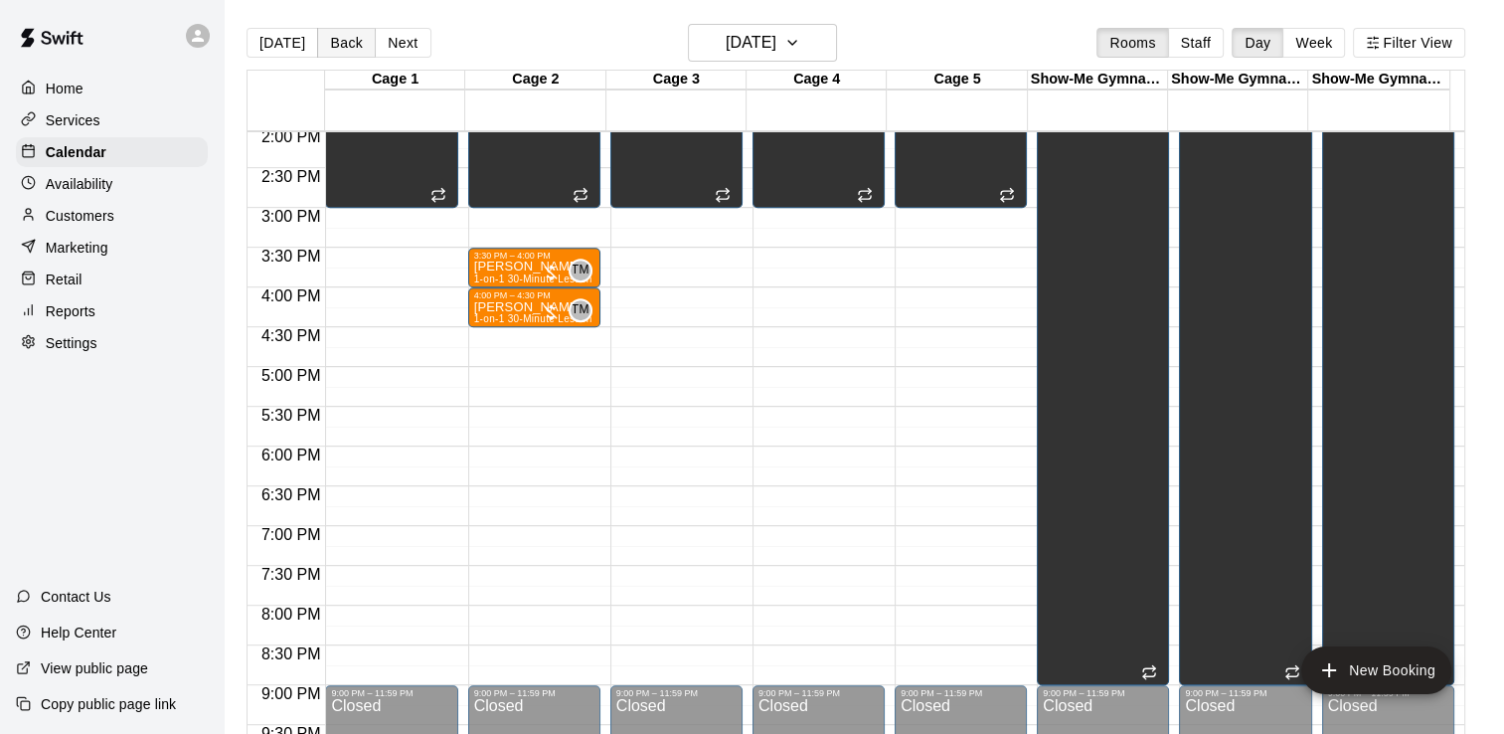
click at [339, 43] on button "Back" at bounding box center [346, 43] width 59 height 30
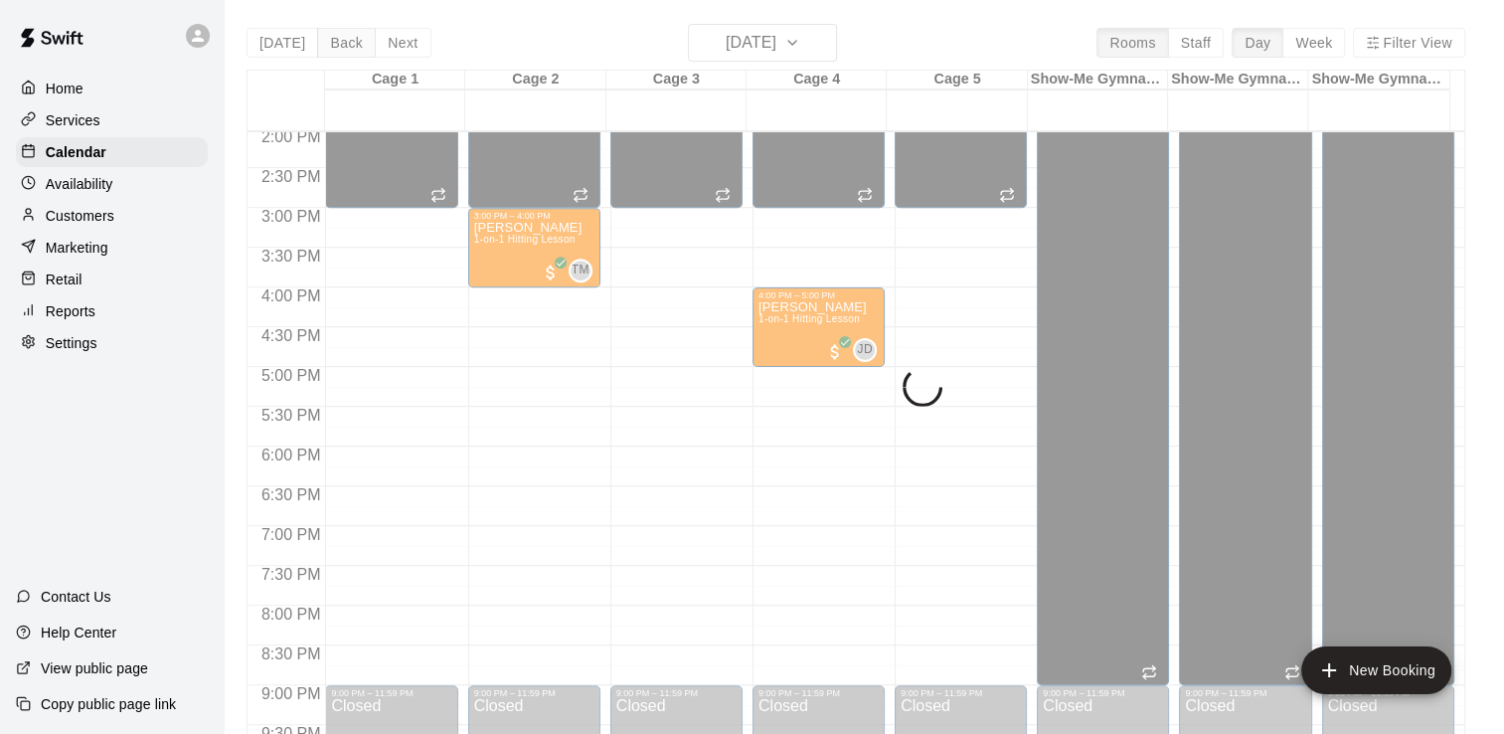
click at [339, 43] on div "[DATE] Back [DATE][DATE] Rooms Staff Day Week Filter View Cage 1 16 Thu Cage 2 …" at bounding box center [856, 391] width 1219 height 734
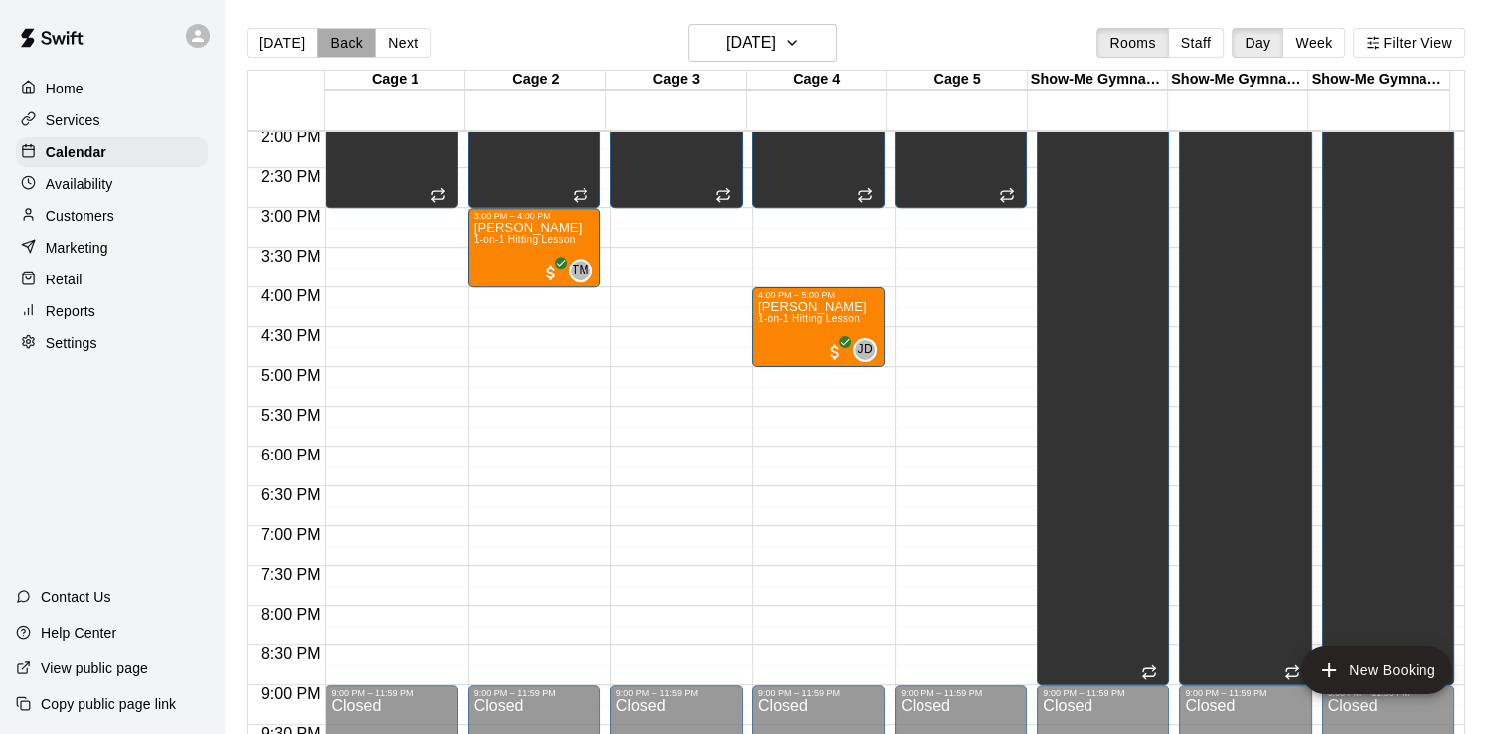
click at [338, 43] on button "Back" at bounding box center [346, 43] width 59 height 30
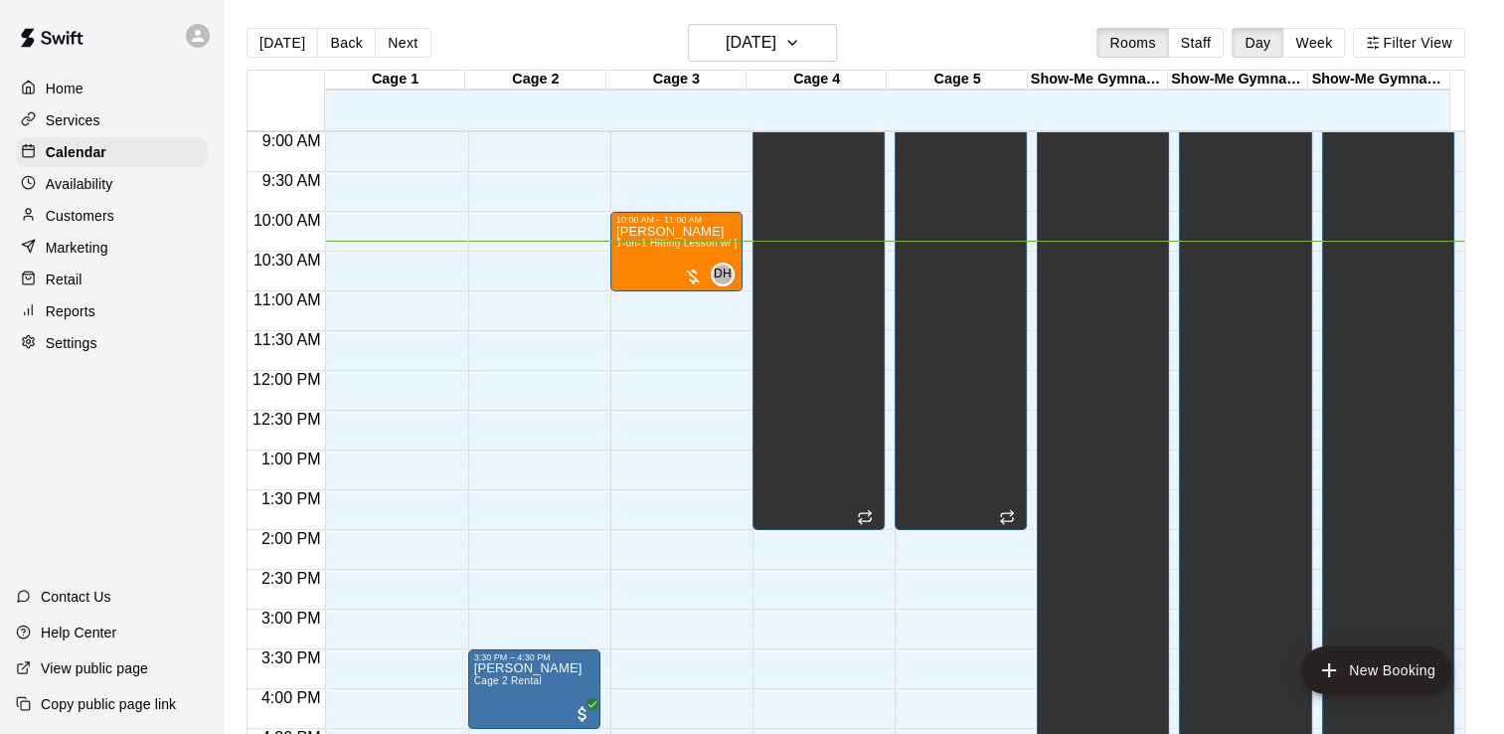
scroll to position [726, 0]
